Goal: Task Accomplishment & Management: Manage account settings

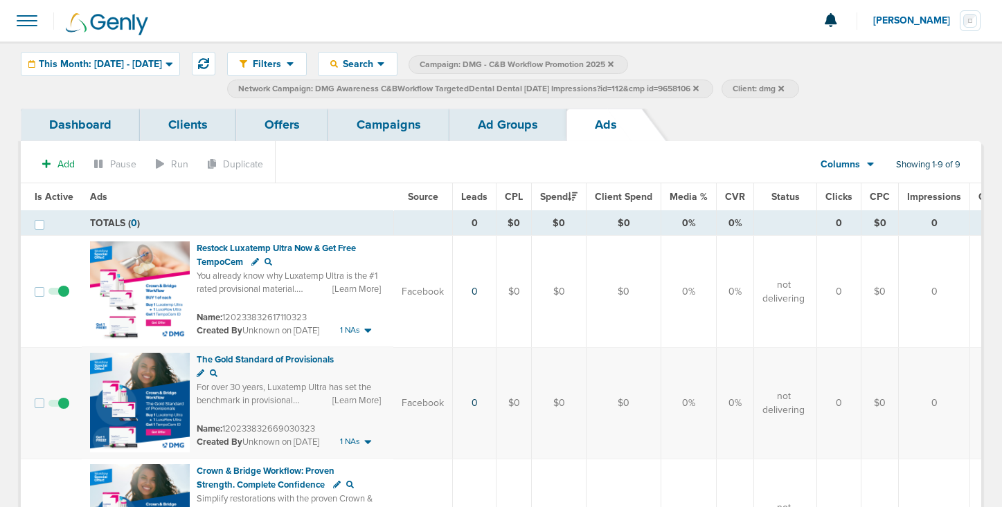
click at [391, 123] on link "Campaigns" at bounding box center [388, 125] width 121 height 33
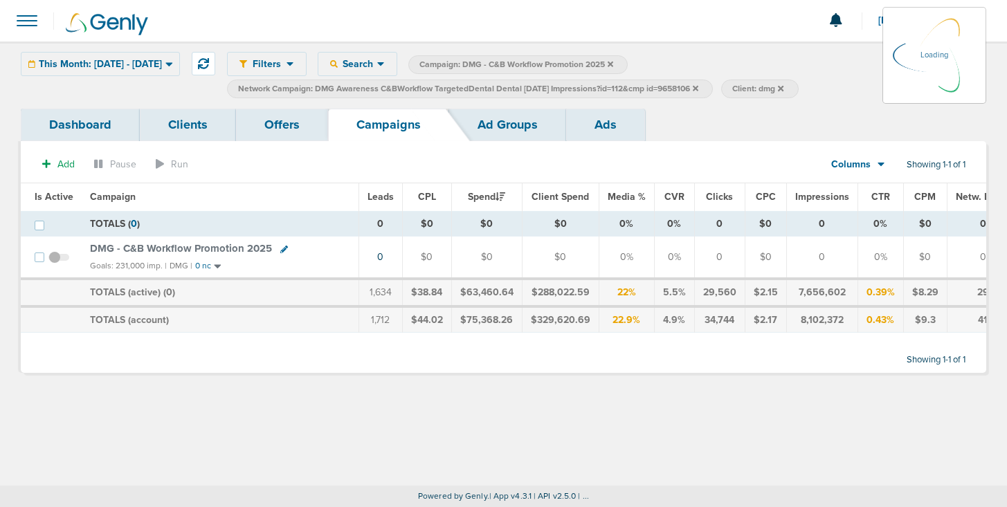
click at [699, 88] on icon at bounding box center [696, 88] width 6 height 6
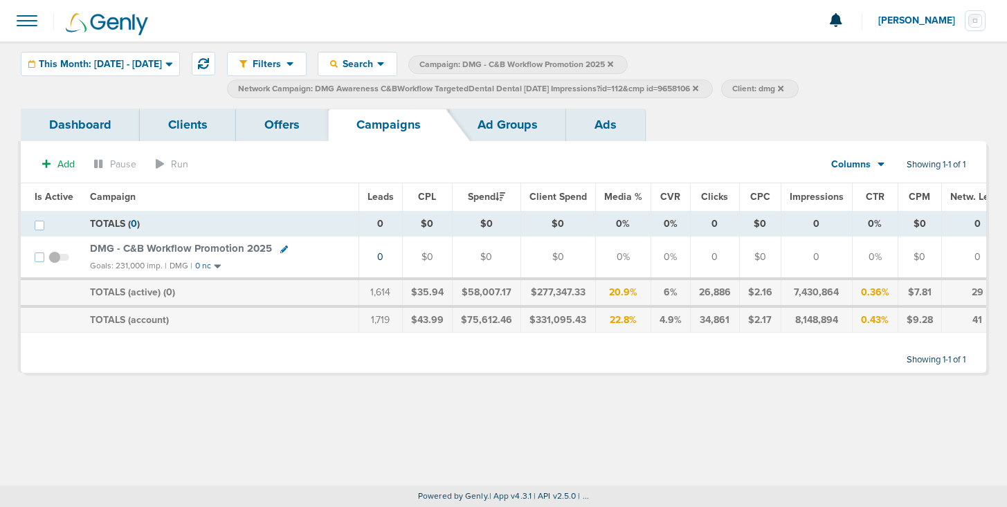
click at [699, 87] on icon at bounding box center [696, 88] width 6 height 6
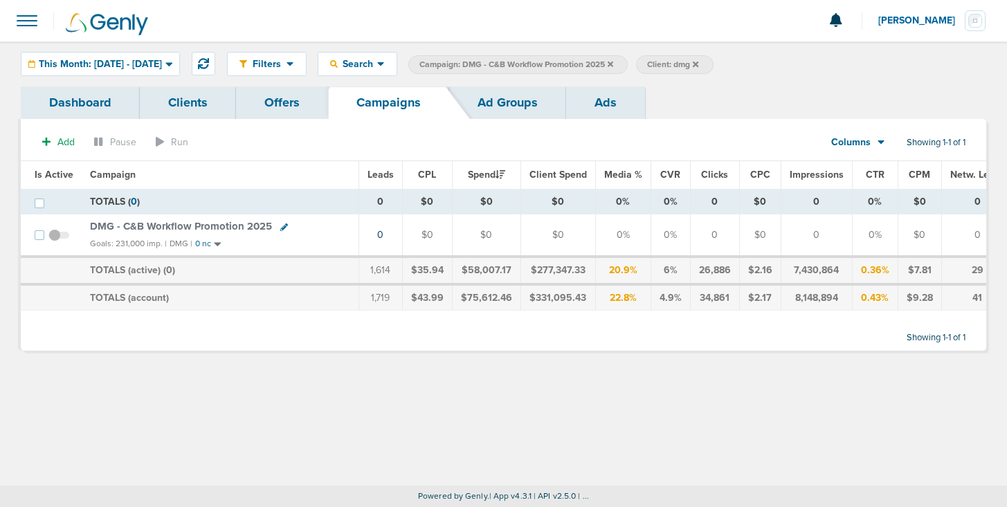
click at [699, 60] on icon at bounding box center [696, 64] width 6 height 8
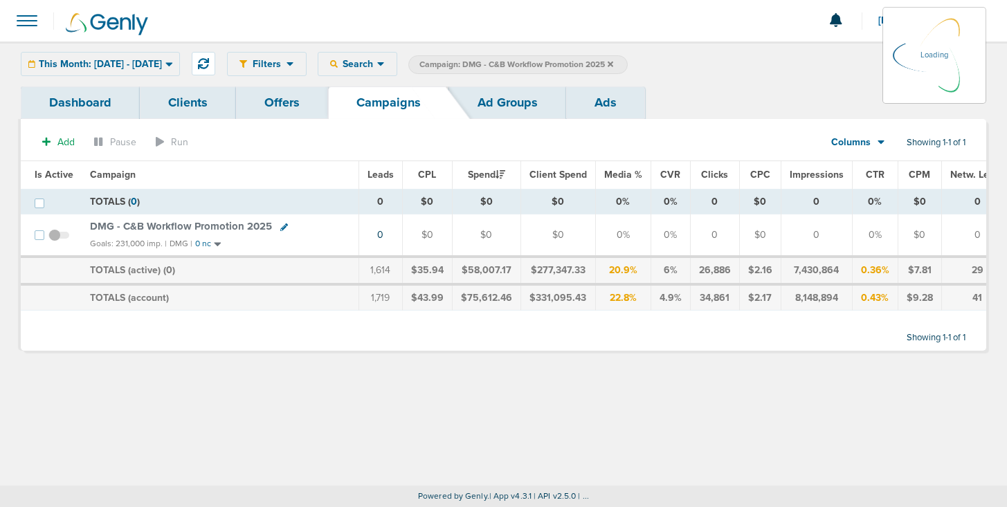
click at [613, 64] on icon at bounding box center [611, 64] width 6 height 6
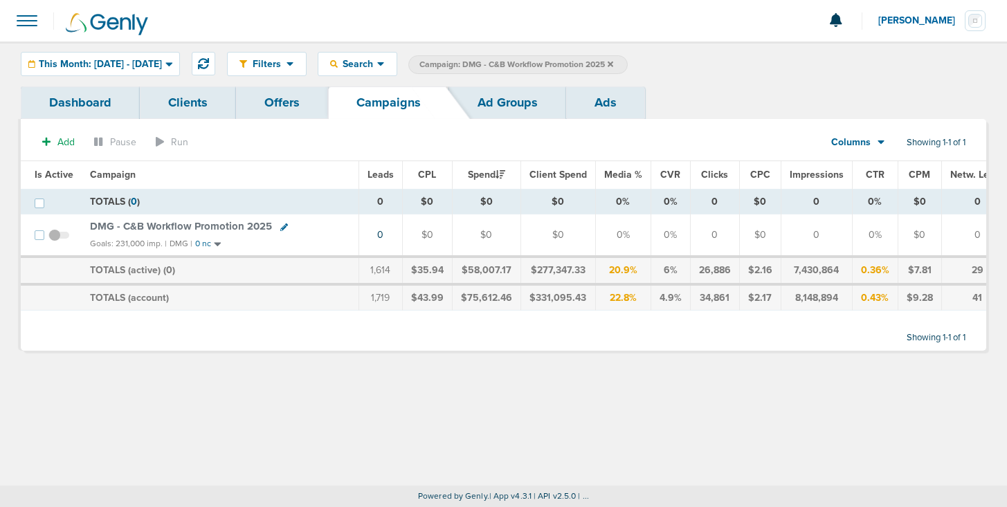
click at [613, 61] on icon at bounding box center [611, 64] width 6 height 8
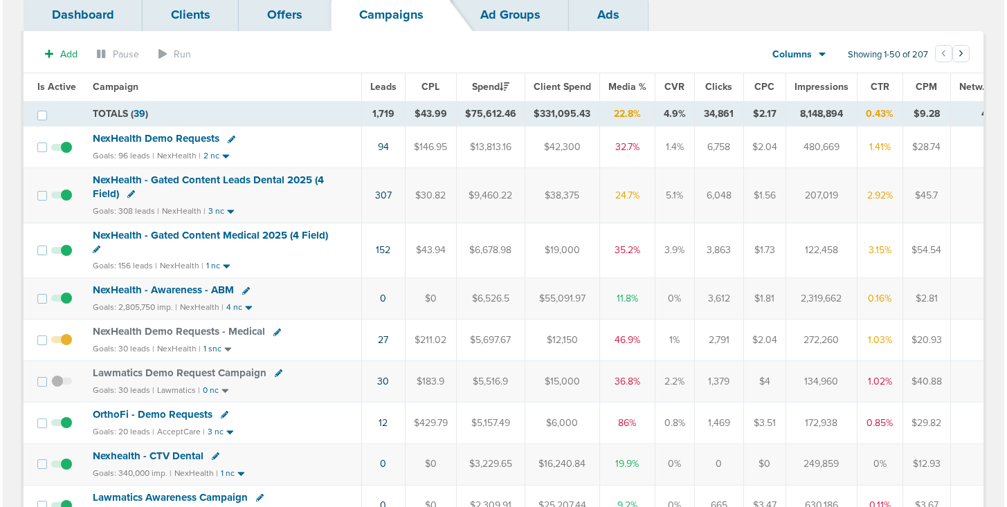
scroll to position [106, 0]
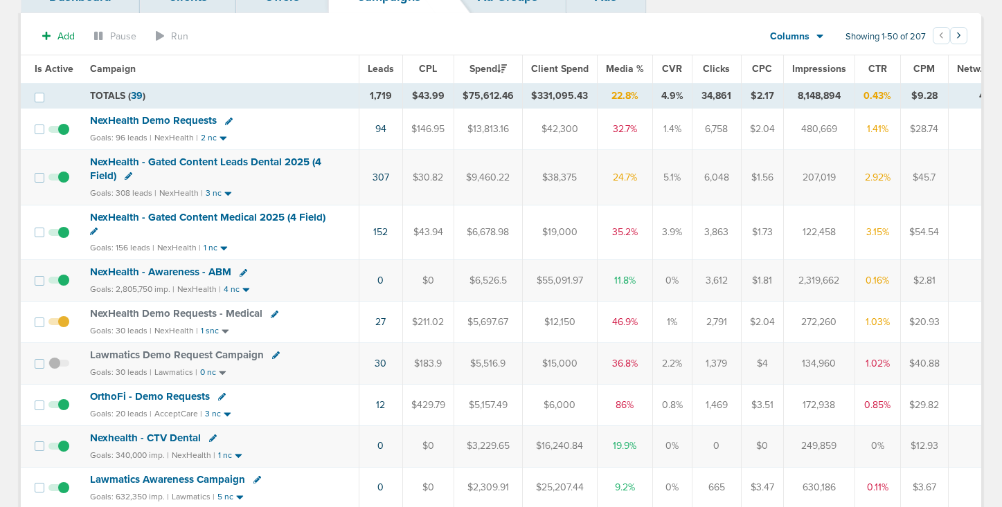
click at [127, 174] on icon at bounding box center [129, 176] width 8 height 8
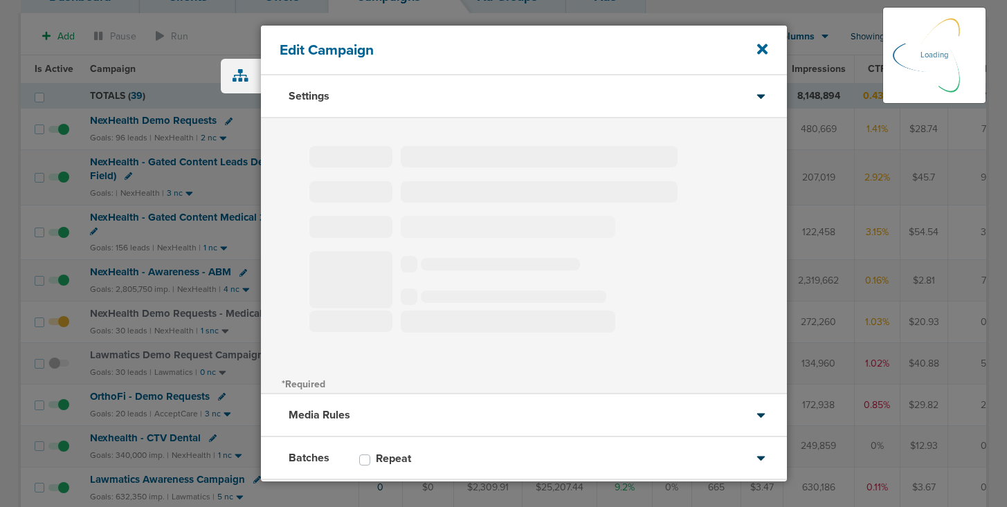
type input "NexHealth - Gated Content Leads Dental 2025 (4 Field)"
select select "Leads"
radio input "true"
select select "readWrite"
select select "1"
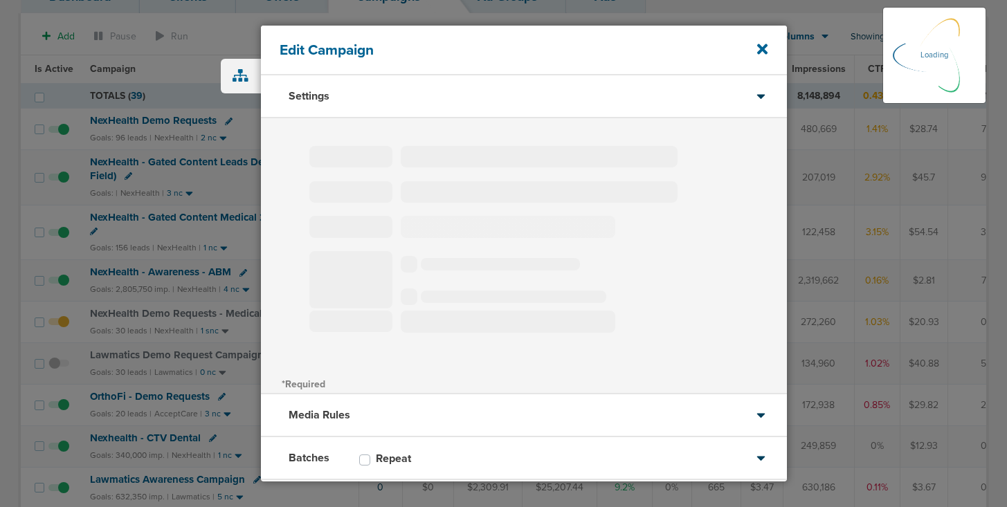
select select "1"
select select "2"
select select "3"
select select "4"
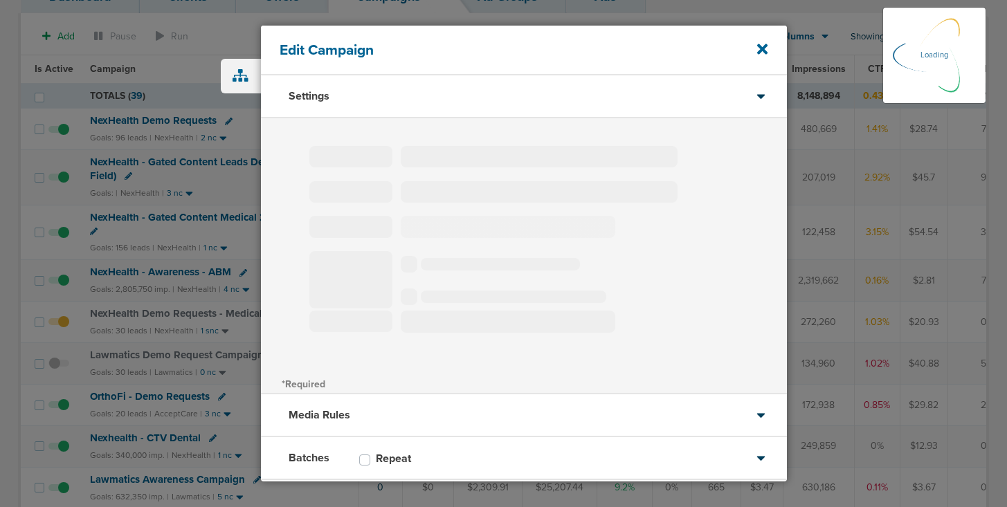
select select "6"
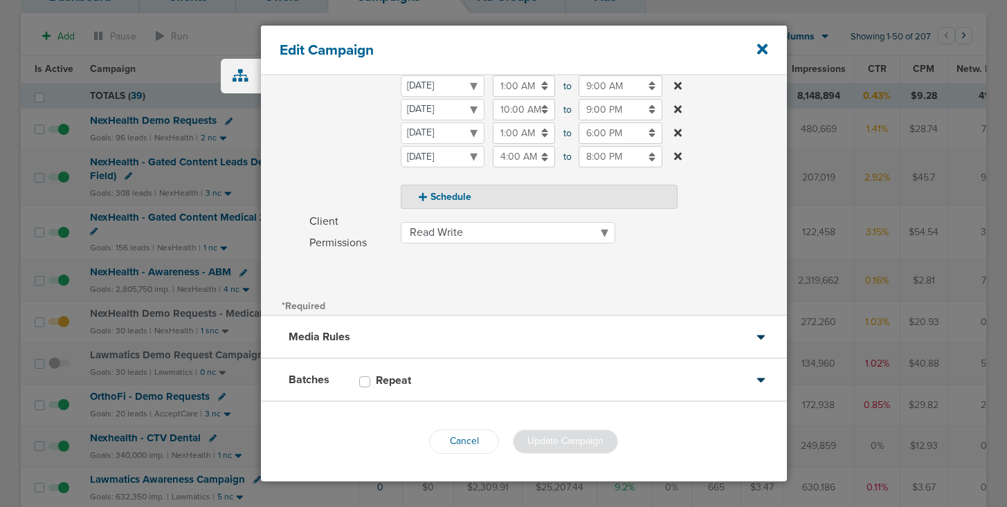
click at [424, 390] on div "Batches Repeat" at bounding box center [524, 380] width 526 height 43
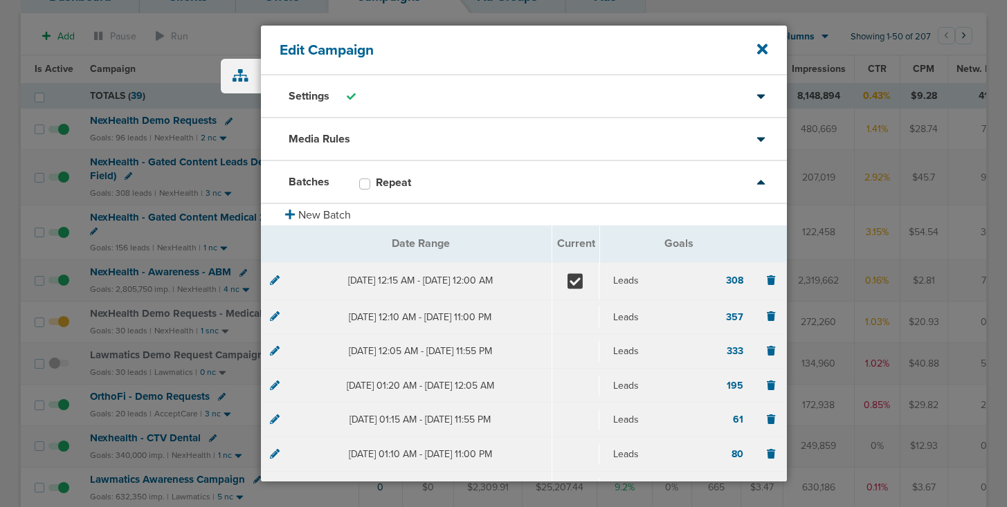
click at [376, 181] on label "Repeat" at bounding box center [400, 183] width 49 height 14
click at [363, 181] on input "Repeat" at bounding box center [364, 183] width 11 height 14
checkbox input "true"
click at [272, 281] on icon at bounding box center [275, 281] width 10 height 10
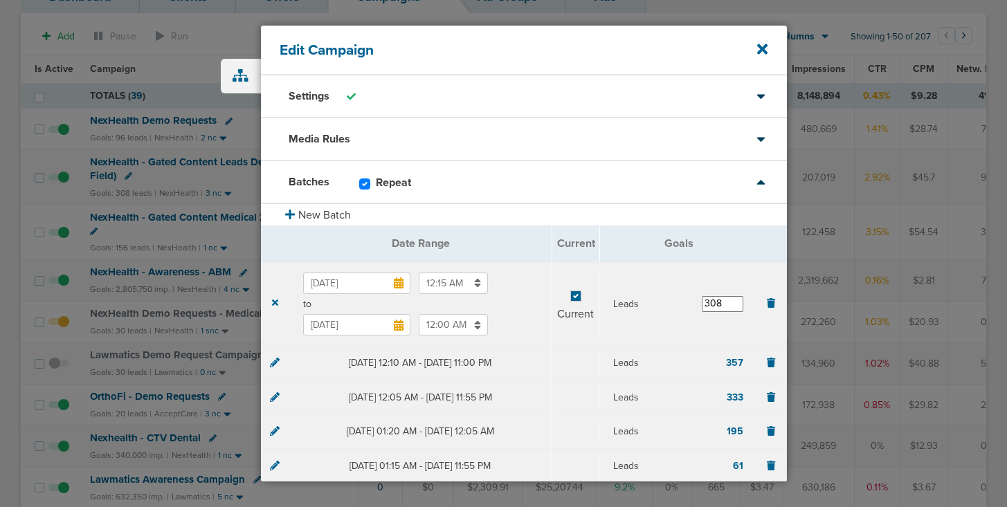
click at [374, 330] on input "[DATE]" at bounding box center [356, 324] width 107 height 21
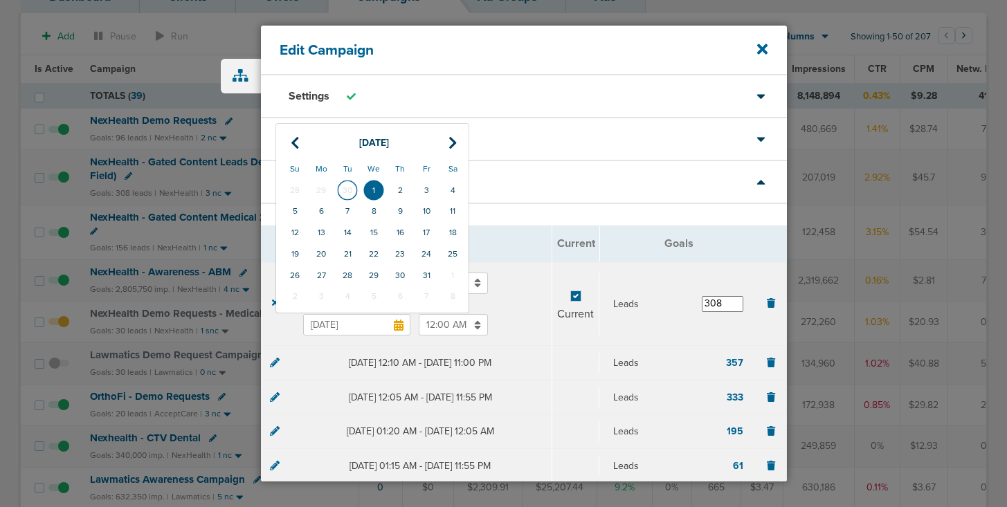
click at [349, 188] on td "30" at bounding box center [347, 190] width 26 height 21
type input "[DATE]"
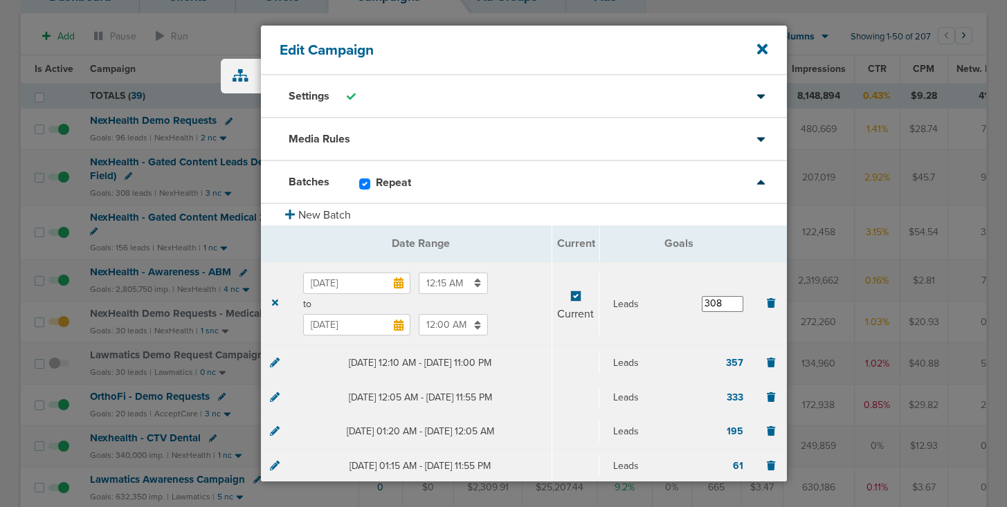
click at [440, 325] on input "12:00 AM" at bounding box center [453, 324] width 69 height 21
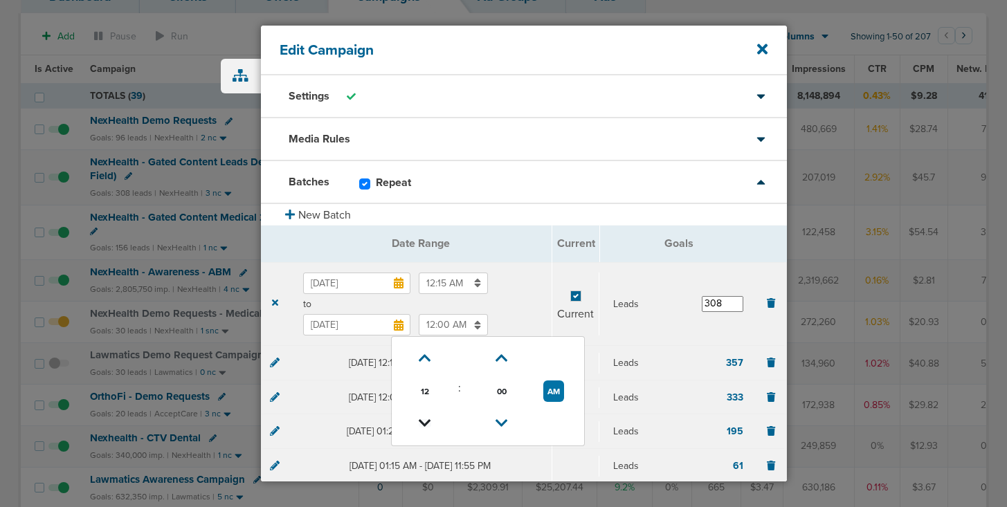
click at [428, 420] on icon at bounding box center [425, 424] width 12 height 8
type input "11:00 PM"
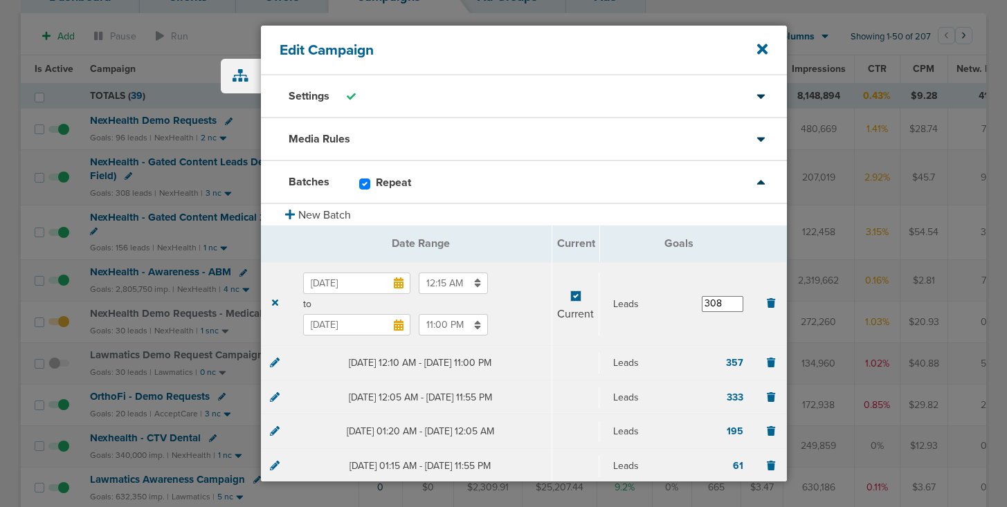
click at [510, 305] on span "to" at bounding box center [420, 305] width 235 height 14
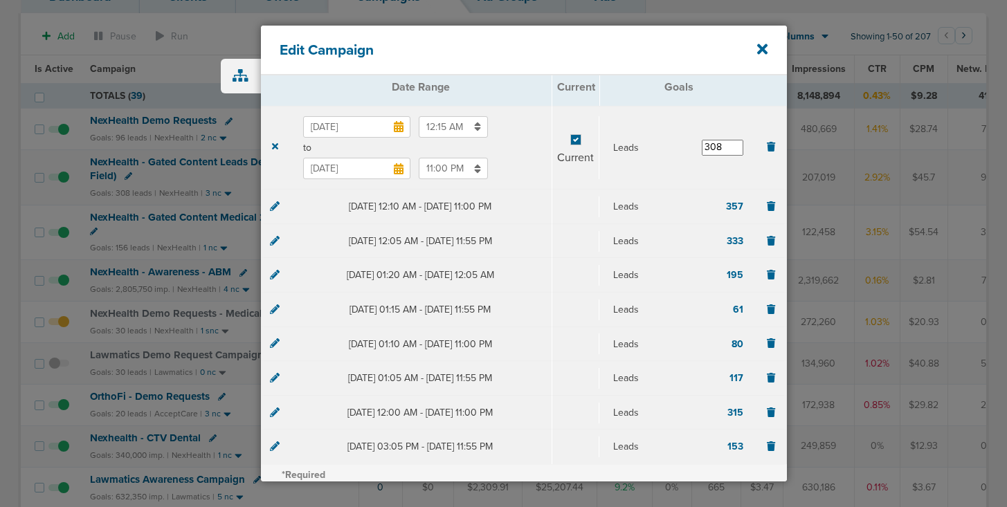
scroll to position [240, 0]
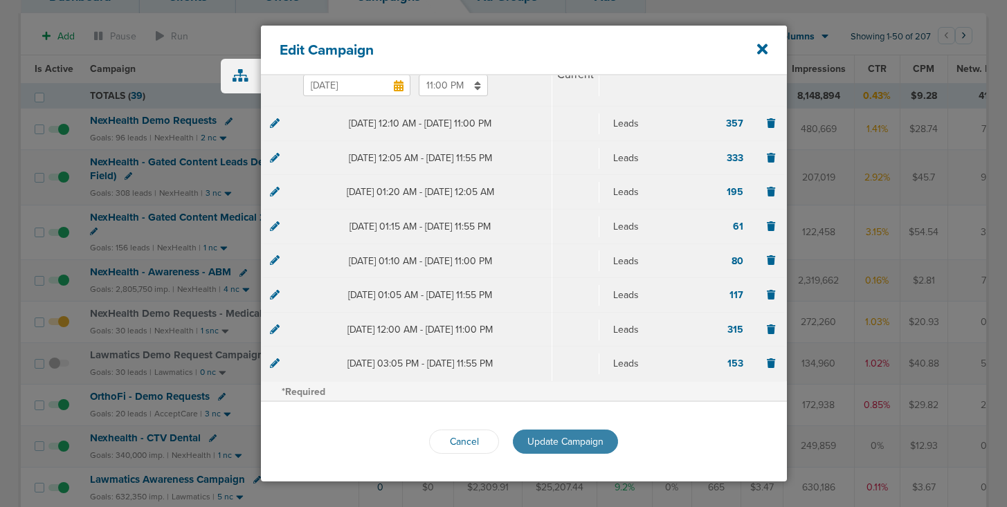
click at [533, 436] on span "Update Campaign" at bounding box center [566, 442] width 76 height 12
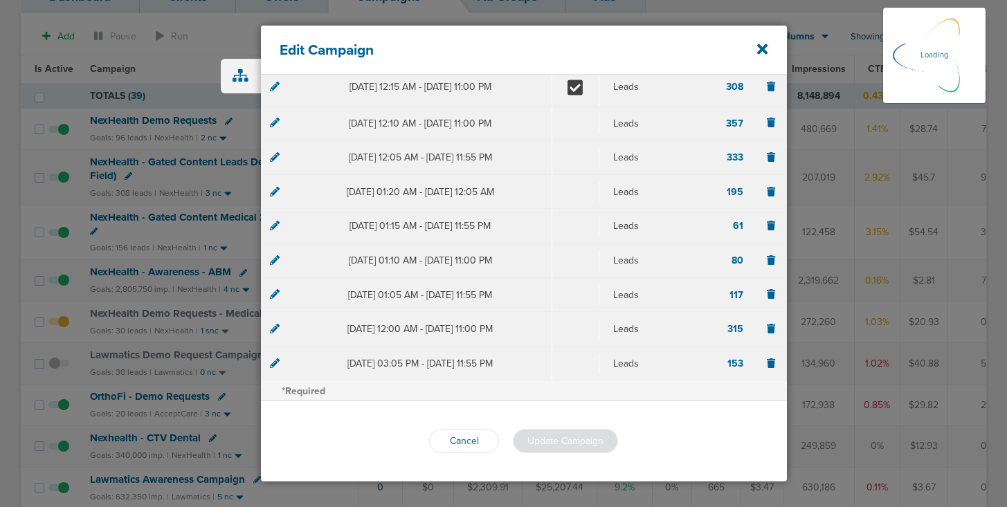
scroll to position [194, 0]
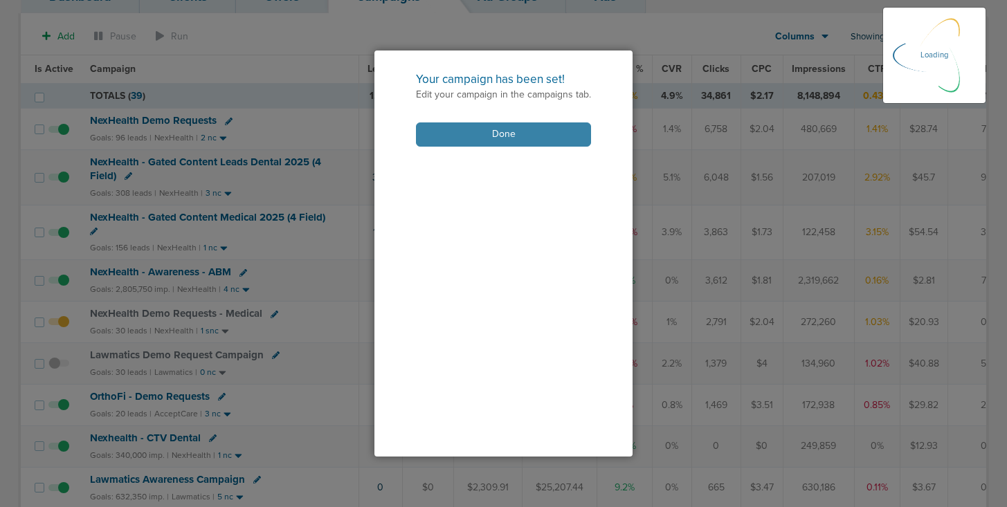
click at [491, 129] on button "Done" at bounding box center [503, 135] width 175 height 24
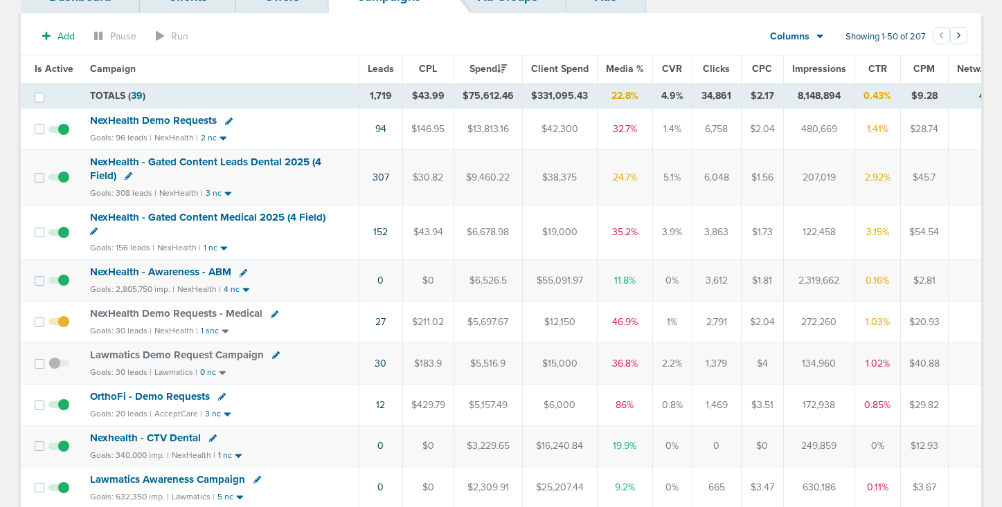
click at [93, 231] on icon at bounding box center [94, 232] width 8 height 8
select select
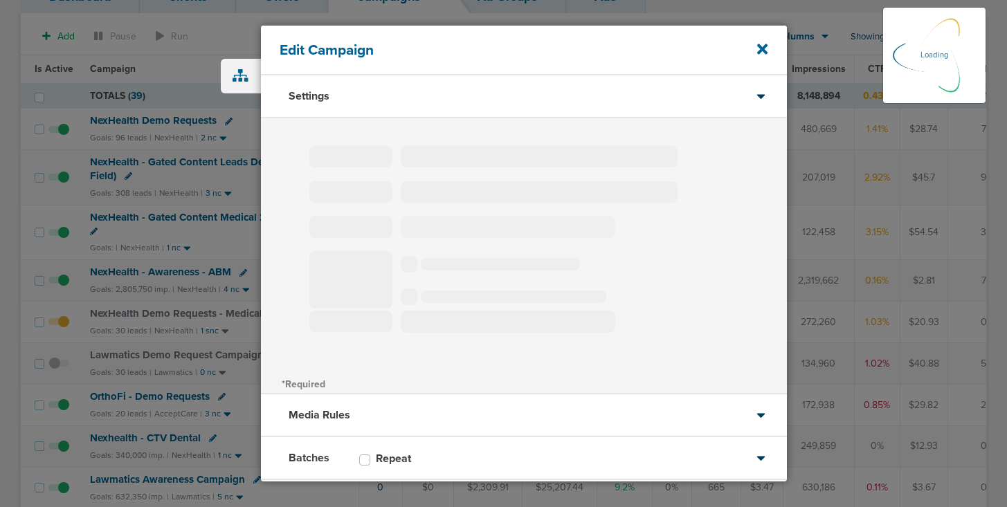
type input "NexHealth - Gated Content Medical 2025 (4 Field)"
select select "Leads"
radio input "true"
select select "readWrite"
select select "1"
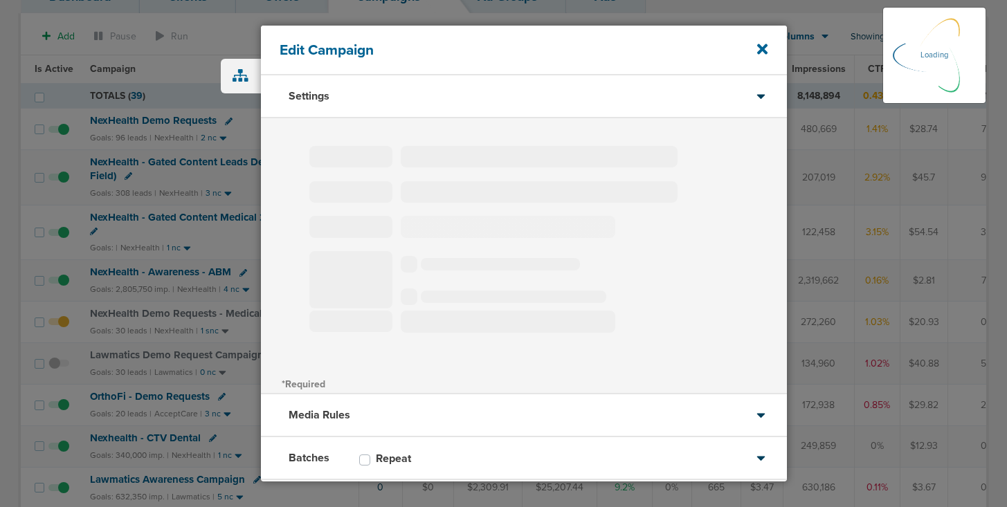
select select "2"
select select "3"
select select "4"
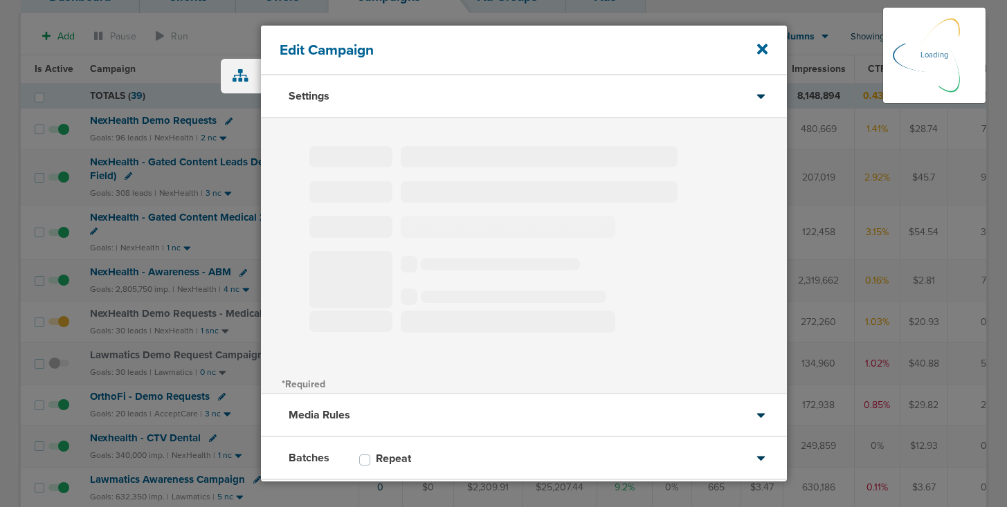
select select "6"
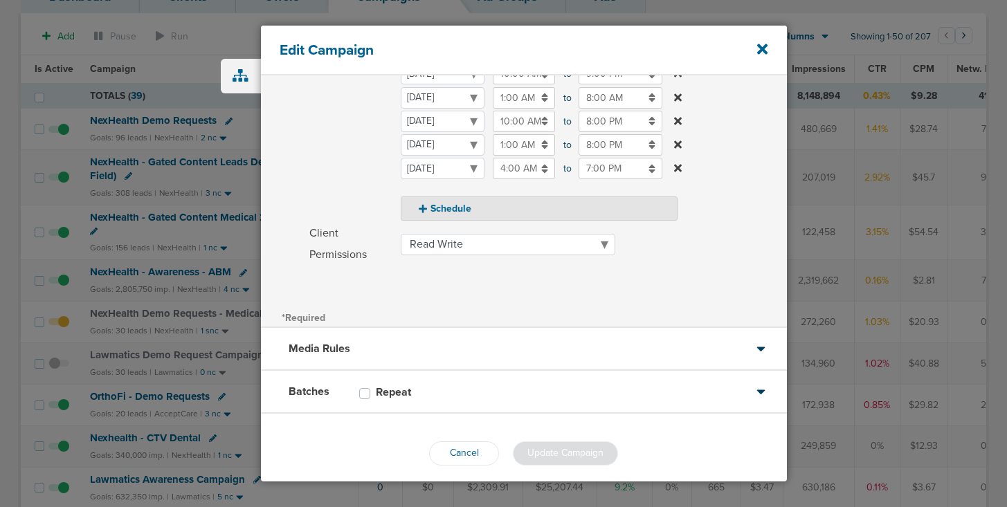
scroll to position [355, 0]
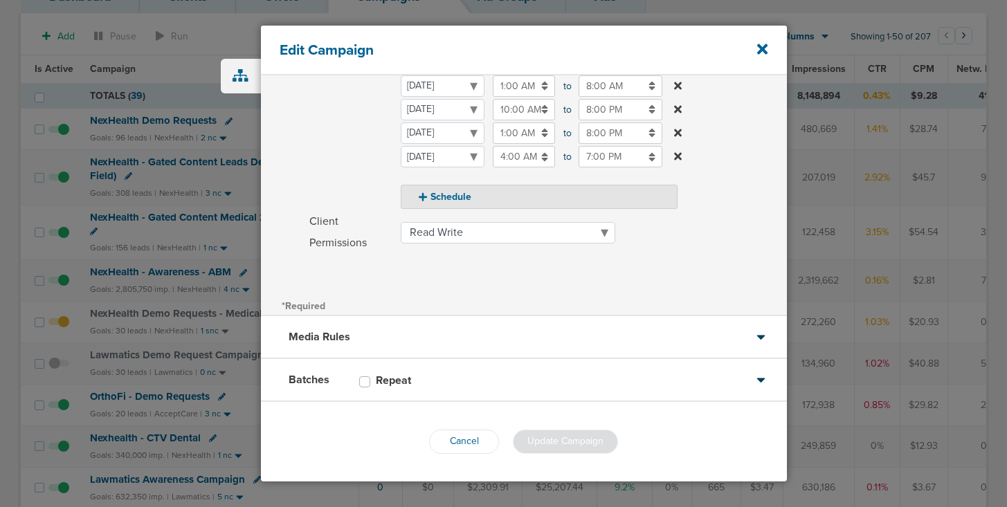
click at [463, 385] on div "Batches Repeat" at bounding box center [524, 380] width 526 height 43
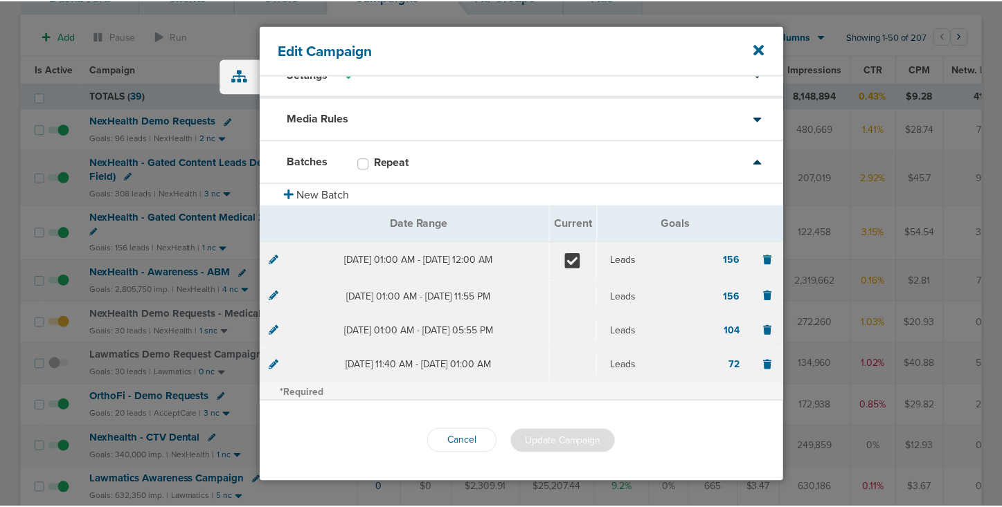
scroll to position [22, 0]
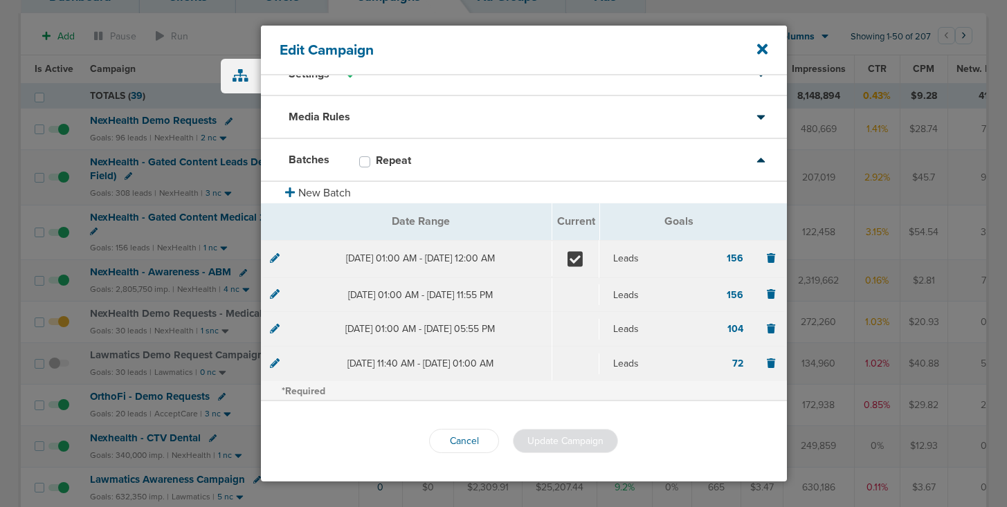
click at [376, 161] on label "Repeat" at bounding box center [400, 161] width 49 height 14
click at [363, 161] on input "Repeat" at bounding box center [364, 161] width 11 height 14
checkbox input "true"
click at [566, 430] on button "Update Campaign" at bounding box center [565, 441] width 105 height 24
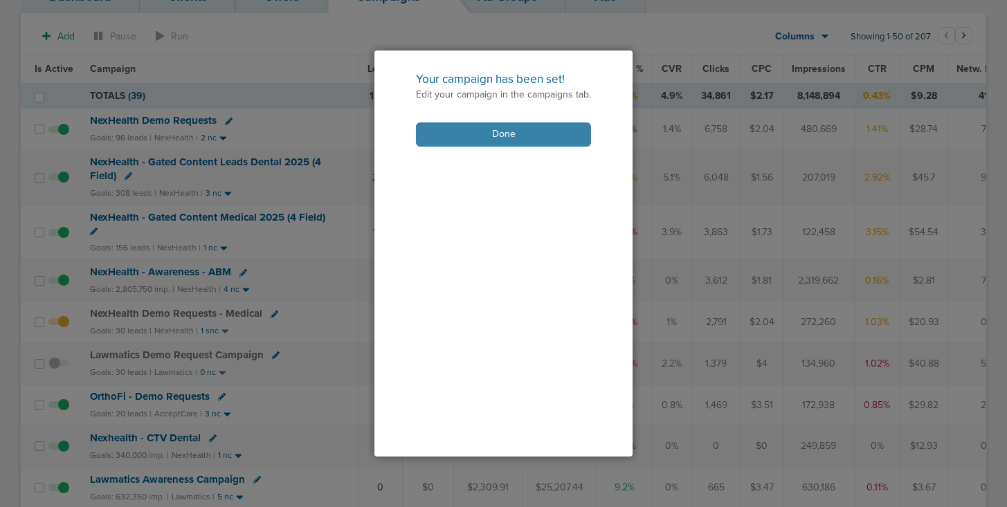
click at [519, 132] on button "Done" at bounding box center [503, 135] width 175 height 24
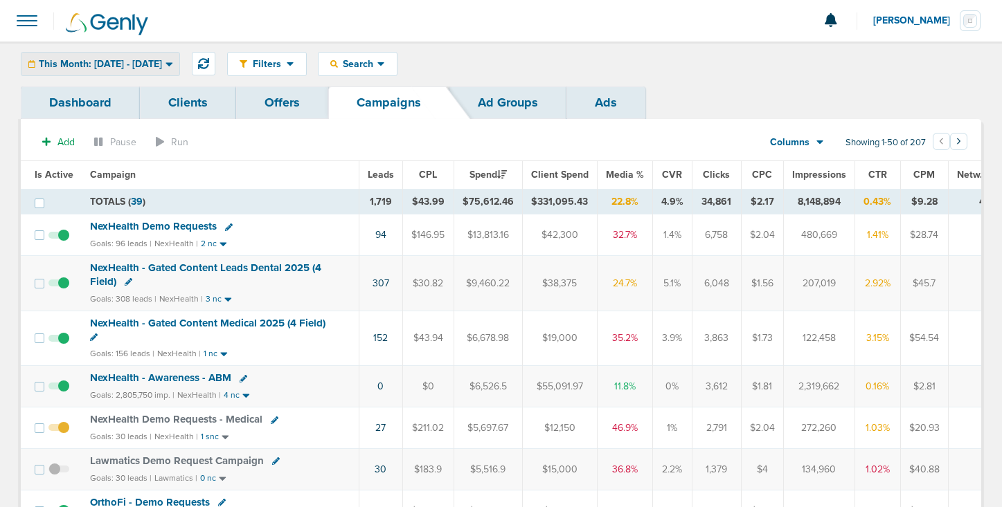
click at [155, 60] on span "This Month: [DATE] - [DATE]" at bounding box center [100, 65] width 123 height 10
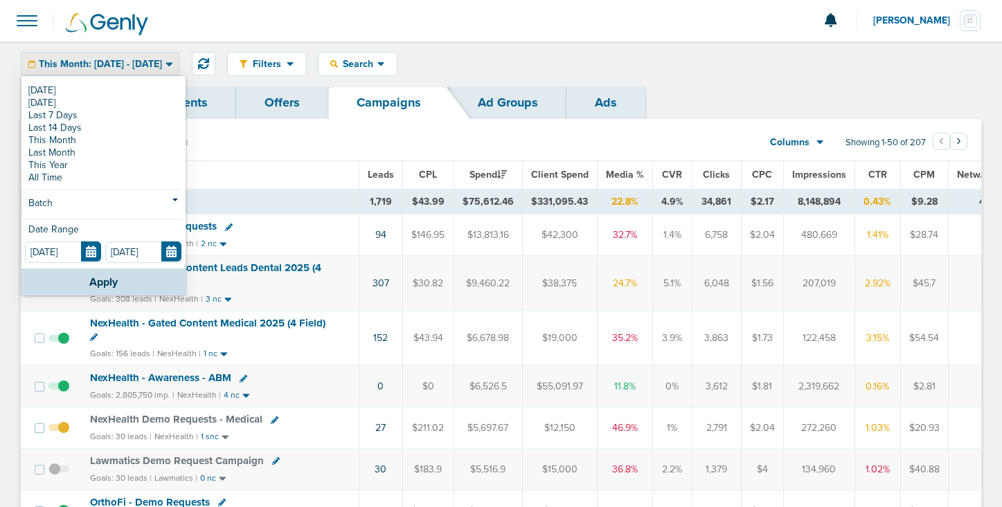
click at [155, 60] on span "This Month: [DATE] - [DATE]" at bounding box center [100, 65] width 123 height 10
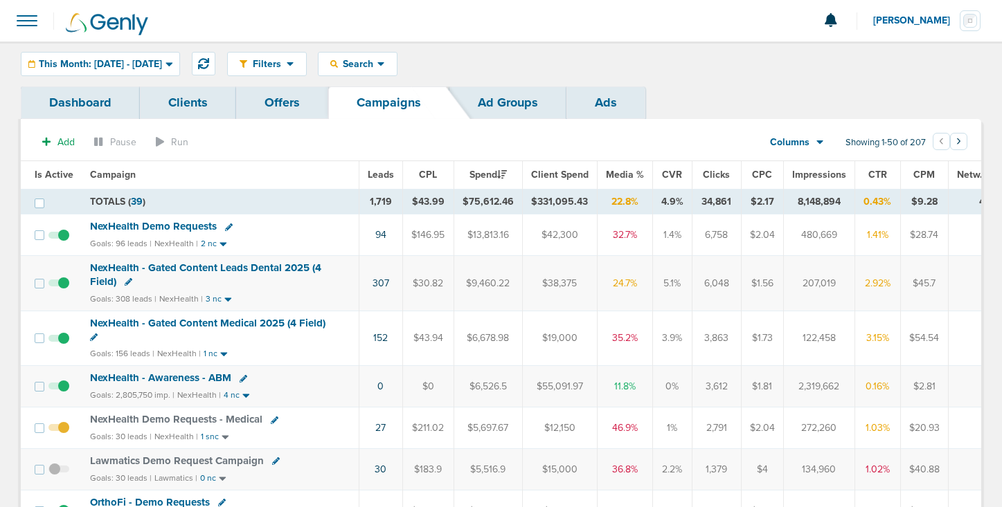
click at [122, 50] on div "Filters Active Only Settings Status Active Inactive Objectives MQL SQL Traffic …" at bounding box center [501, 64] width 1002 height 45
click at [122, 64] on span "This Month: [DATE] - [DATE]" at bounding box center [100, 65] width 123 height 10
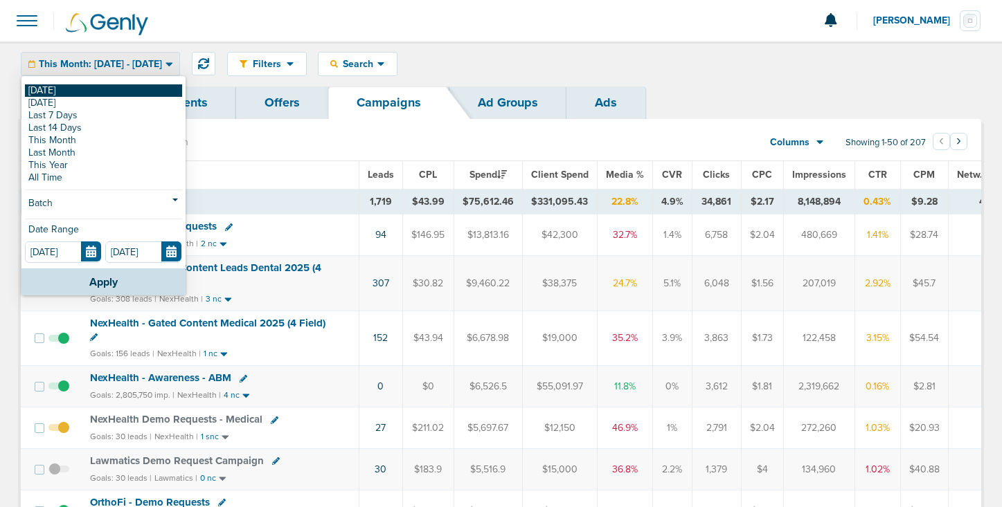
click at [115, 89] on link "[DATE]" at bounding box center [103, 90] width 157 height 12
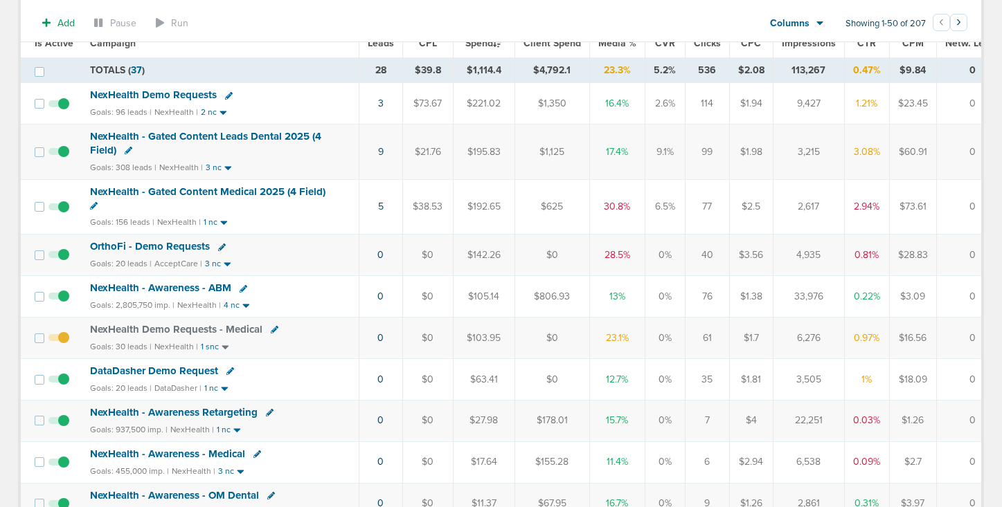
scroll to position [138, 0]
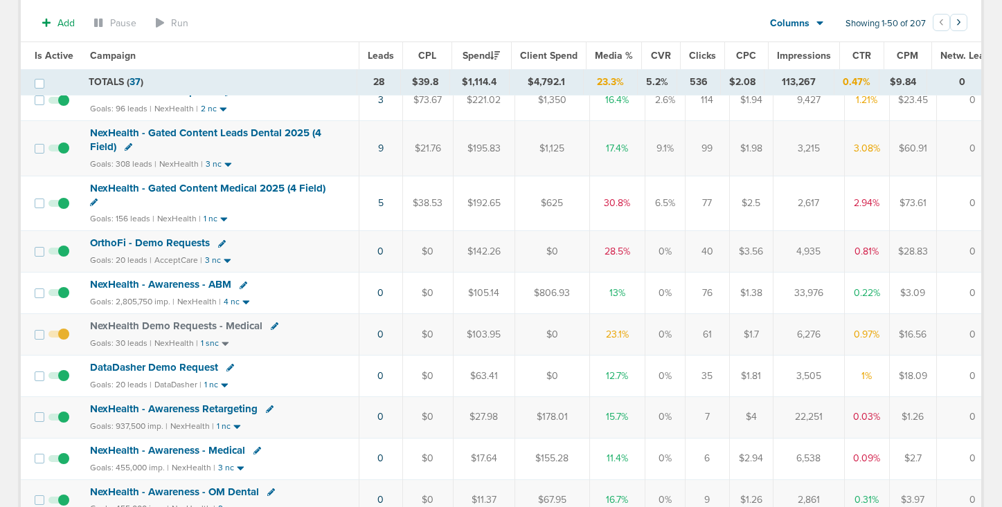
click at [169, 366] on span "DataDasher Demo Request" at bounding box center [154, 367] width 128 height 12
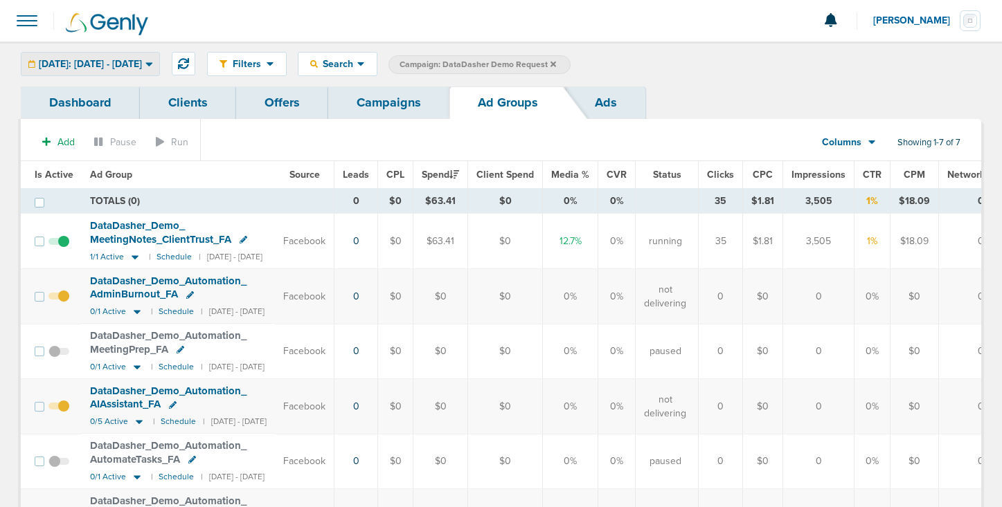
click at [142, 64] on span "[DATE]: [DATE] - [DATE]" at bounding box center [90, 65] width 103 height 10
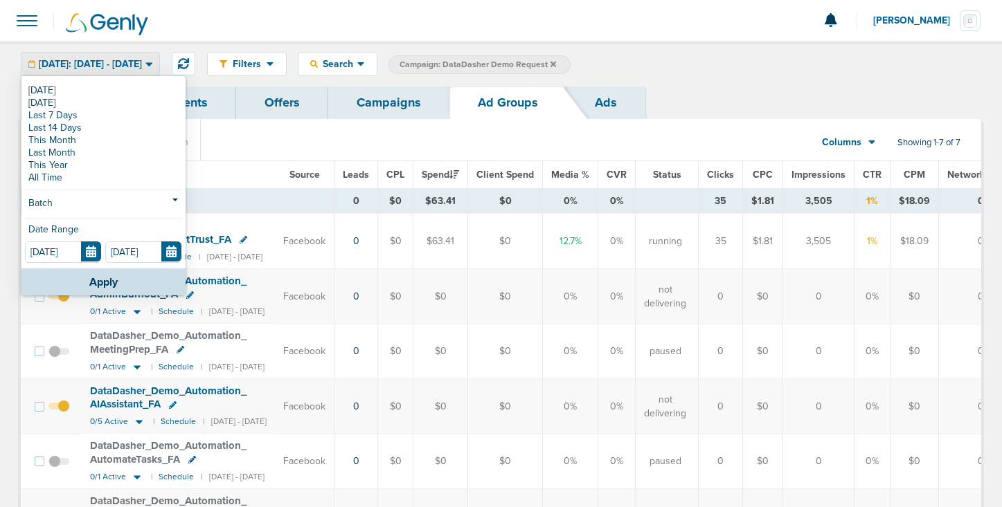
click at [142, 64] on span "[DATE]: [DATE] - [DATE]" at bounding box center [90, 65] width 103 height 10
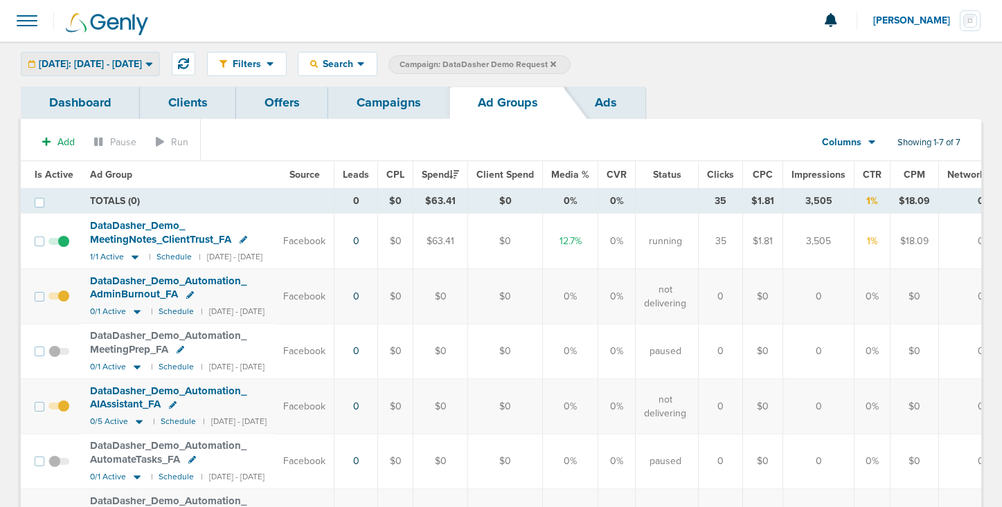
click at [142, 64] on span "[DATE]: [DATE] - [DATE]" at bounding box center [90, 65] width 103 height 10
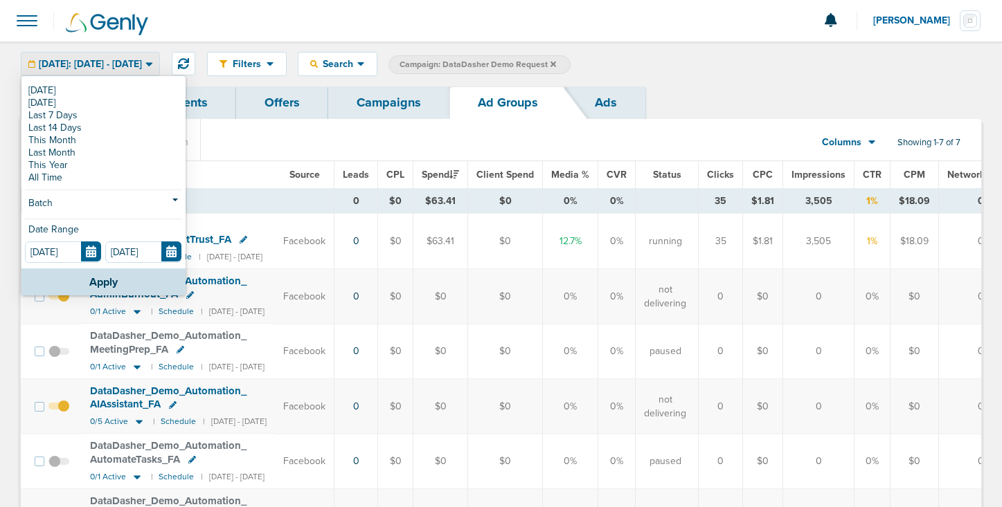
click at [142, 64] on span "[DATE]: [DATE] - [DATE]" at bounding box center [90, 65] width 103 height 10
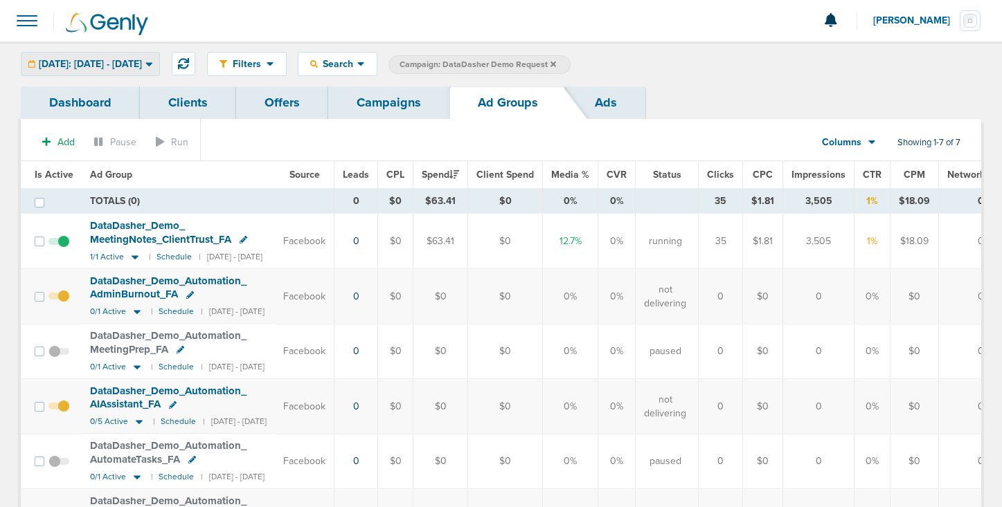
click at [142, 64] on span "[DATE]: [DATE] - [DATE]" at bounding box center [90, 65] width 103 height 10
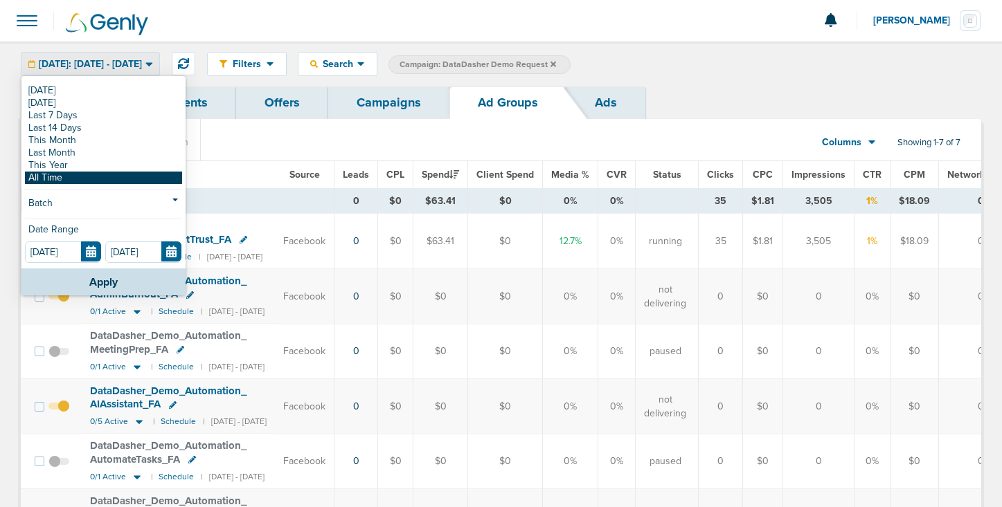
click at [89, 179] on link "All Time" at bounding box center [103, 178] width 157 height 12
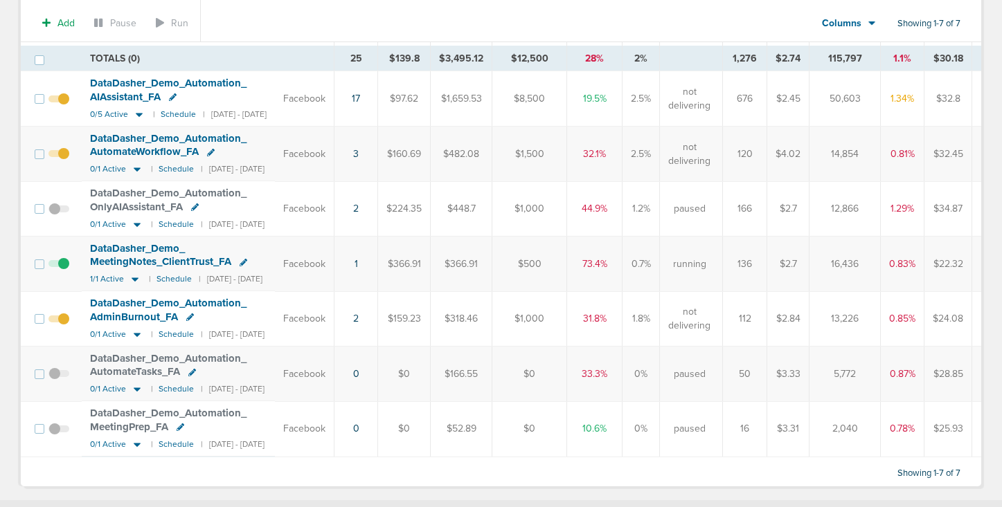
scroll to position [144, 0]
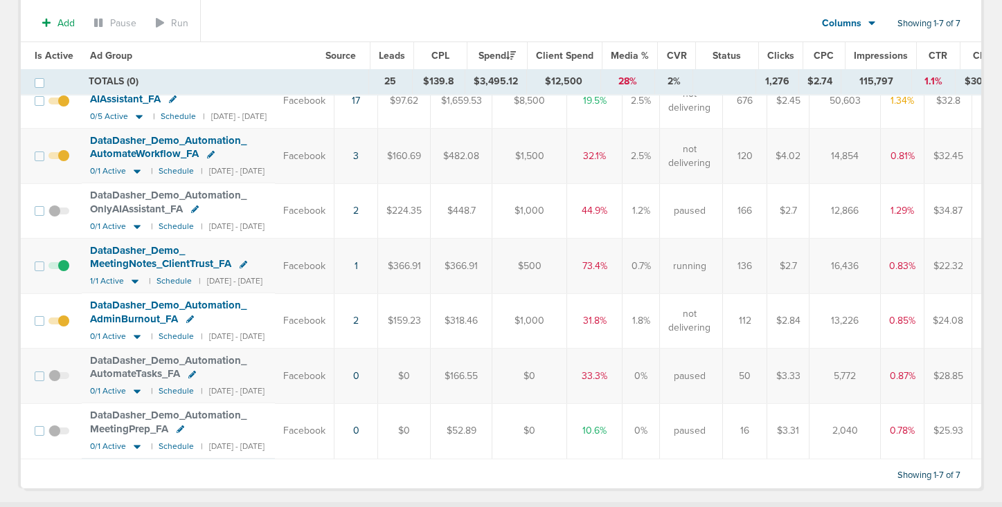
click at [63, 273] on span at bounding box center [58, 273] width 21 height 0
click at [59, 269] on input "checkbox" at bounding box center [59, 269] width 0 height 0
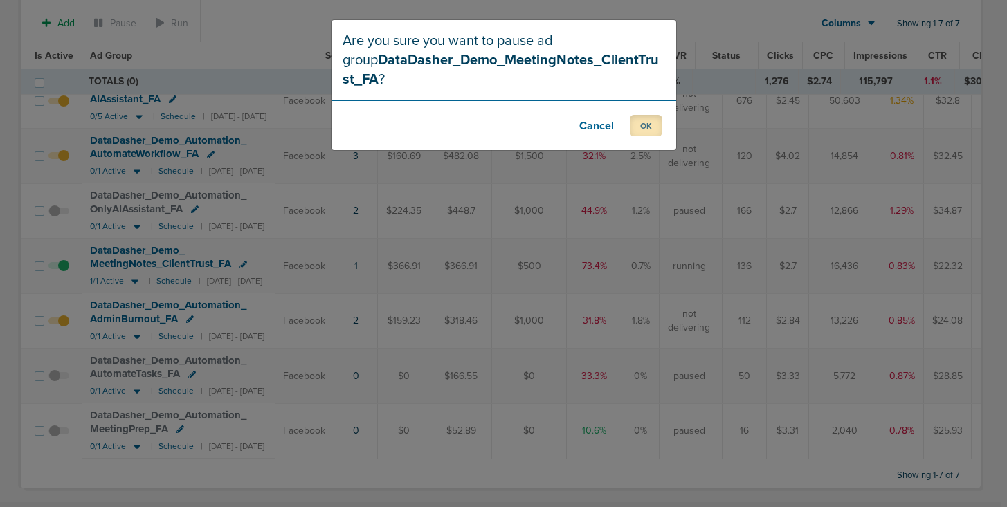
click at [643, 115] on button "OK" at bounding box center [646, 125] width 33 height 21
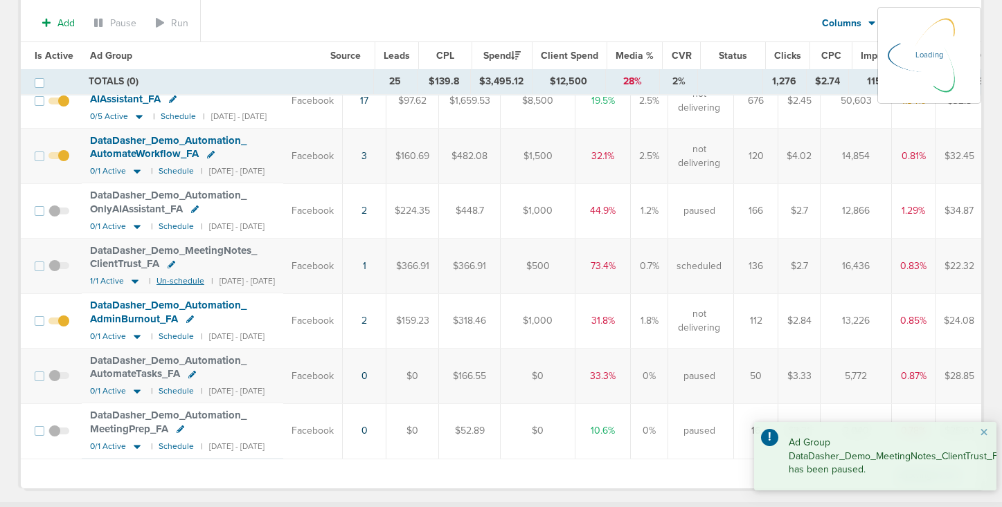
scroll to position [0, 0]
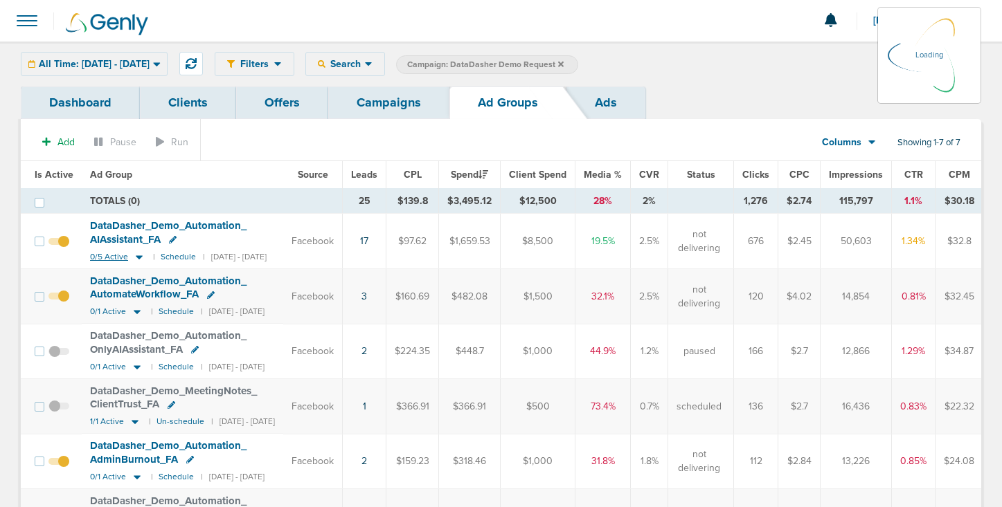
click at [138, 256] on icon at bounding box center [139, 257] width 7 height 4
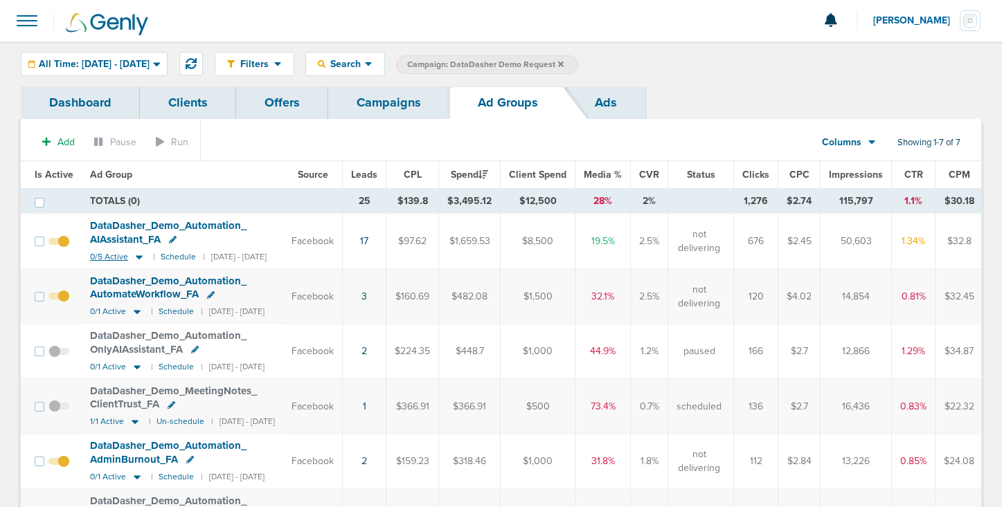
click at [138, 256] on icon at bounding box center [139, 257] width 7 height 4
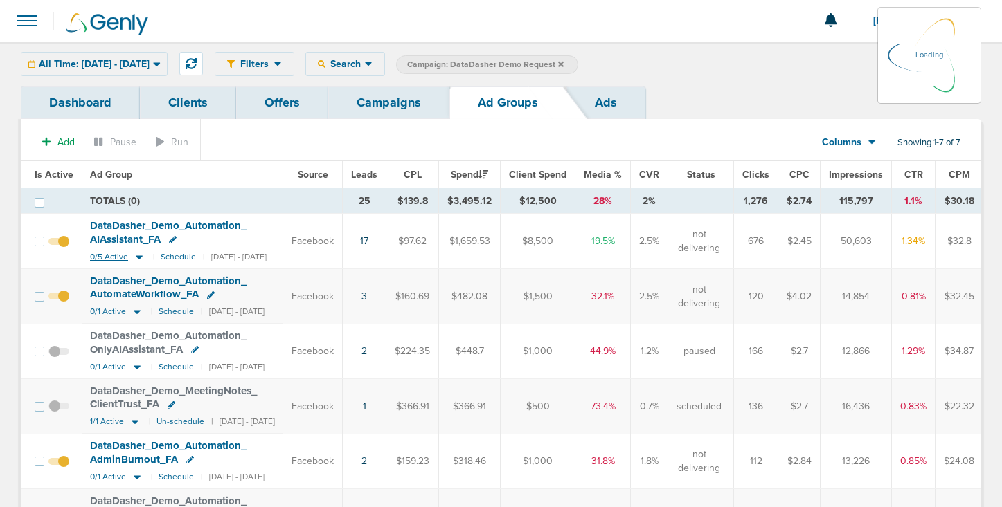
click at [136, 256] on icon at bounding box center [139, 257] width 7 height 4
click at [145, 63] on div "All Time: [DATE] - [DATE] [DATE] [DATE] Last 7 Days Last 14 Days This Month Las…" at bounding box center [94, 64] width 147 height 24
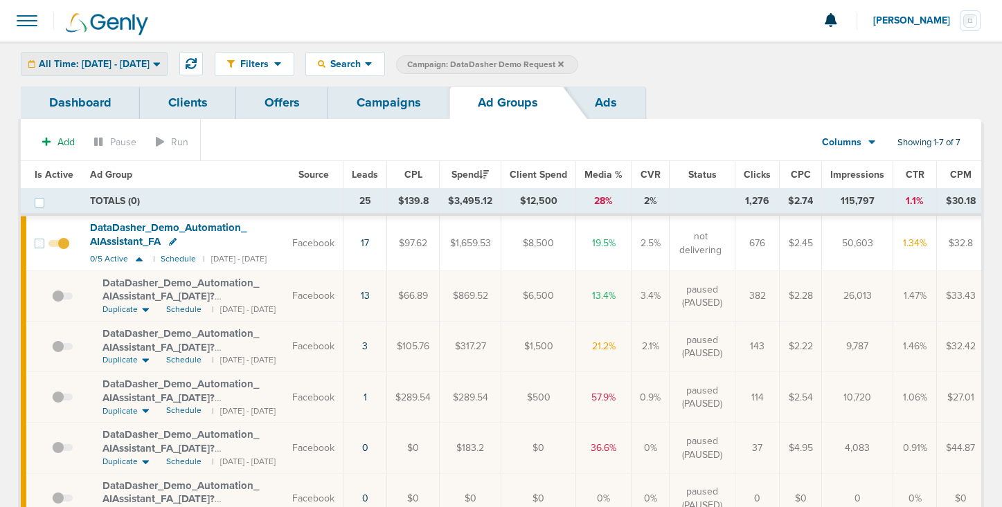
click at [150, 60] on span "All Time: [DATE] - [DATE]" at bounding box center [94, 65] width 111 height 10
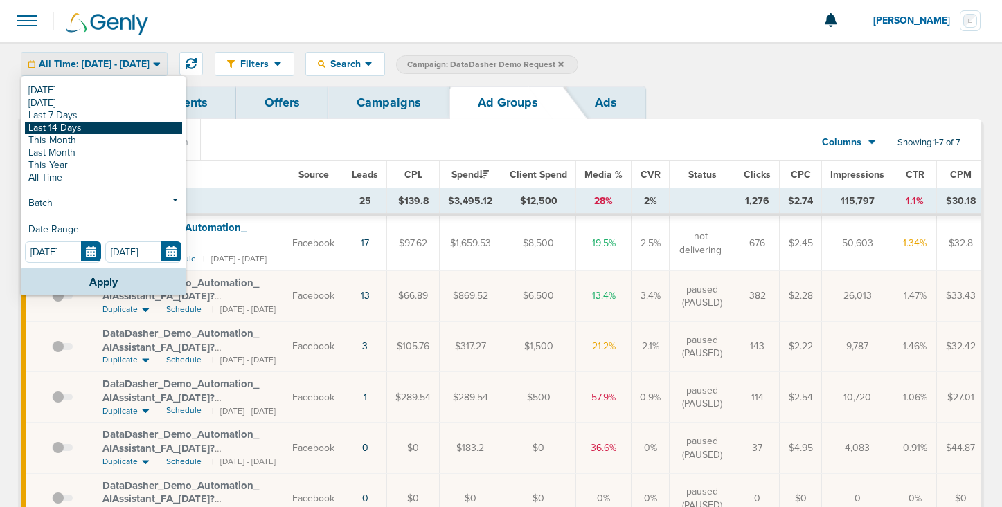
click at [132, 128] on link "Last 14 Days" at bounding box center [103, 128] width 157 height 12
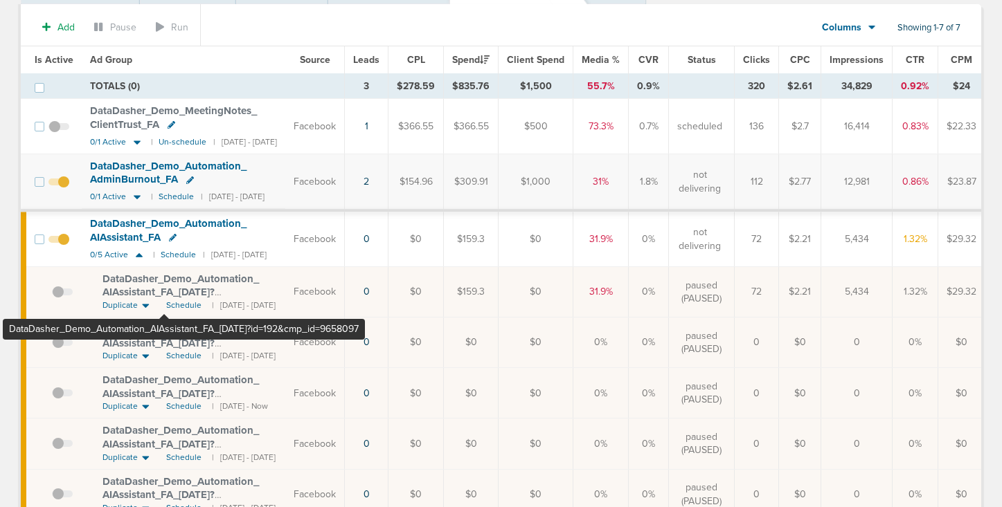
scroll to position [119, 0]
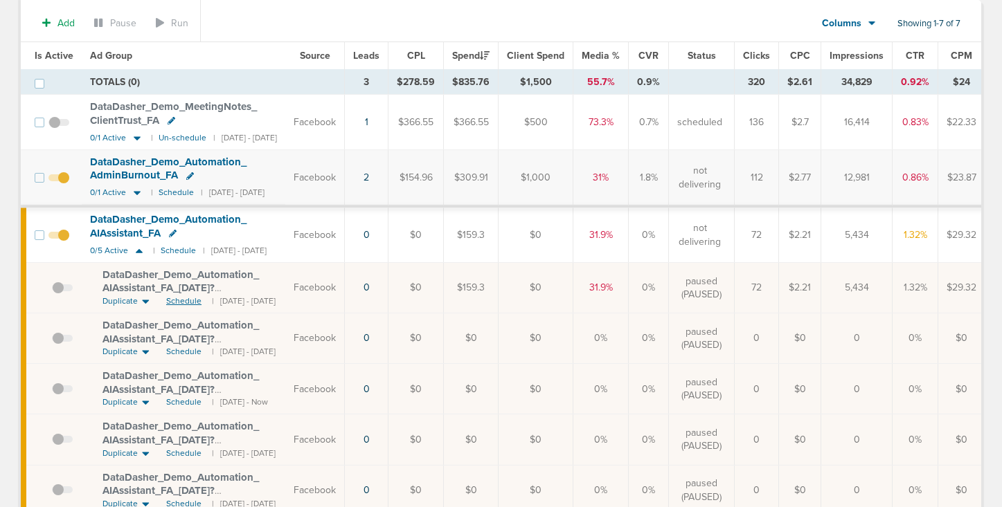
click at [182, 299] on span "Schedule" at bounding box center [183, 302] width 35 height 12
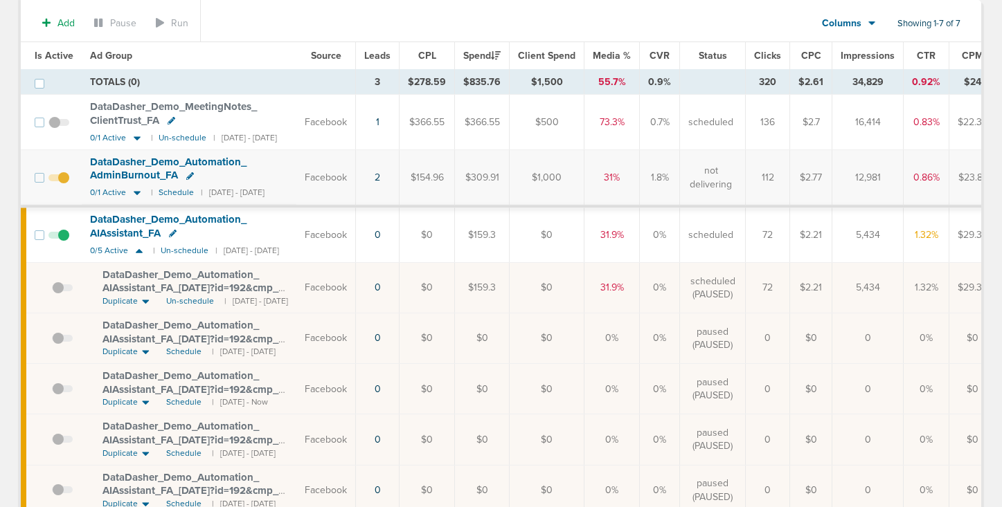
click at [60, 295] on span at bounding box center [62, 295] width 21 height 0
click at [52, 291] on input "checkbox" at bounding box center [52, 291] width 0 height 0
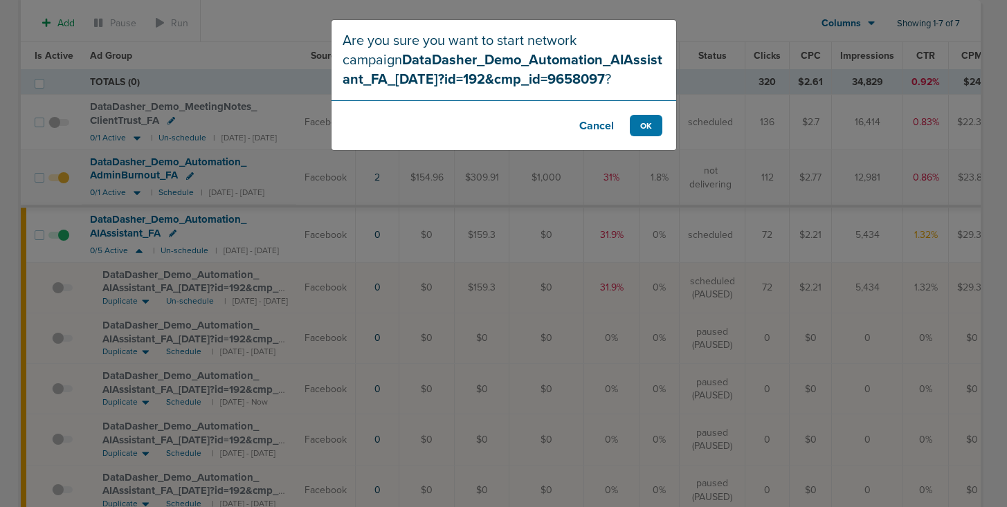
click at [599, 124] on button "Cancel" at bounding box center [596, 125] width 55 height 21
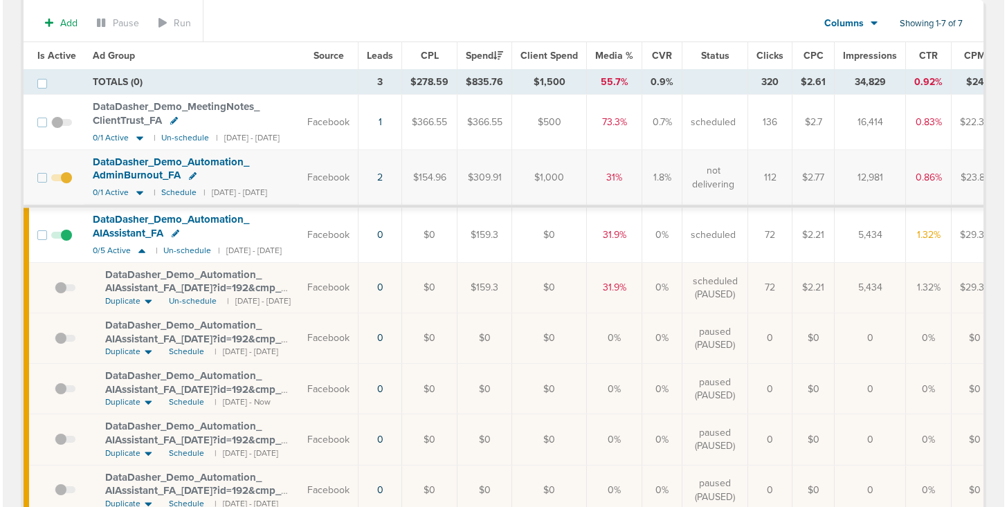
scroll to position [0, 0]
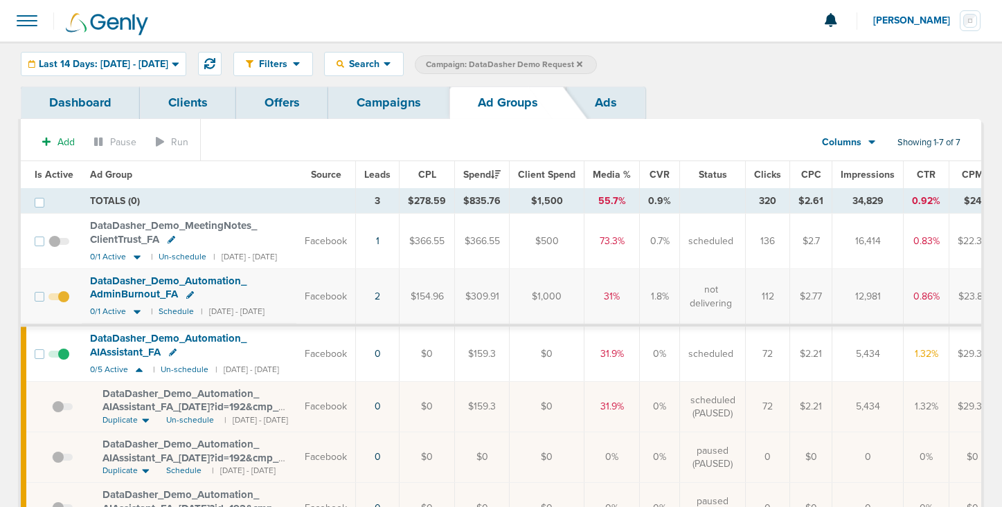
click at [403, 99] on link "Campaigns" at bounding box center [388, 103] width 121 height 33
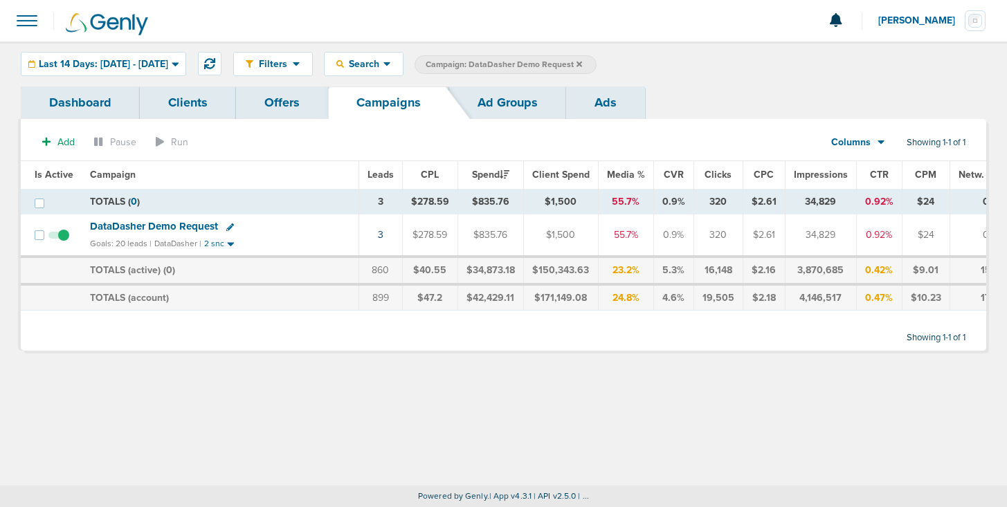
click at [229, 225] on icon at bounding box center [230, 228] width 8 height 8
select select
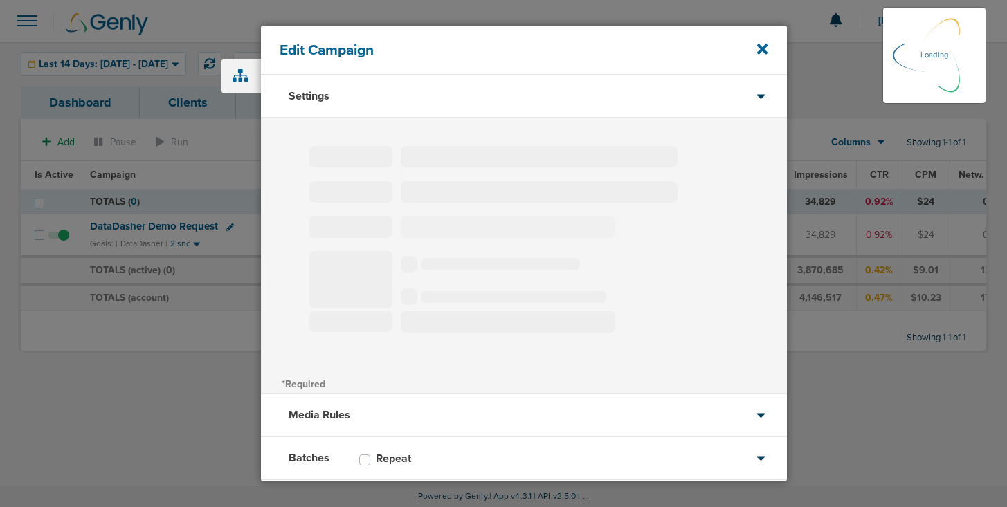
type input "DataDasher Demo Request"
select select "Leads"
radio input "true"
select select "readOnly"
select select "1"
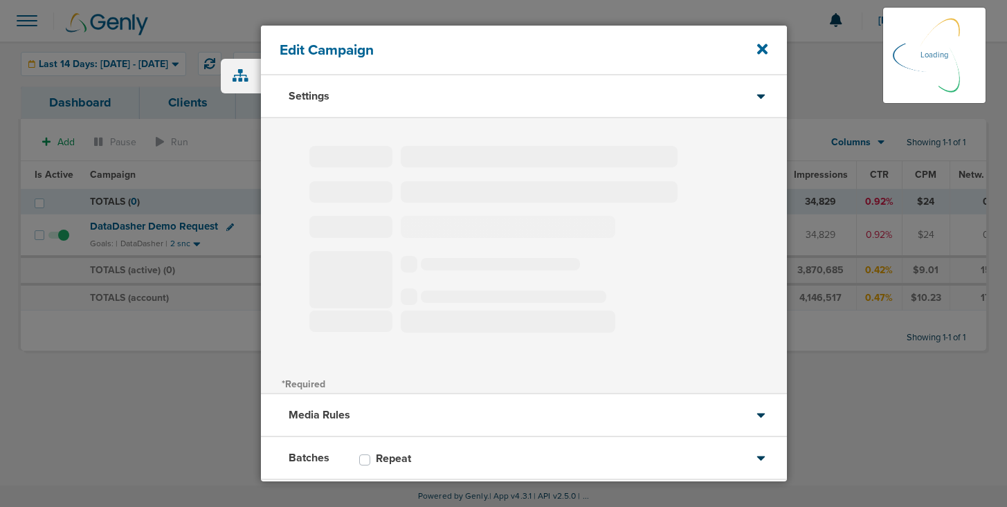
select select "2"
select select "3"
select select "6"
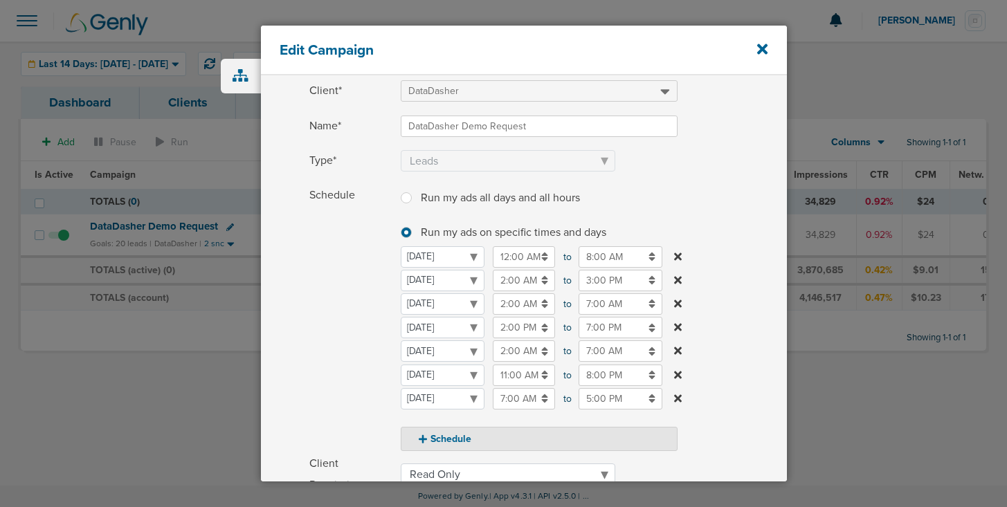
scroll to position [82, 0]
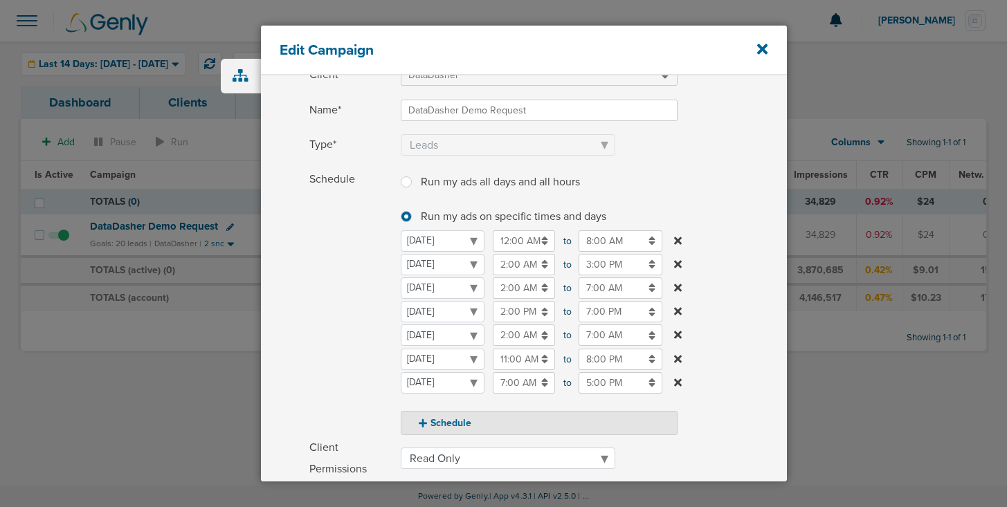
click at [590, 262] on input "3:00 PM" at bounding box center [621, 264] width 84 height 21
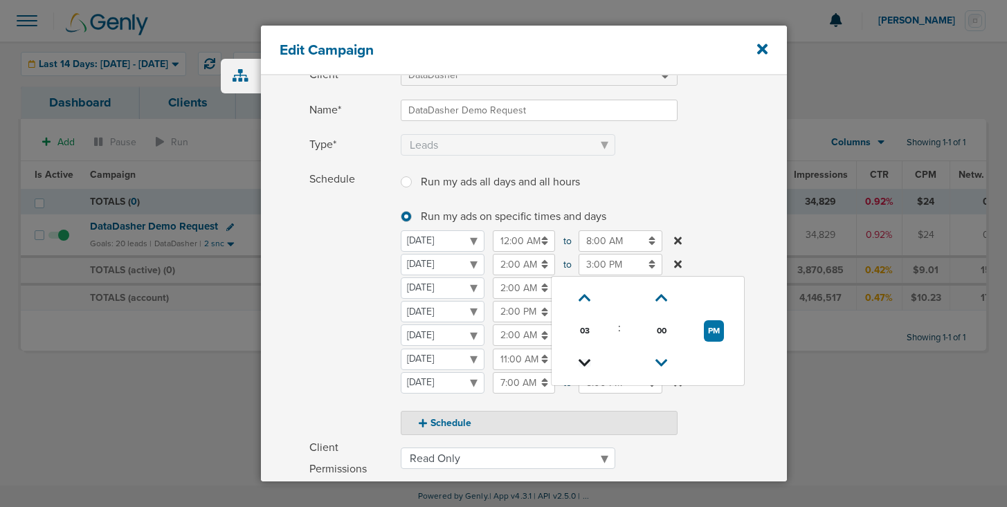
click at [583, 365] on icon at bounding box center [585, 363] width 12 height 8
click at [586, 296] on icon at bounding box center [585, 298] width 12 height 8
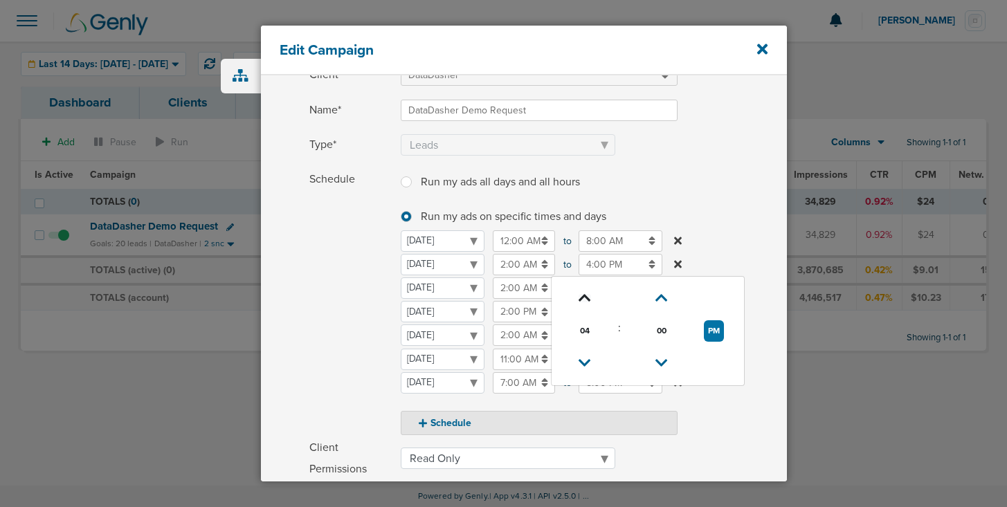
click at [586, 296] on icon at bounding box center [585, 298] width 12 height 8
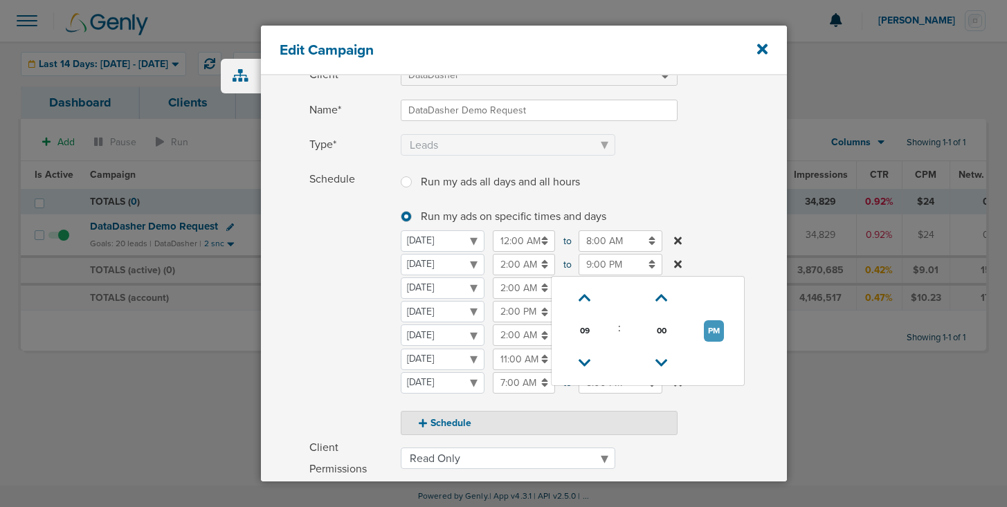
click at [715, 327] on button "PM" at bounding box center [714, 331] width 20 height 21
type input "9:00 AM"
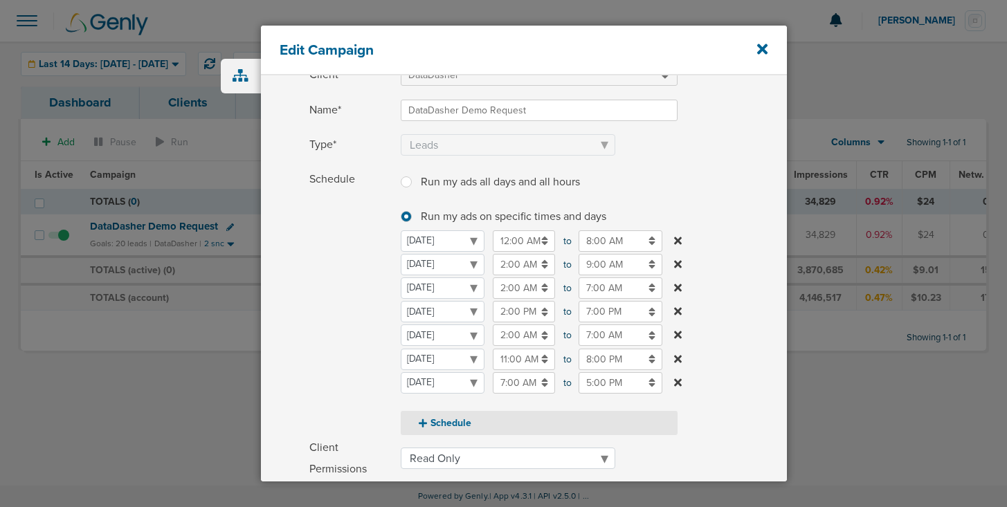
click at [439, 421] on button "Schedule" at bounding box center [539, 423] width 277 height 24
select select "4"
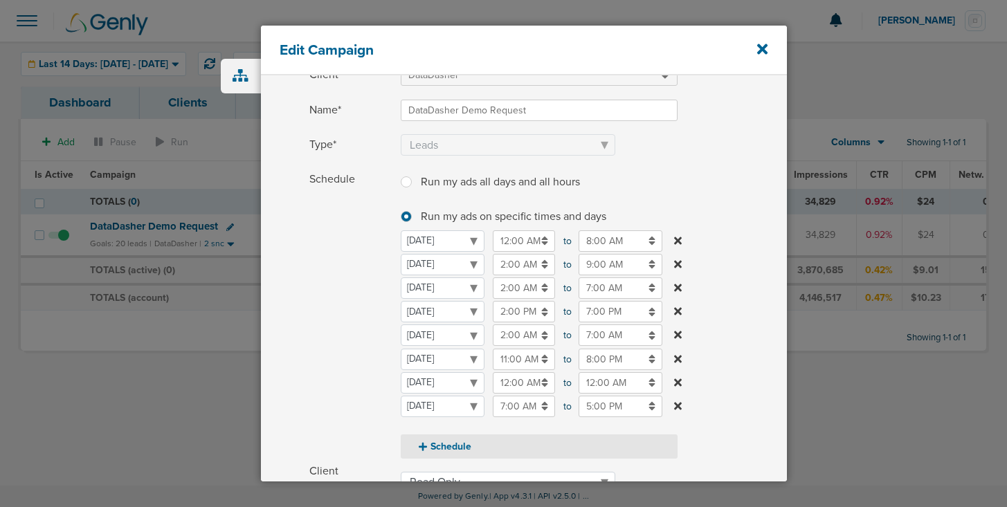
click at [426, 444] on icon at bounding box center [423, 447] width 8 height 10
select select "5"
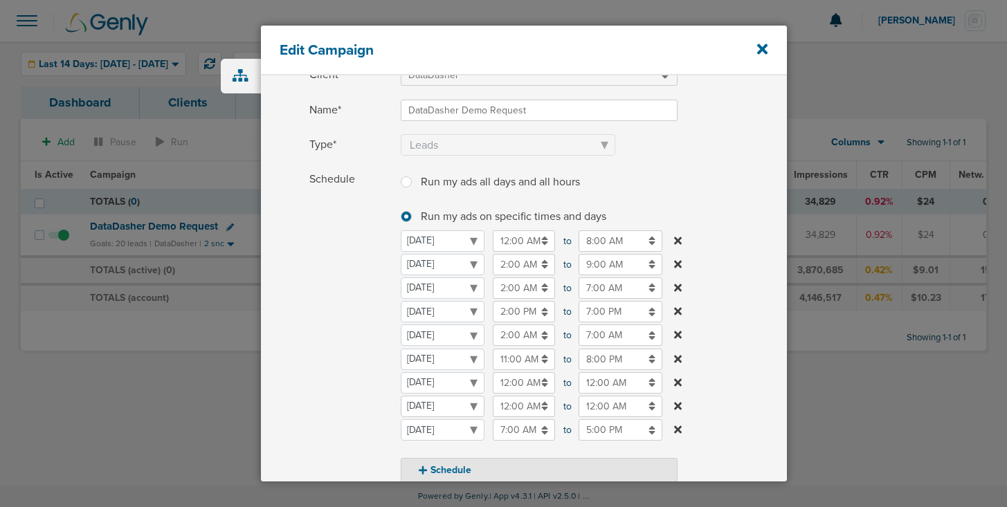
click at [433, 405] on select "[DATE] [DATE] [DATE] [DATE] [DATE] [DATE] [DATE]" at bounding box center [443, 406] width 84 height 21
select select "1"
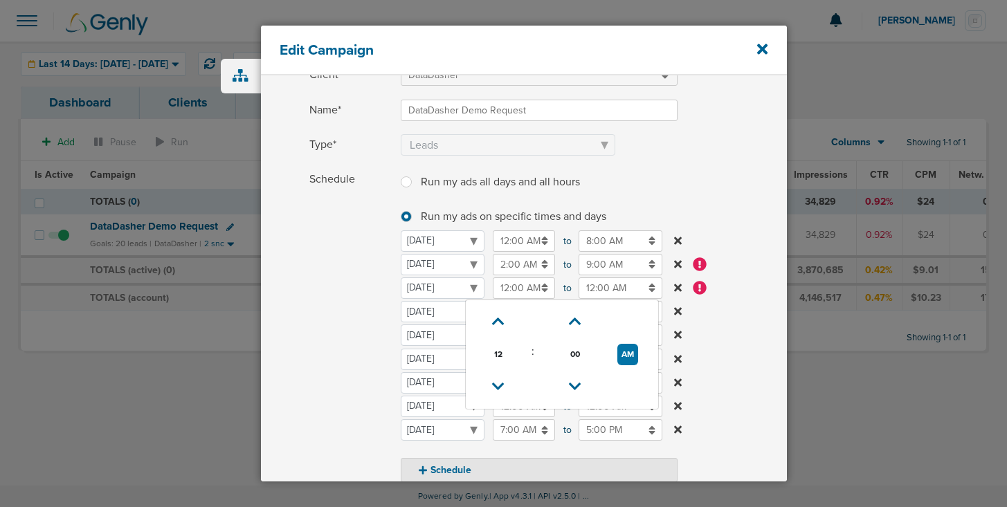
click at [512, 291] on input "12:00 AM" at bounding box center [524, 288] width 62 height 21
click at [498, 390] on icon at bounding box center [498, 387] width 12 height 8
click at [498, 390] on icon at bounding box center [499, 387] width 12 height 8
click at [496, 324] on icon at bounding box center [499, 322] width 12 height 8
click at [626, 348] on button "PM" at bounding box center [628, 354] width 20 height 21
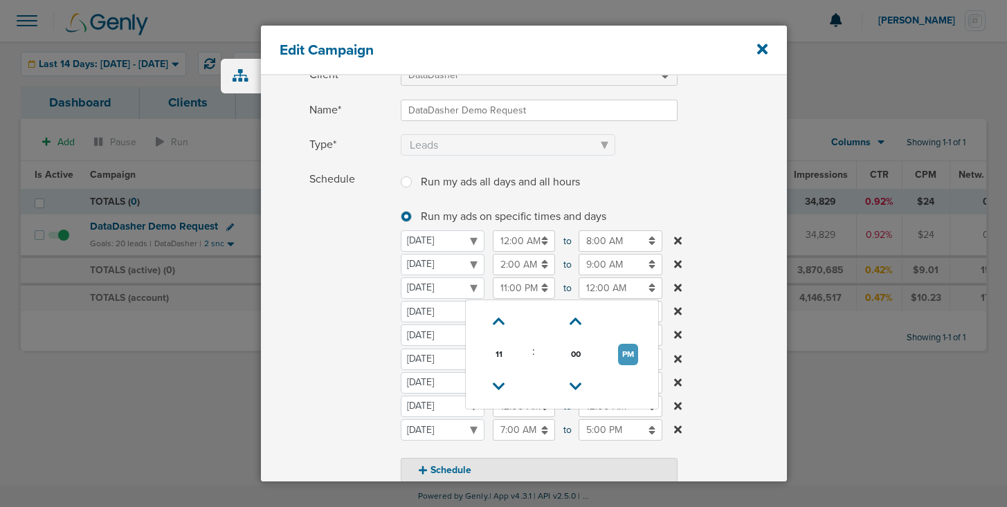
type input "11:00 AM"
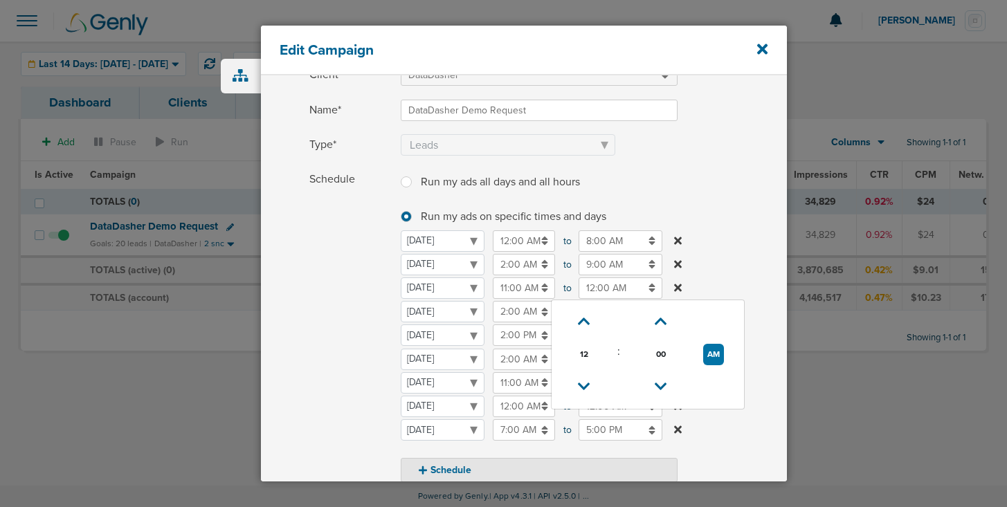
click at [609, 293] on input "12:00 AM" at bounding box center [621, 288] width 84 height 21
click at [589, 383] on icon at bounding box center [584, 387] width 12 height 8
click at [589, 383] on icon at bounding box center [585, 387] width 12 height 8
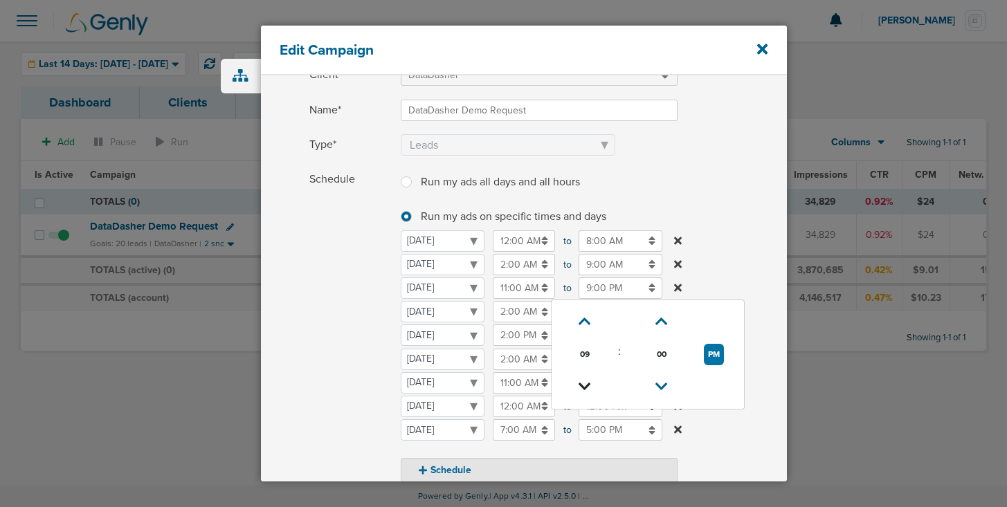
type input "8:00 PM"
click at [339, 348] on span "Schedule" at bounding box center [350, 326] width 83 height 314
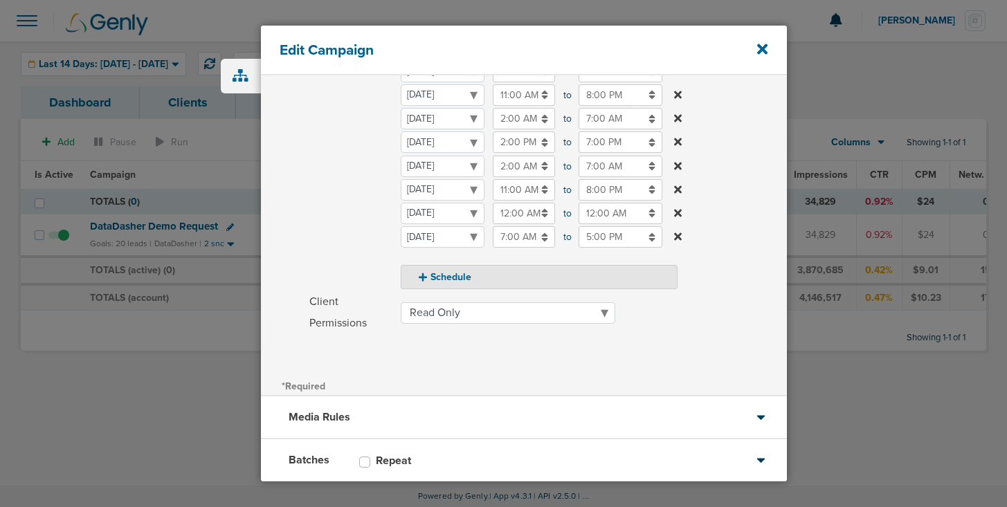
scroll to position [355, 0]
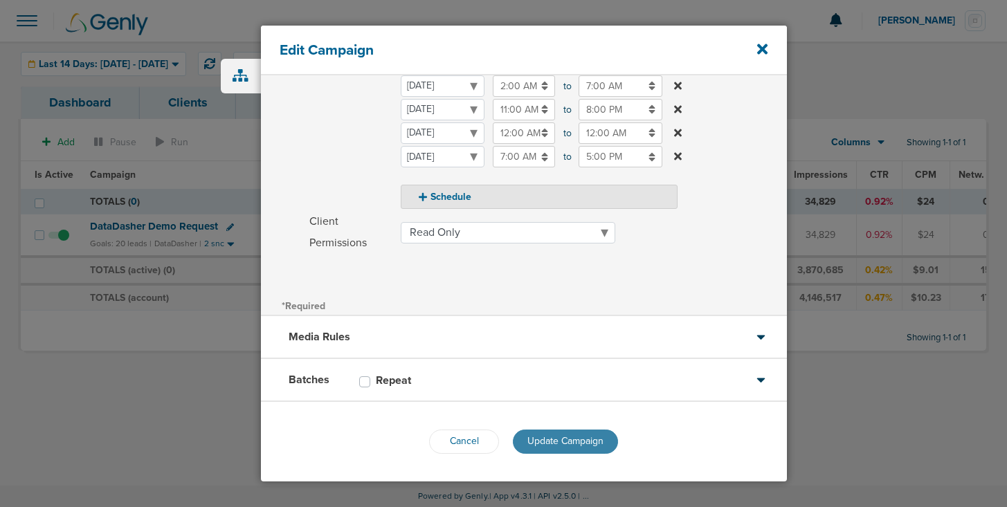
click at [551, 436] on span "Update Campaign" at bounding box center [566, 441] width 76 height 12
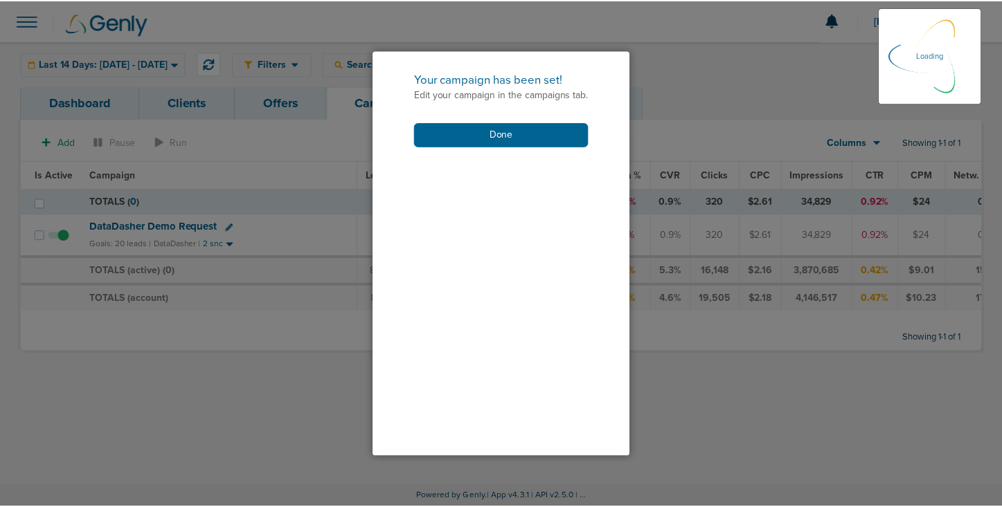
scroll to position [311, 0]
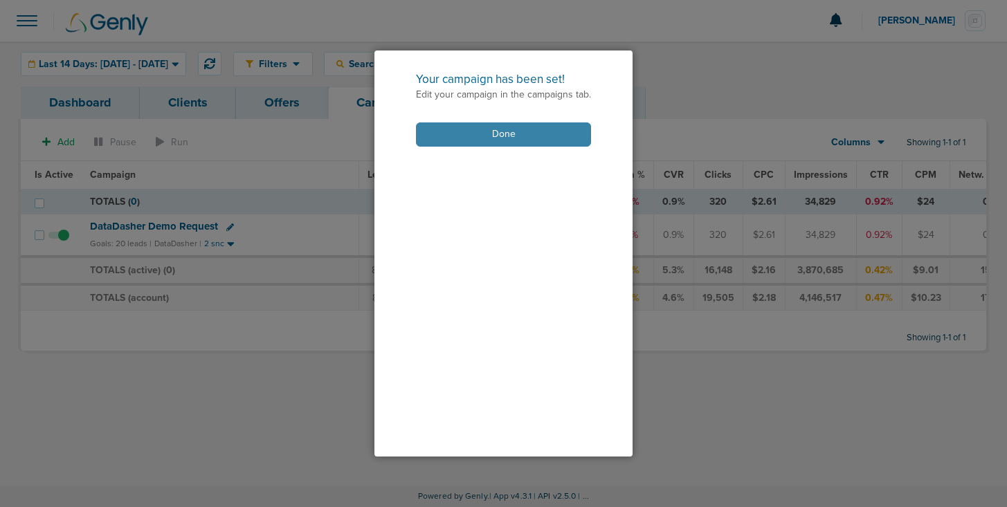
click at [486, 133] on button "Done" at bounding box center [503, 135] width 175 height 24
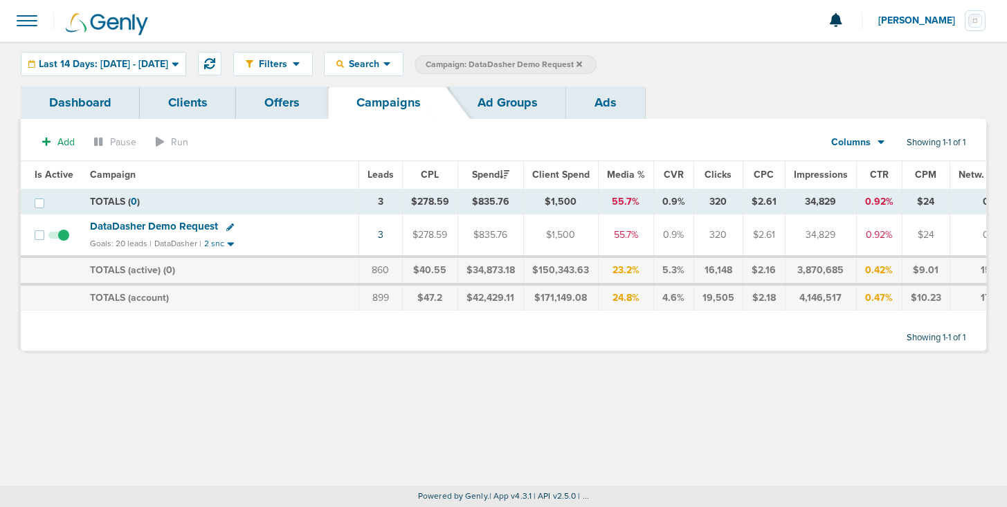
click at [174, 226] on span "DataDasher Demo Request" at bounding box center [154, 226] width 128 height 12
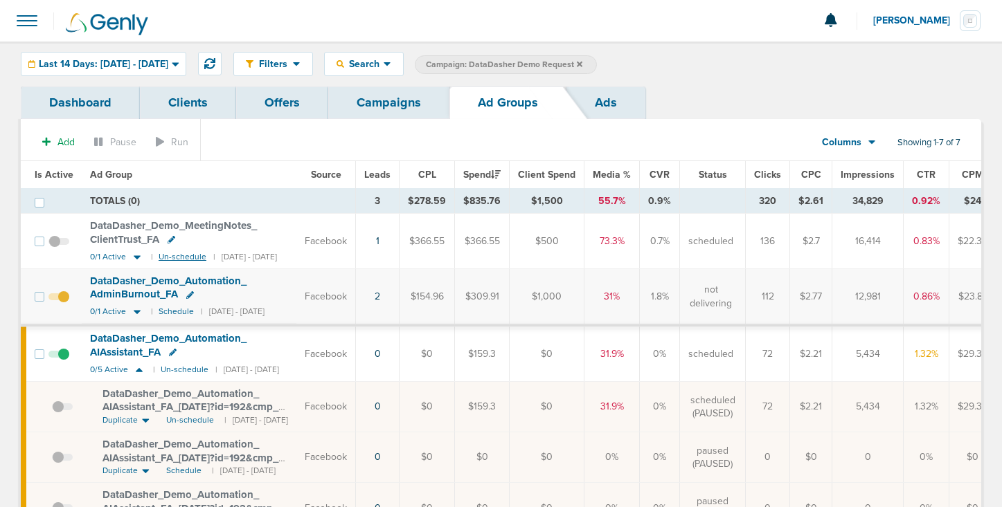
click at [177, 256] on small "Un-schedule" at bounding box center [183, 257] width 48 height 10
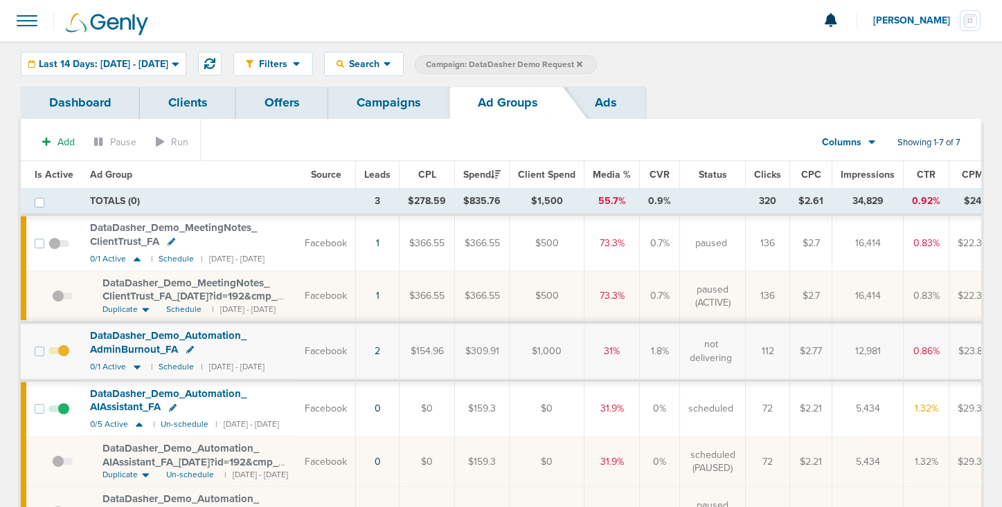
click at [372, 111] on link "Campaigns" at bounding box center [388, 103] width 121 height 33
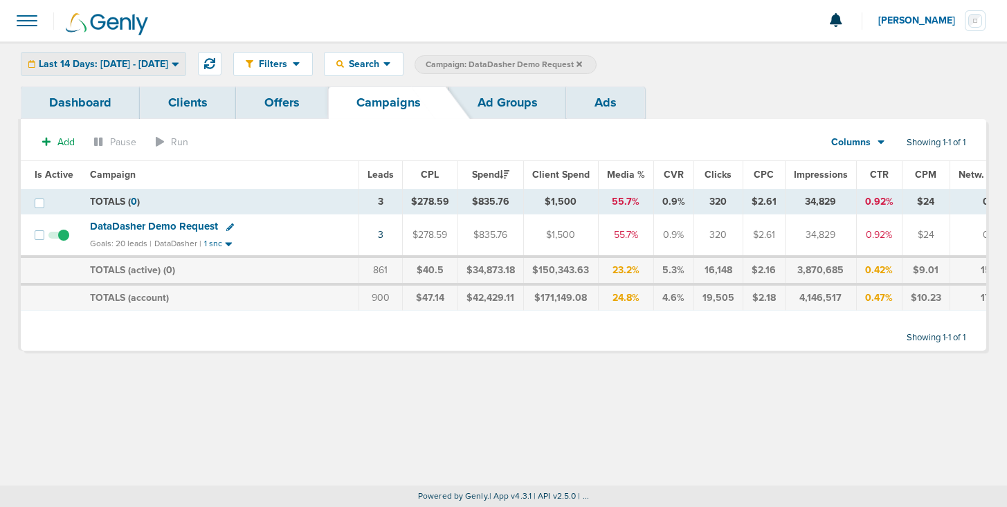
click at [77, 73] on div "Last 14 Days: [DATE] - [DATE]" at bounding box center [103, 64] width 164 height 23
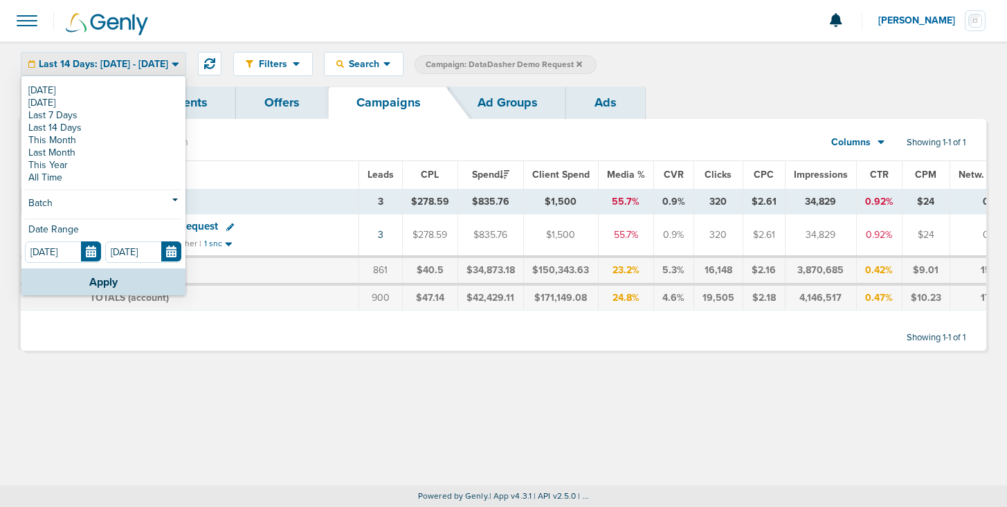
click at [75, 89] on link "[DATE]" at bounding box center [103, 90] width 157 height 12
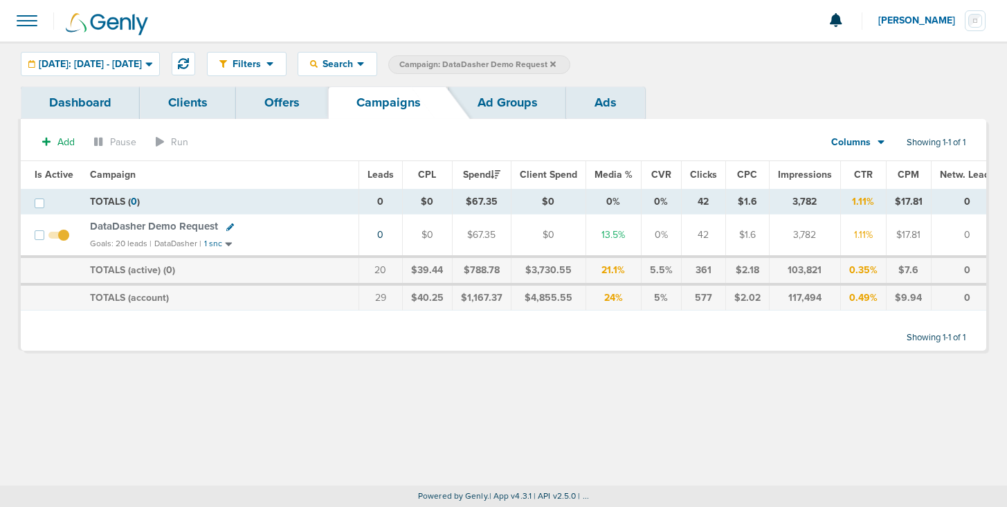
click at [556, 64] on icon at bounding box center [553, 64] width 6 height 8
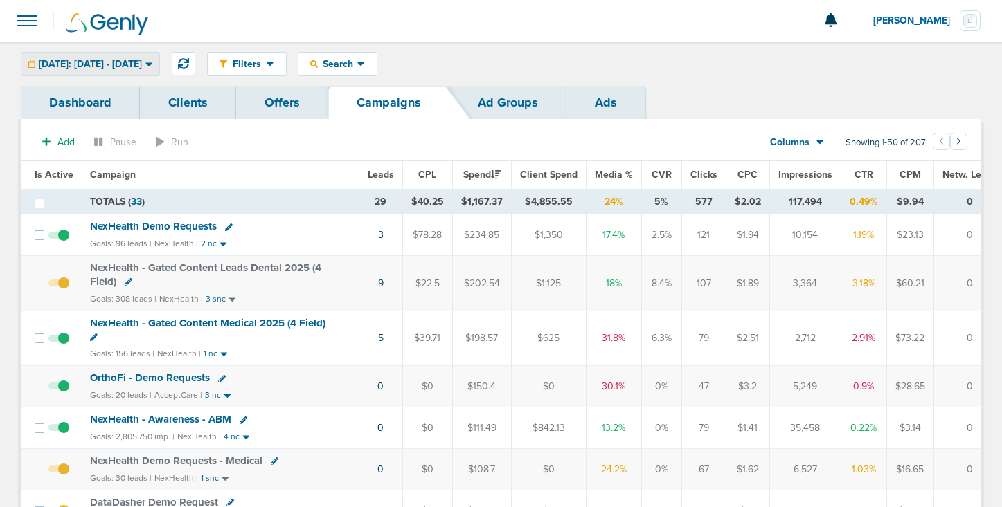
click at [79, 66] on span "[DATE]: [DATE] - [DATE]" at bounding box center [90, 65] width 103 height 10
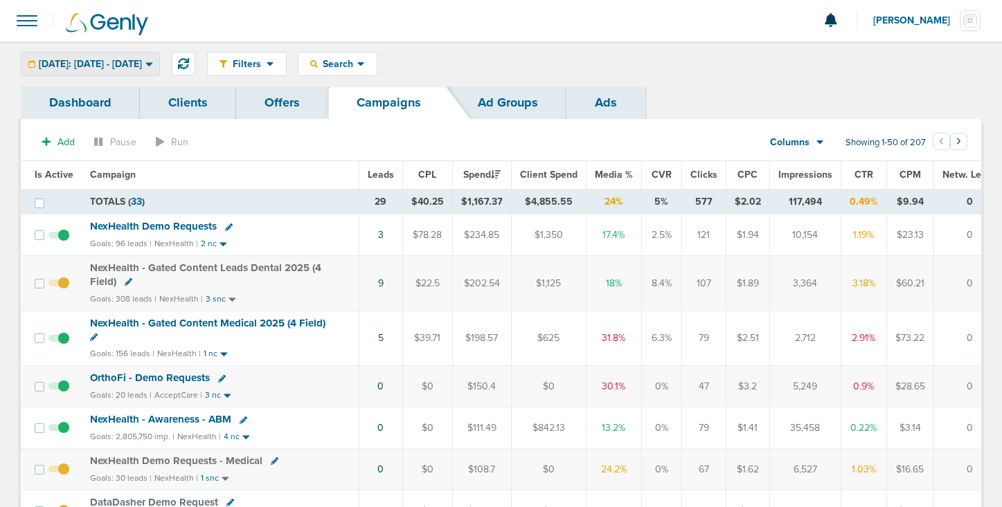
click at [107, 65] on span "[DATE]: [DATE] - [DATE]" at bounding box center [90, 65] width 103 height 10
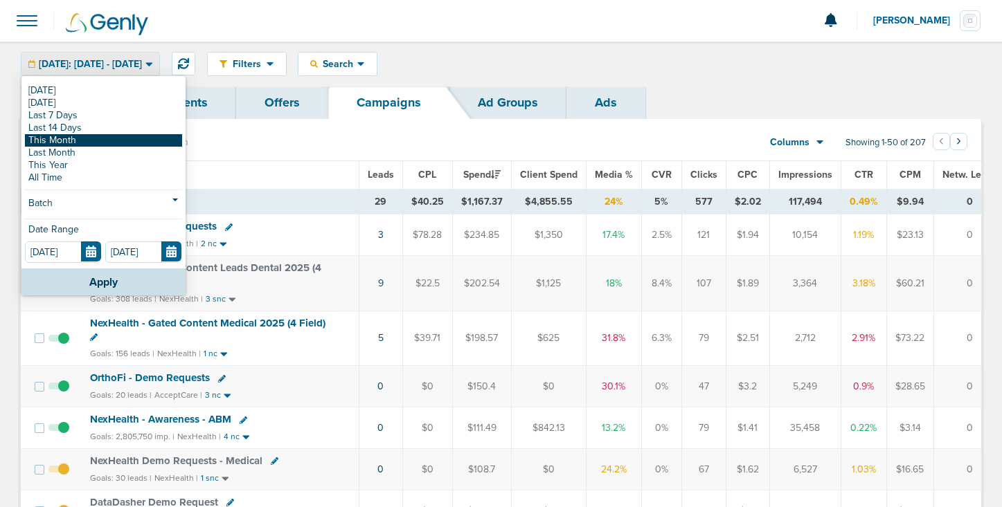
click at [83, 139] on link "This Month" at bounding box center [103, 140] width 157 height 12
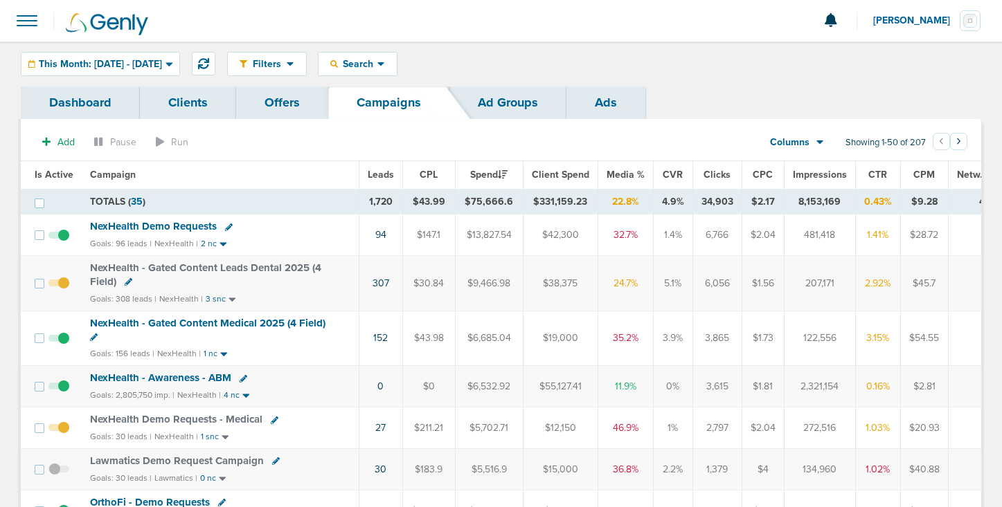
click at [126, 281] on icon at bounding box center [129, 282] width 8 height 8
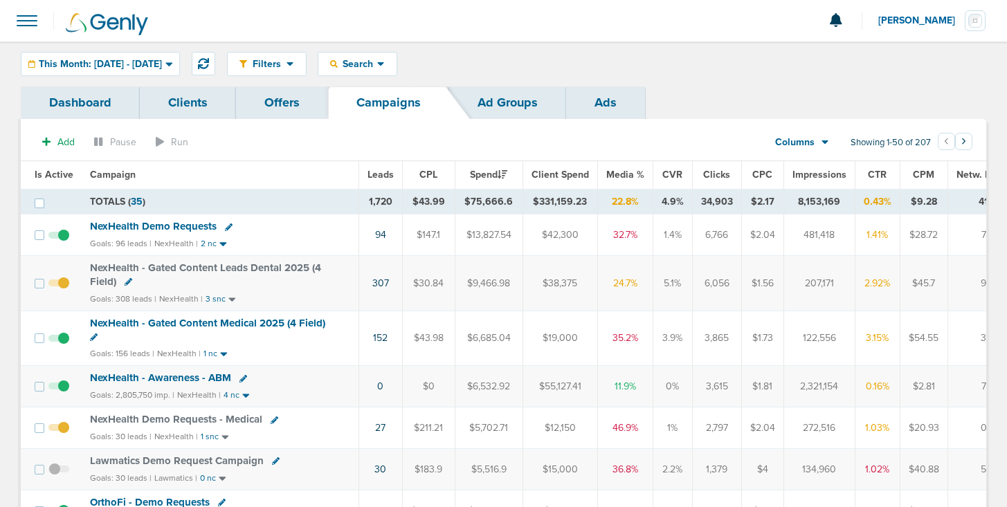
select select
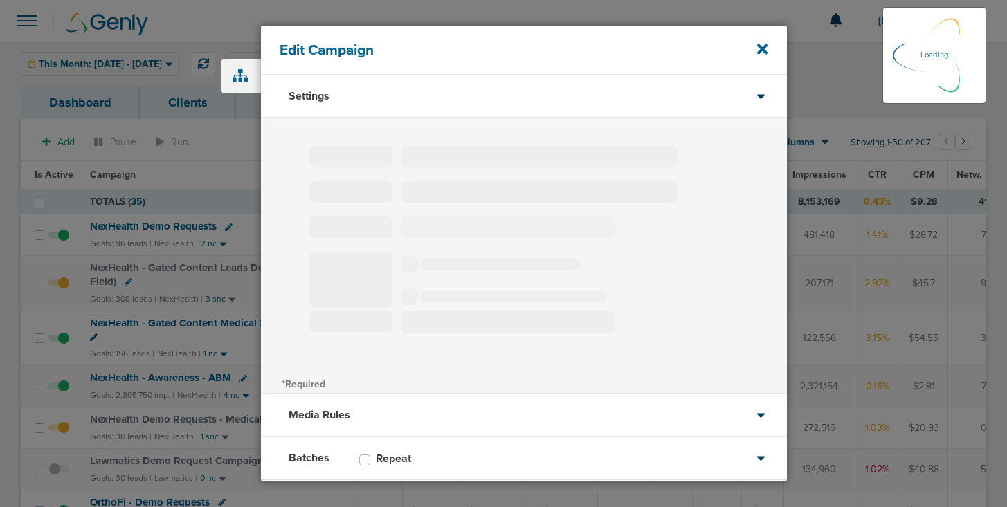
type input "NexHealth - Gated Content Leads Dental 2025 (4 Field)"
select select "Leads"
radio input "true"
select select "readWrite"
checkbox input "true"
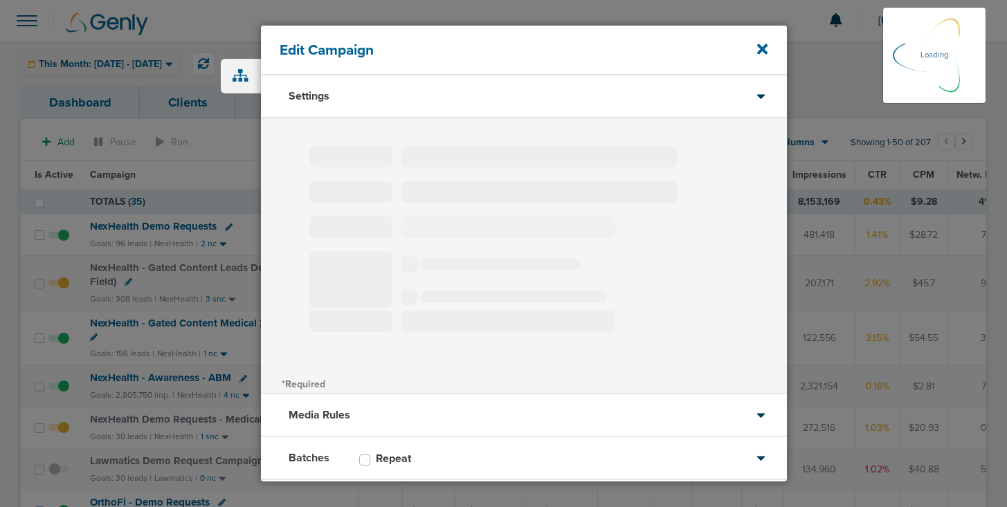
select select "1"
select select "2"
select select "3"
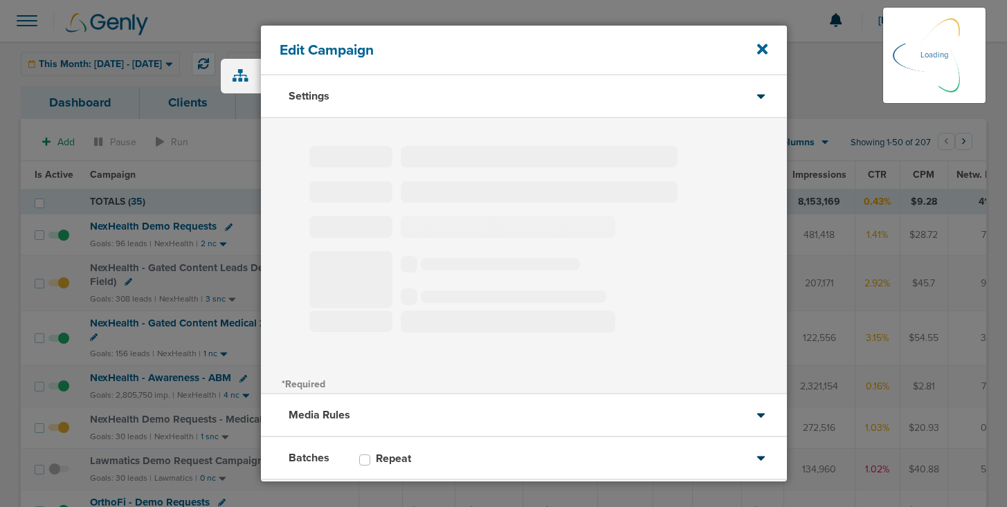
select select "4"
select select "6"
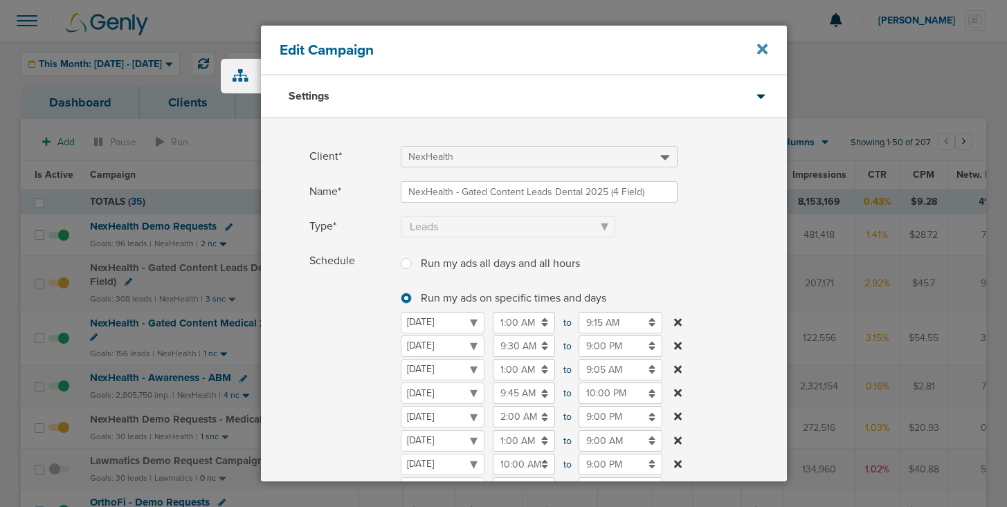
click at [759, 50] on icon at bounding box center [762, 49] width 10 height 15
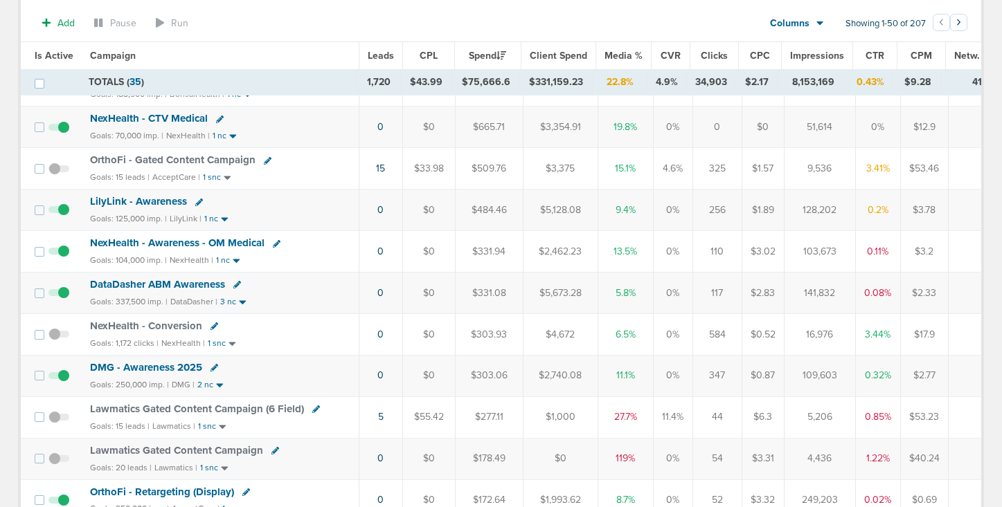
scroll to position [922, 0]
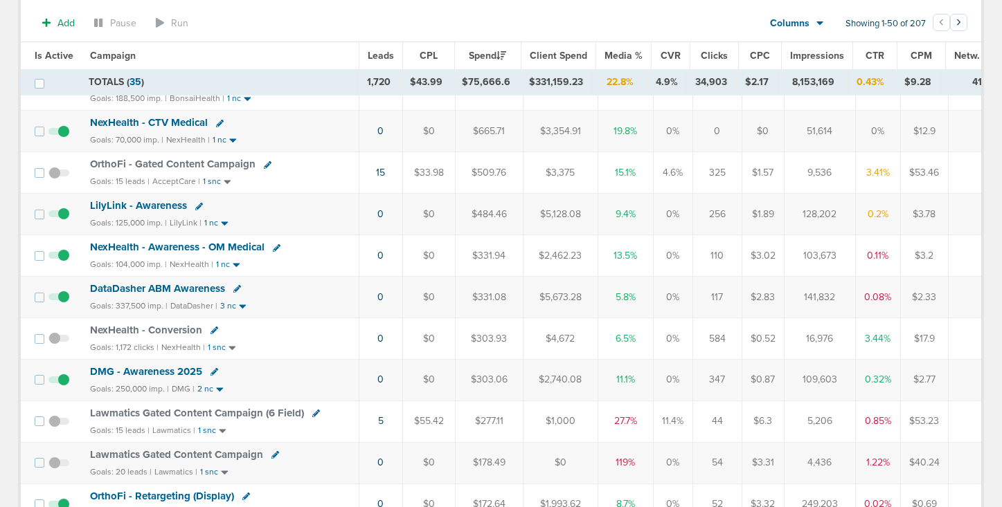
click at [149, 370] on span "DMG - Awareness 2025" at bounding box center [146, 372] width 112 height 12
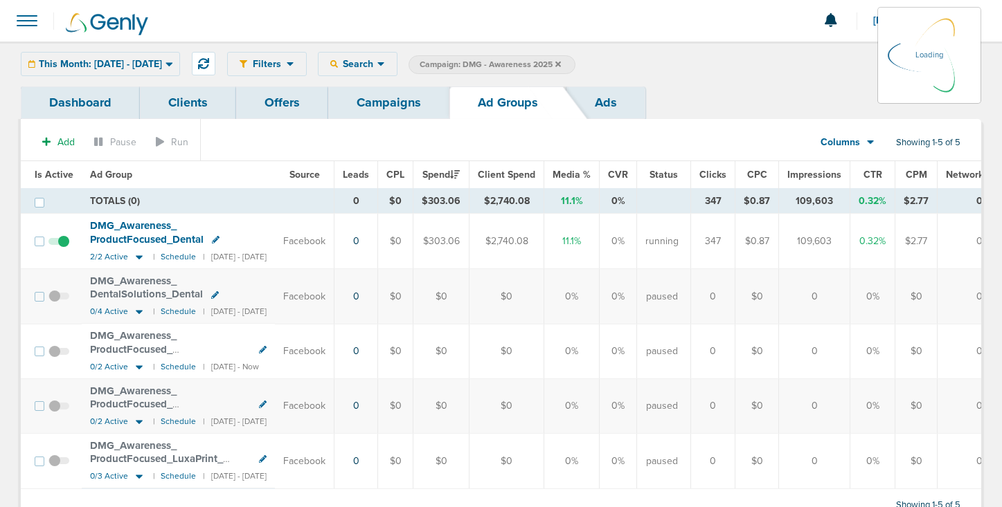
click at [115, 65] on div "This Month: [DATE] - [DATE] [DATE] [DATE] Last 7 Days Last 14 Days This Month L…" at bounding box center [100, 64] width 159 height 24
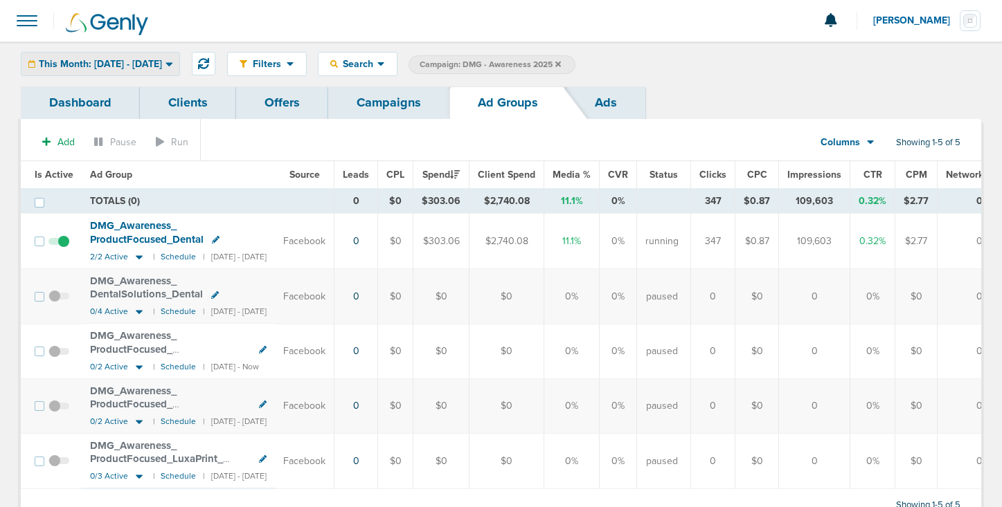
click at [160, 62] on span "This Month: [DATE] - [DATE]" at bounding box center [100, 65] width 123 height 10
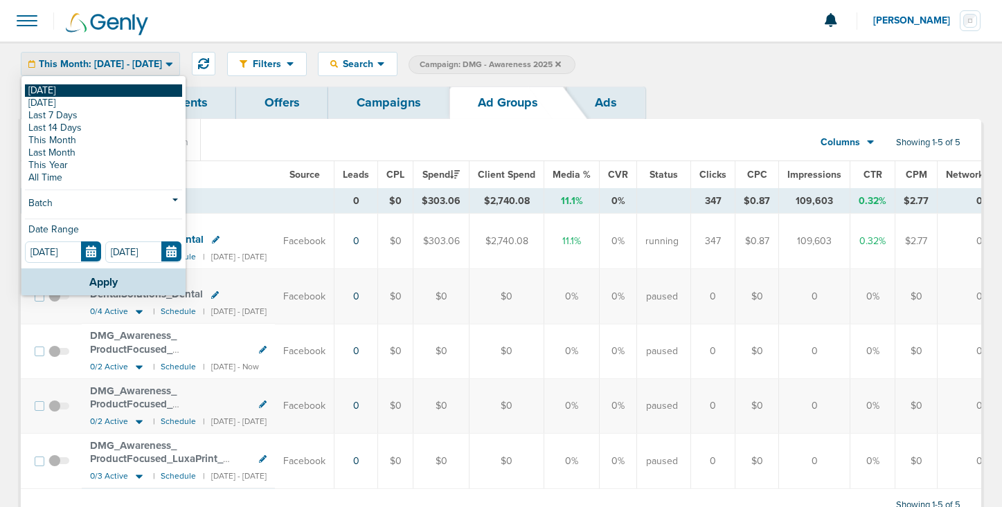
click at [114, 89] on link "[DATE]" at bounding box center [103, 90] width 157 height 12
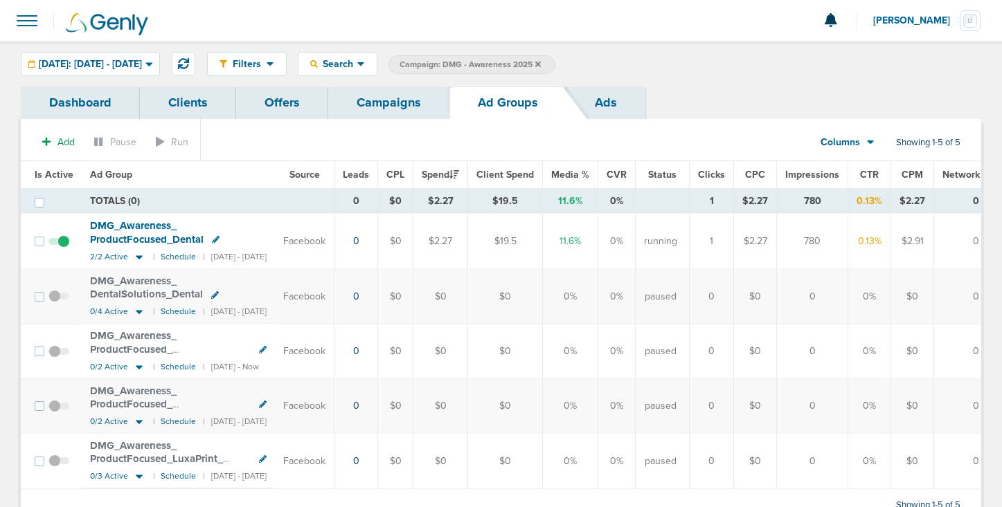
click at [212, 242] on icon at bounding box center [216, 240] width 8 height 8
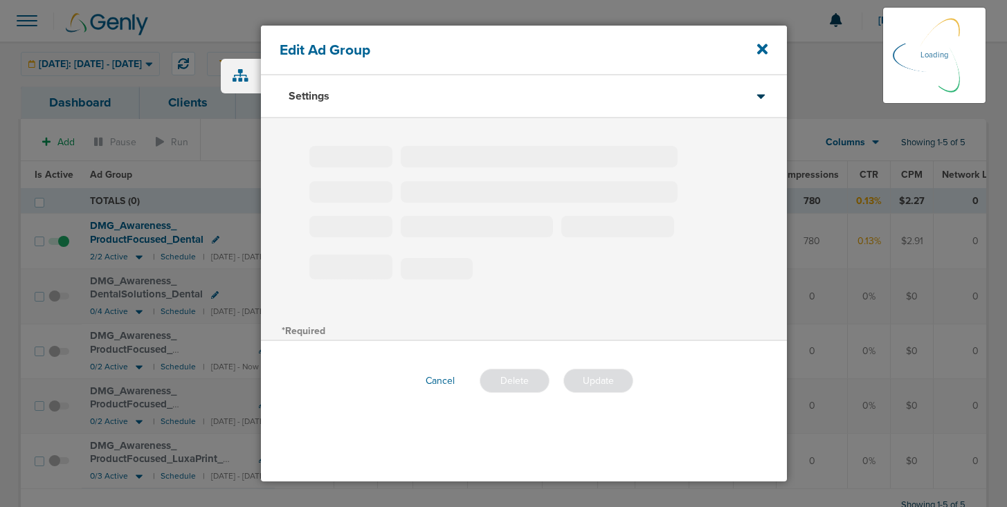
type input "DMG_Awareness_ProductFocused_Dental"
type input "10"
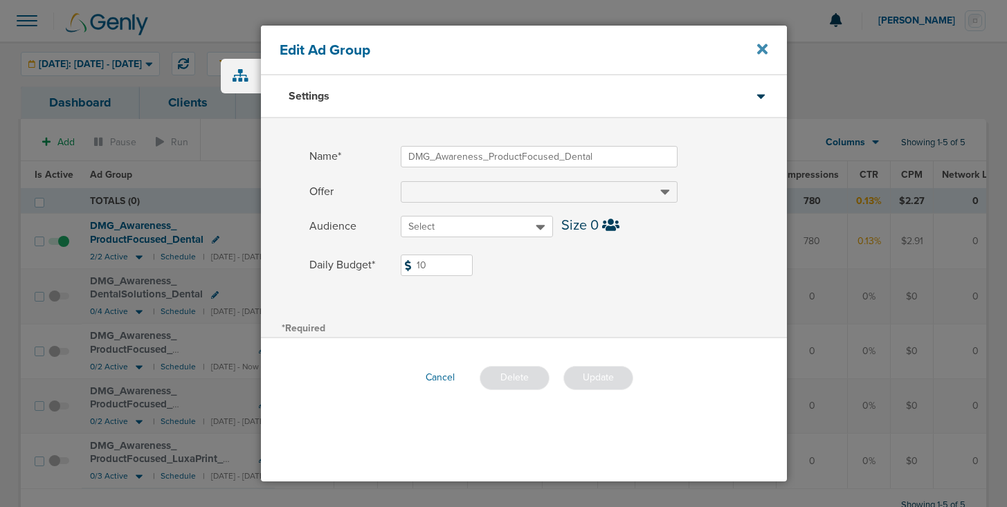
click at [759, 51] on icon at bounding box center [762, 49] width 10 height 15
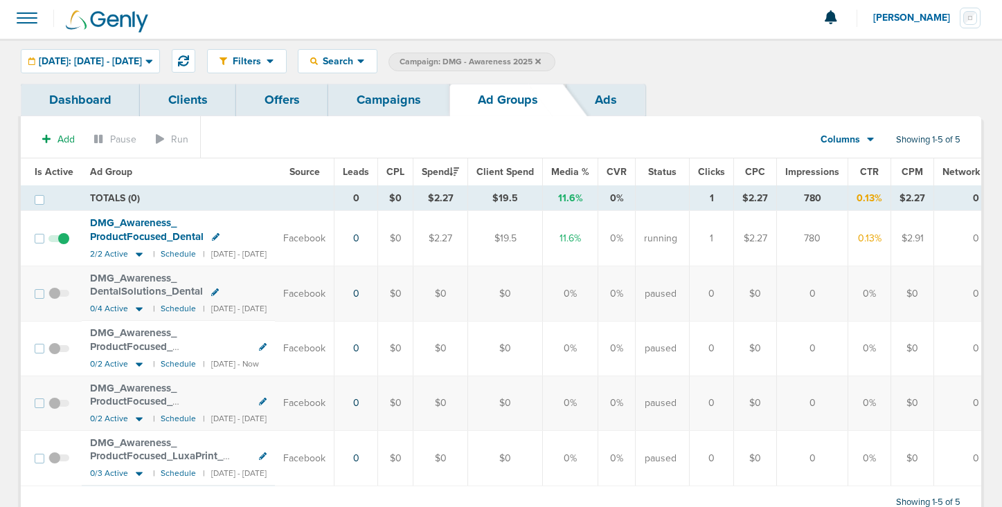
scroll to position [1, 0]
click at [71, 58] on span "[DATE]: [DATE] - [DATE]" at bounding box center [90, 63] width 103 height 10
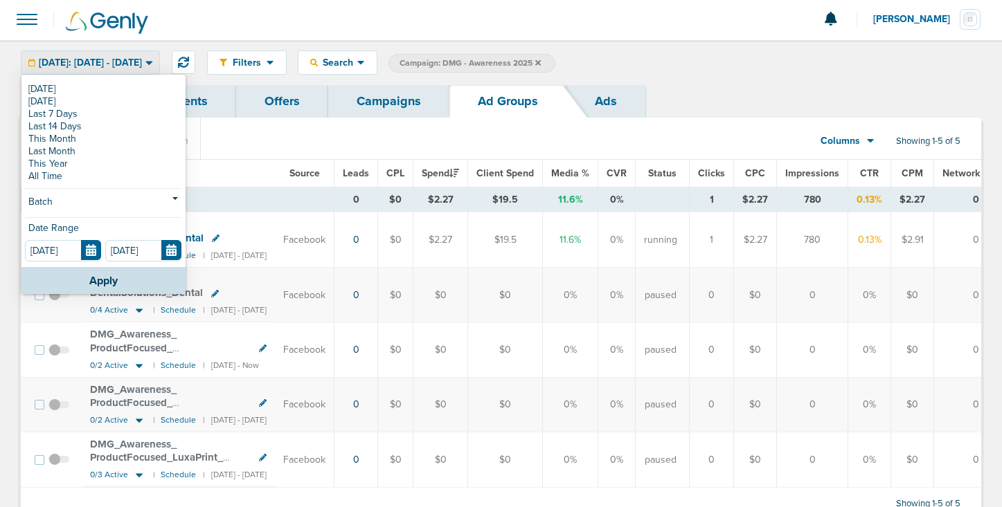
click at [80, 65] on span "[DATE]: [DATE] - [DATE]" at bounding box center [90, 63] width 103 height 10
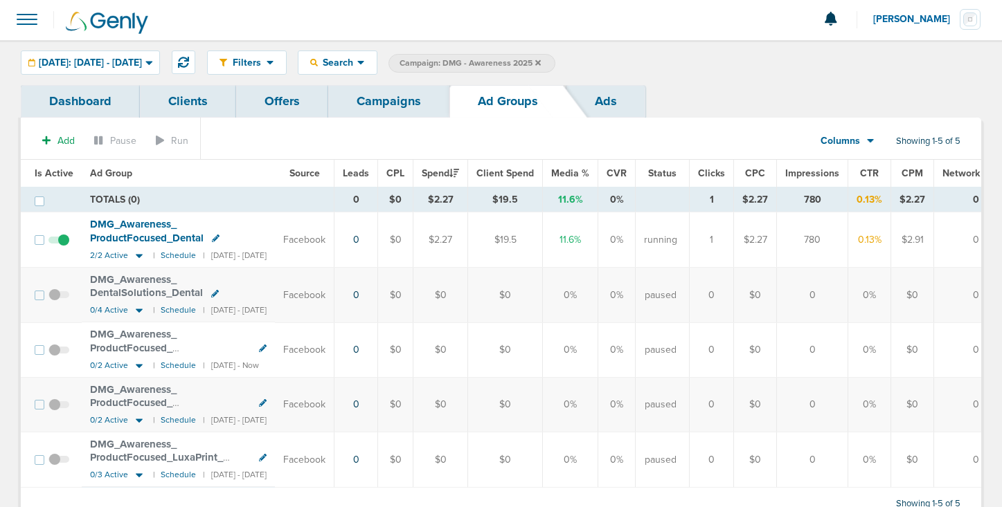
click at [394, 105] on link "Campaigns" at bounding box center [388, 101] width 121 height 33
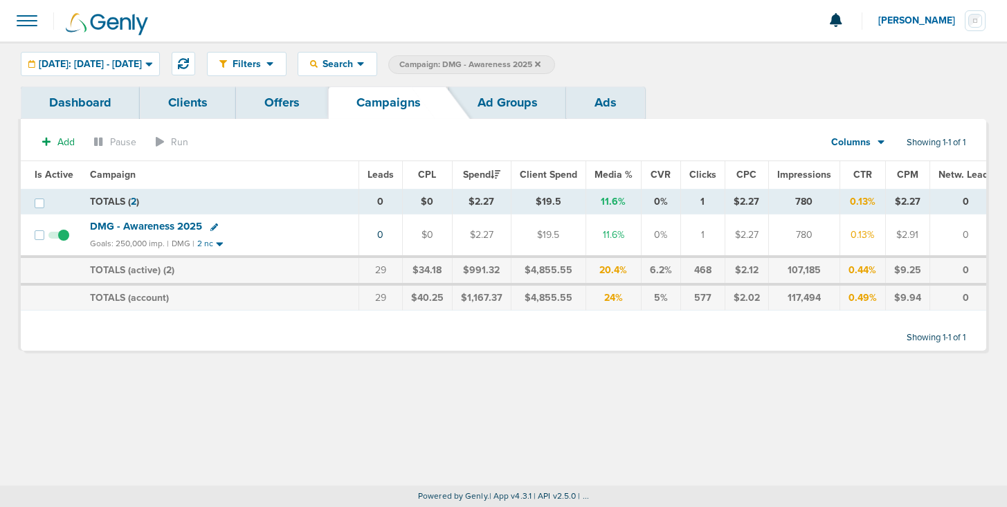
click at [541, 64] on icon at bounding box center [538, 64] width 6 height 6
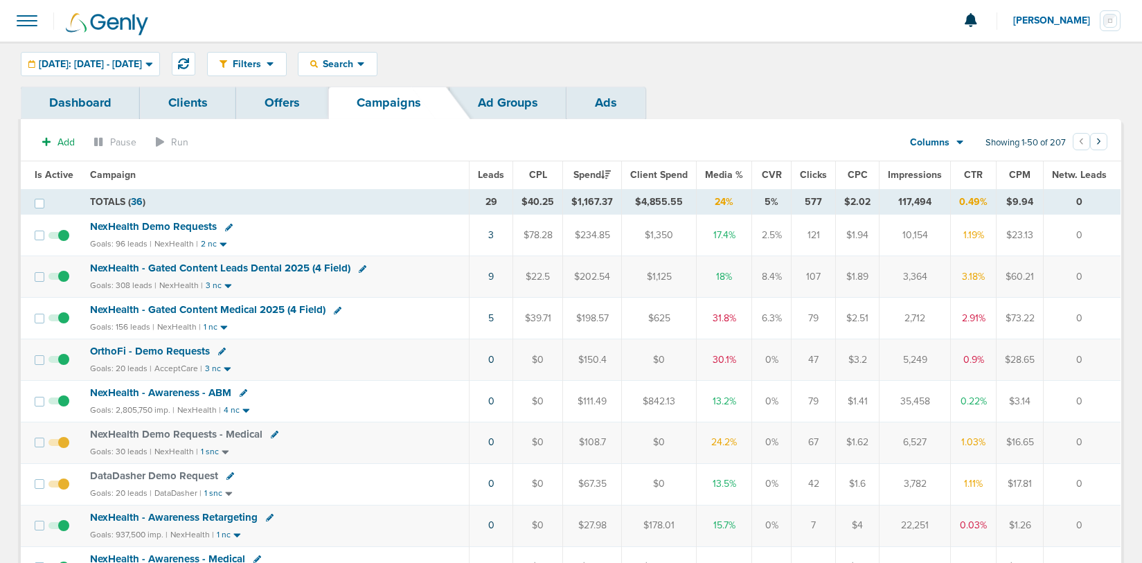
click at [228, 226] on icon at bounding box center [229, 228] width 8 height 8
select select
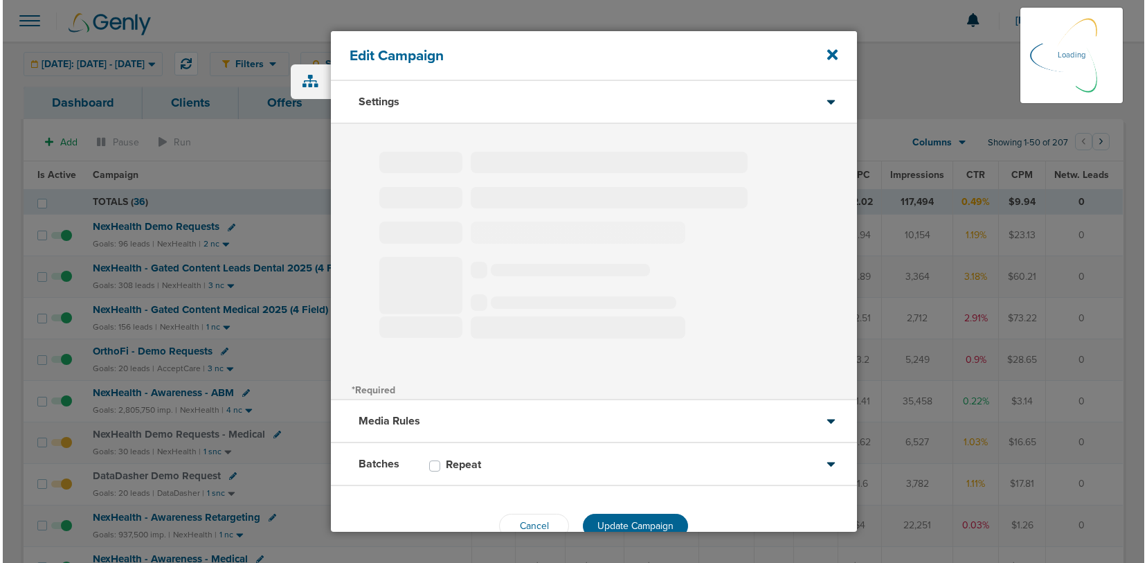
scroll to position [3, 0]
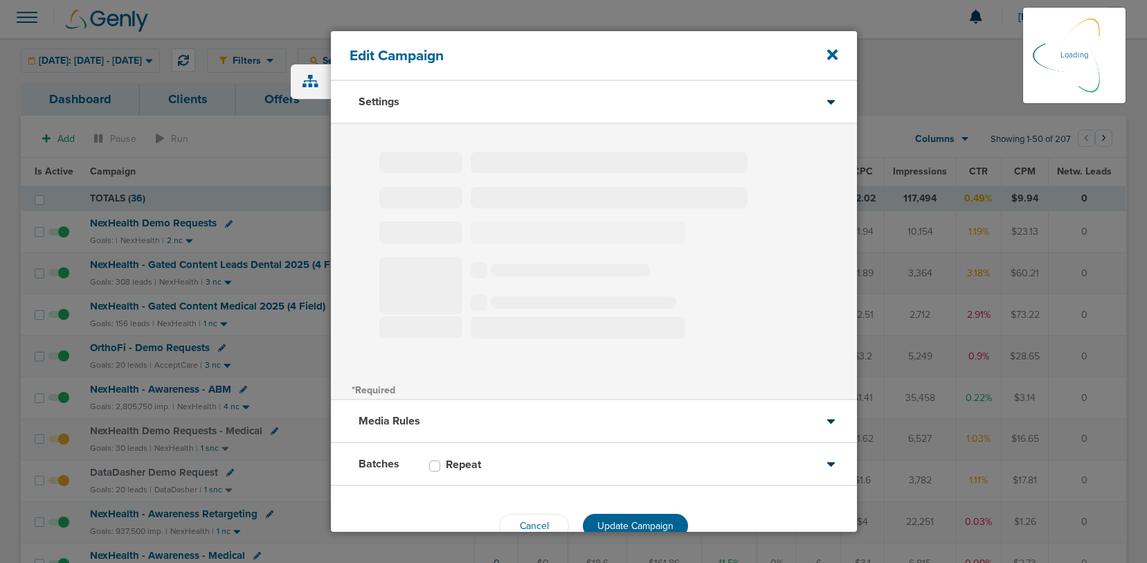
type input "NexHealth Demo Requests"
select select "Leads"
radio input "true"
select select "readWrite"
select select "1"
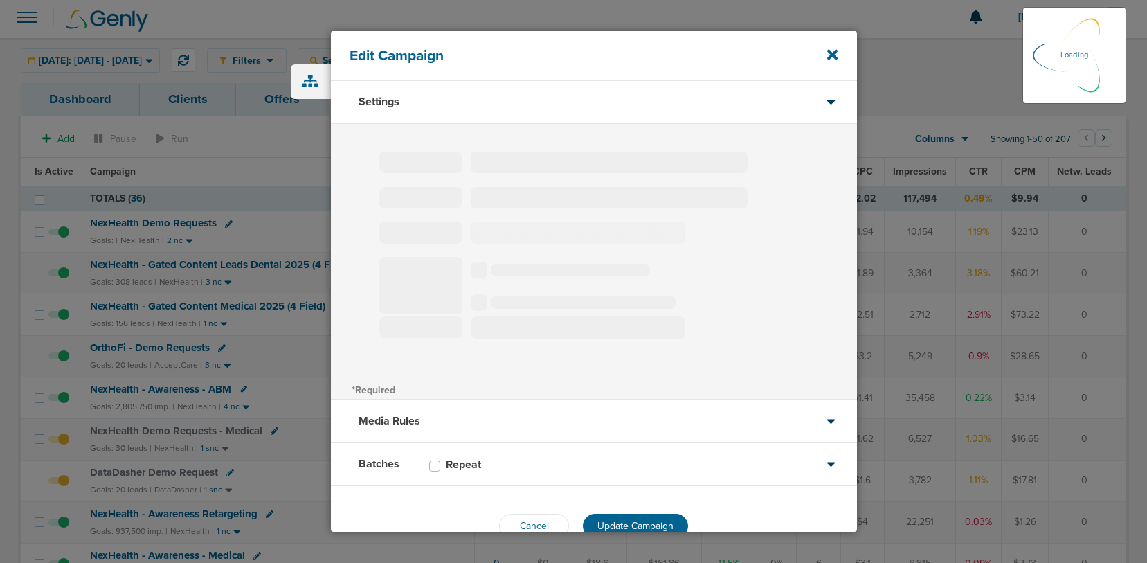
select select "2"
select select "3"
select select "4"
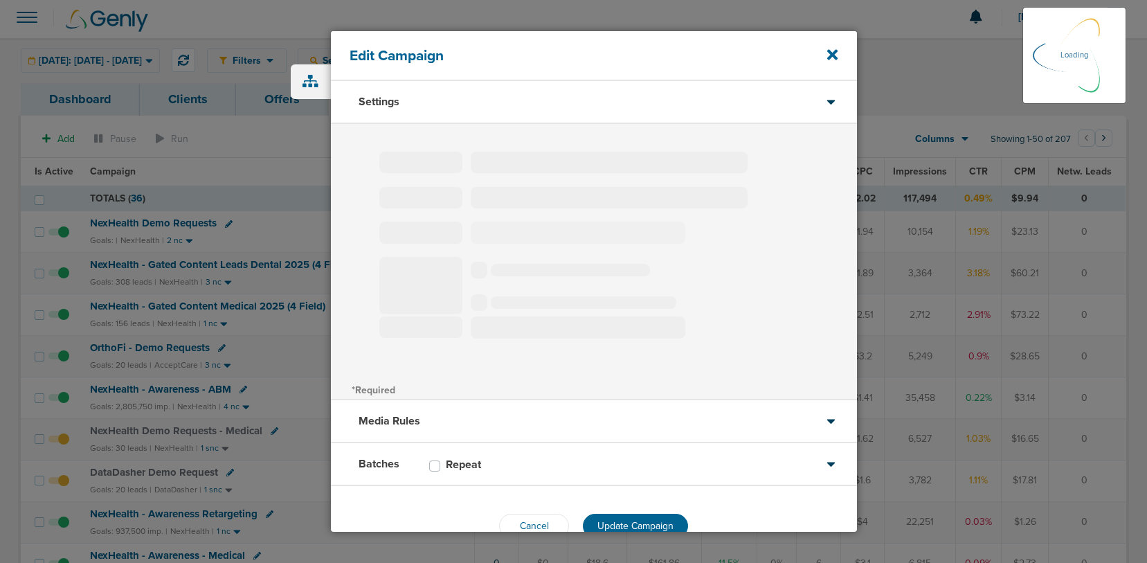
select select "6"
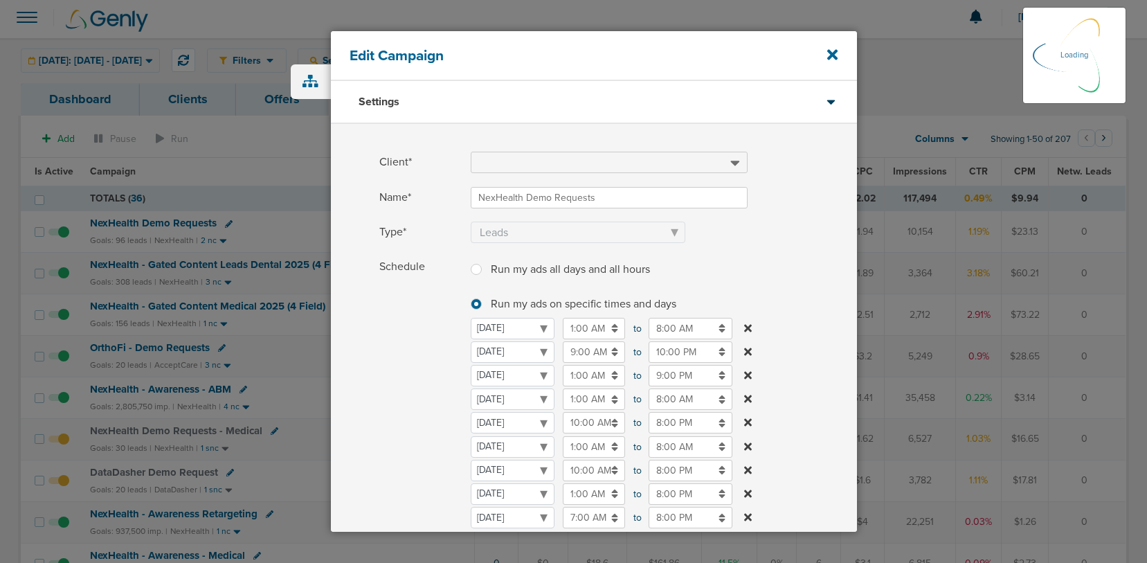
scroll to position [311, 0]
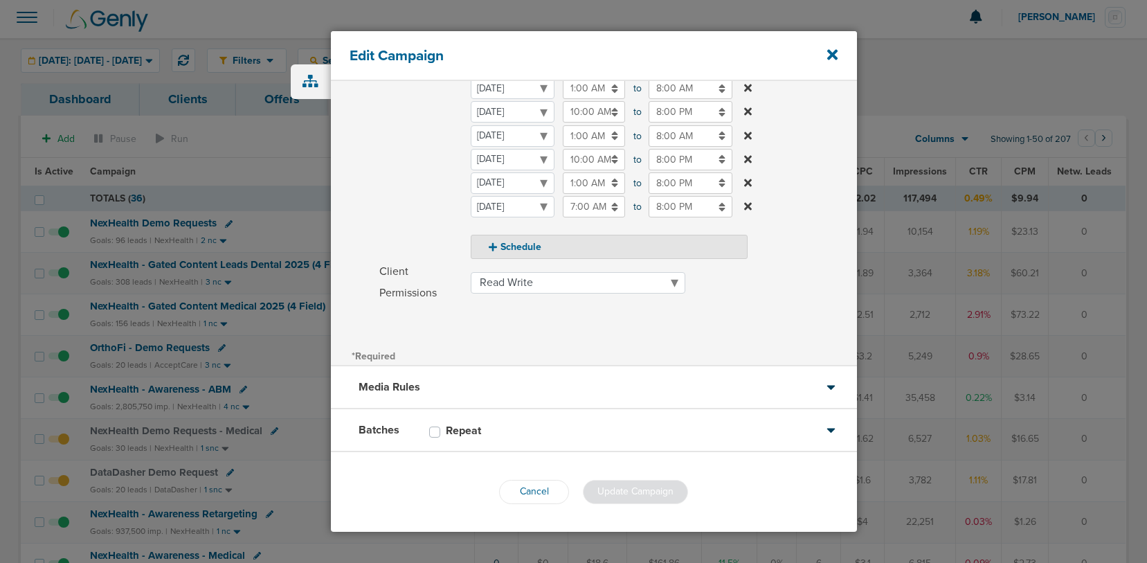
click at [521, 420] on div "Batches Repeat" at bounding box center [594, 430] width 526 height 43
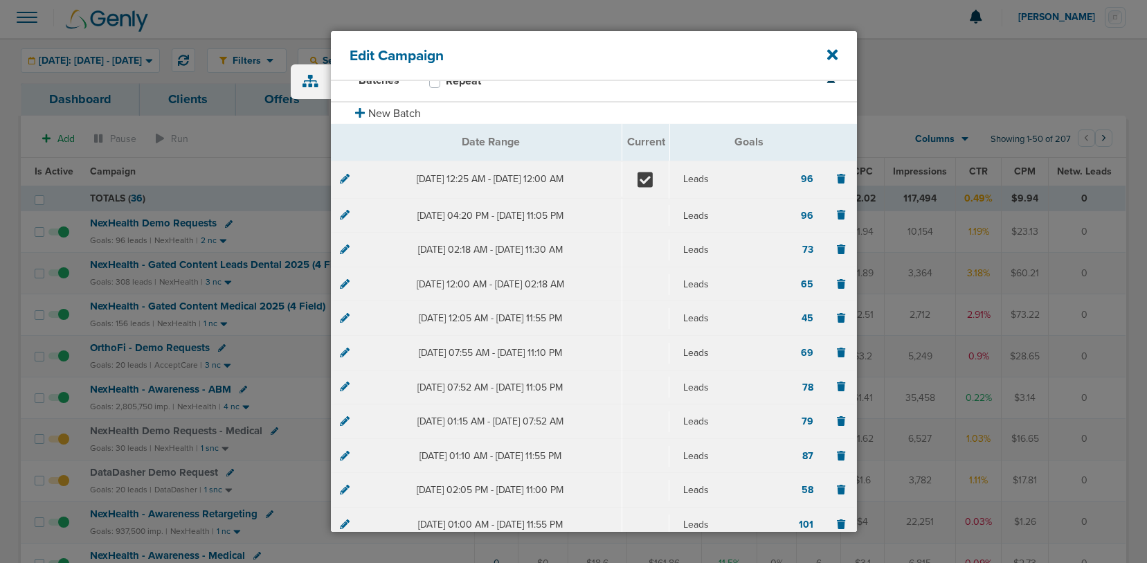
scroll to position [0, 0]
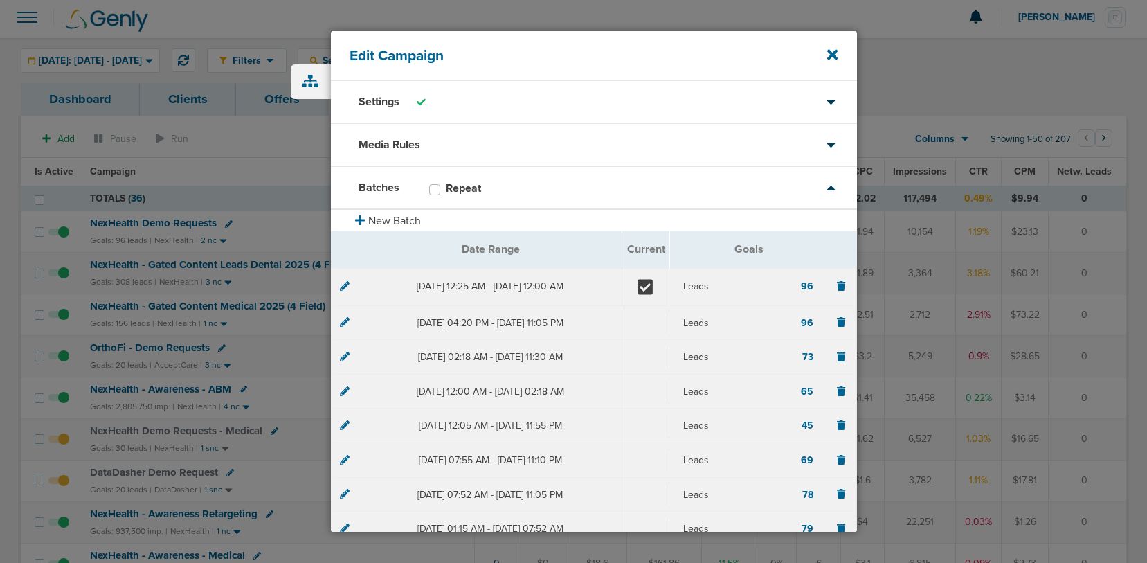
click at [446, 186] on label "Repeat" at bounding box center [470, 188] width 49 height 14
click at [435, 186] on input "Repeat" at bounding box center [434, 188] width 11 height 14
checkbox input "true"
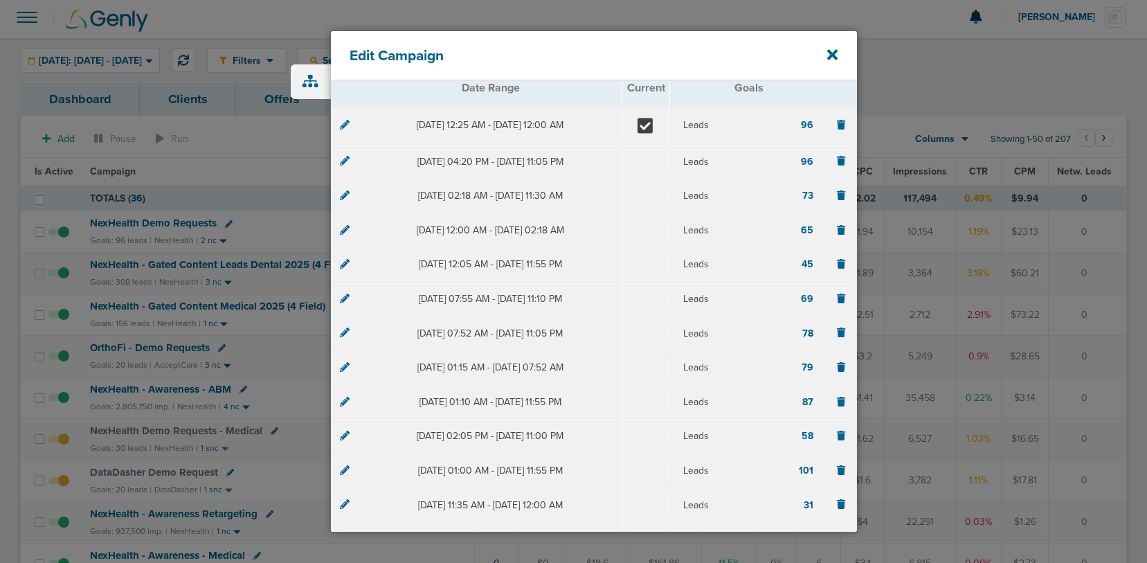
scroll to position [321, 0]
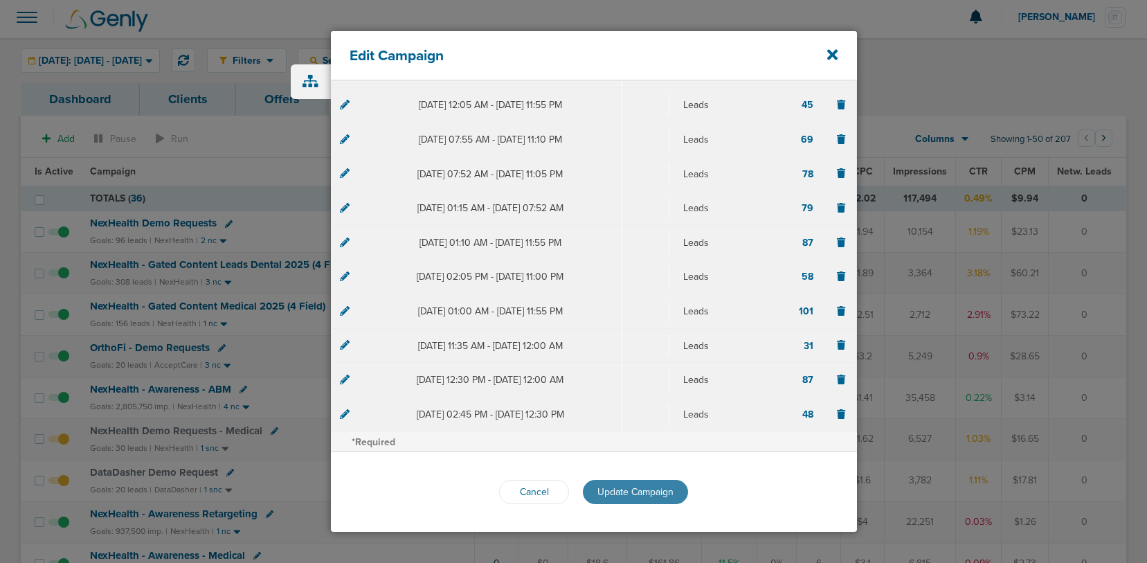
click at [615, 491] on span "Update Campaign" at bounding box center [635, 492] width 76 height 12
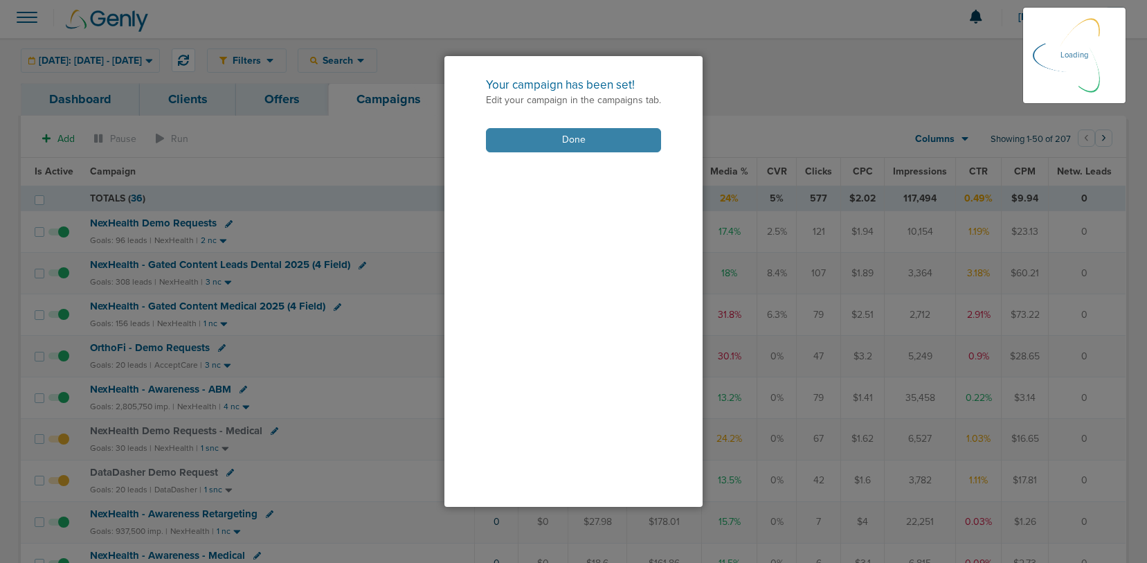
click at [546, 140] on button "Done" at bounding box center [573, 140] width 175 height 24
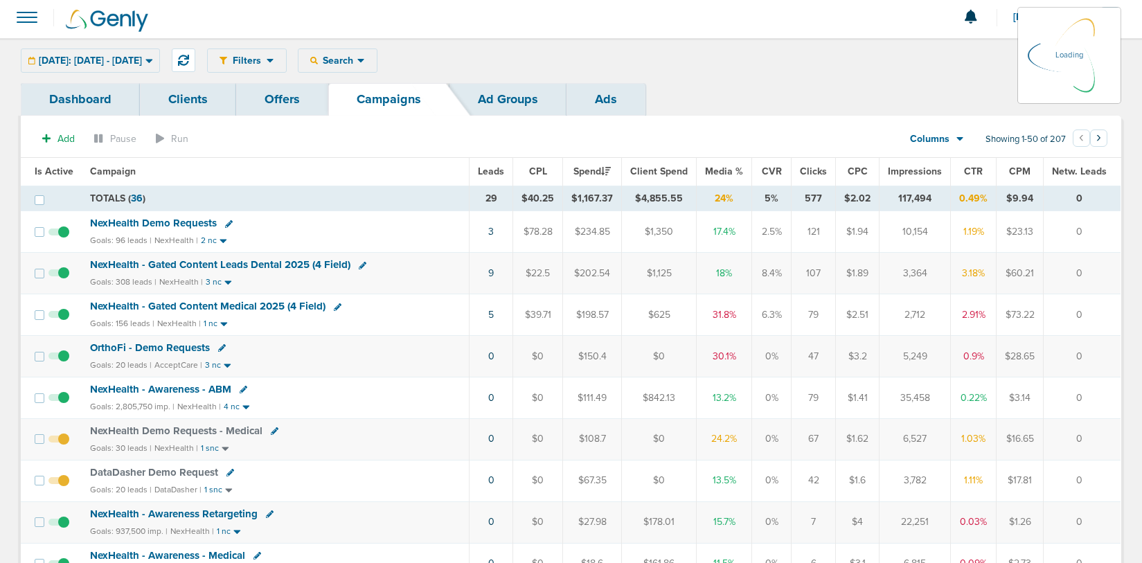
click at [272, 431] on icon at bounding box center [275, 431] width 8 height 8
select select
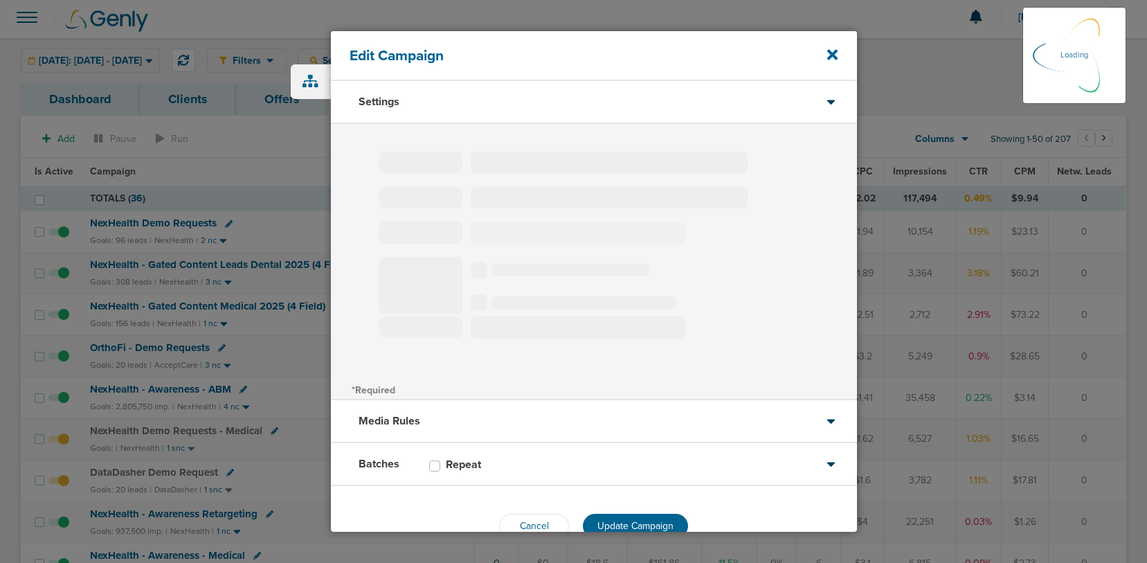
type input "NexHealth Demo Requests - Medical"
select select "Leads"
radio input "true"
select select "readOnly"
select select "1"
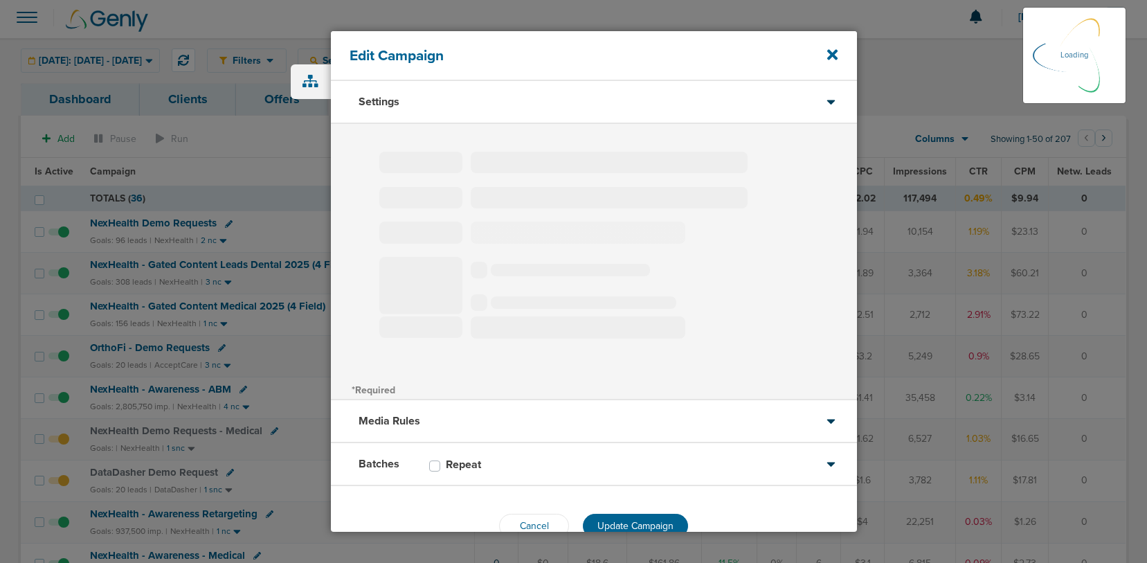
select select "1"
select select "2"
select select "3"
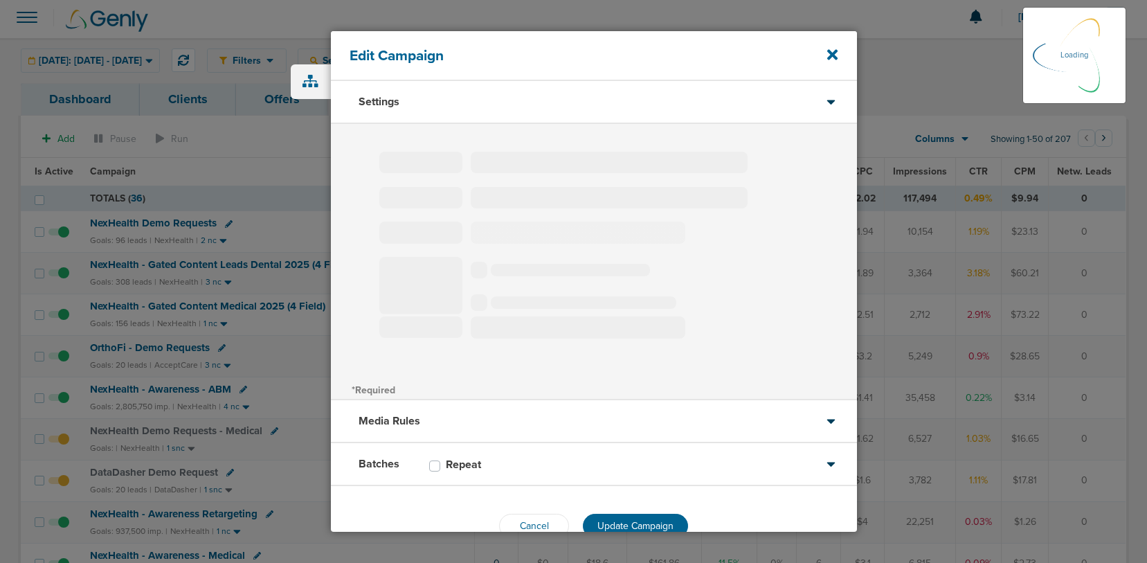
select select "4"
select select "6"
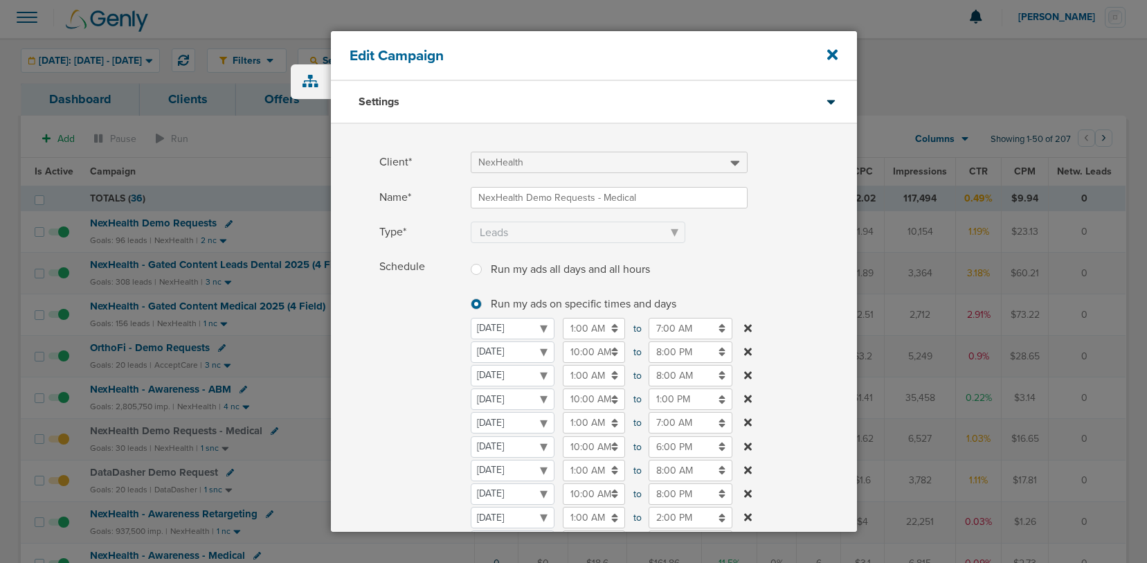
scroll to position [334, 0]
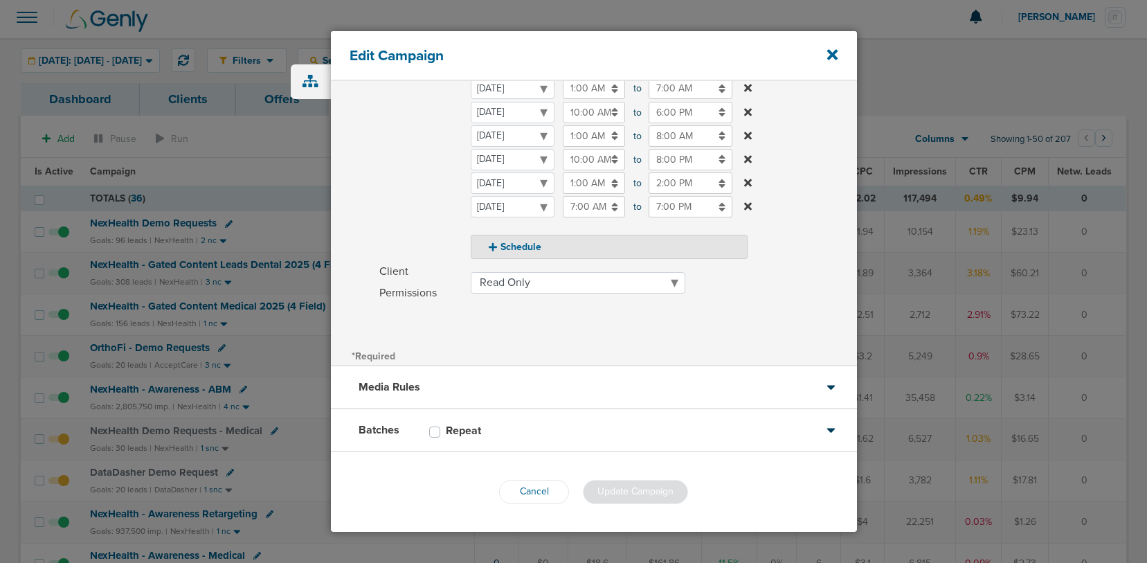
click at [603, 432] on div "Batches Repeat" at bounding box center [594, 430] width 526 height 43
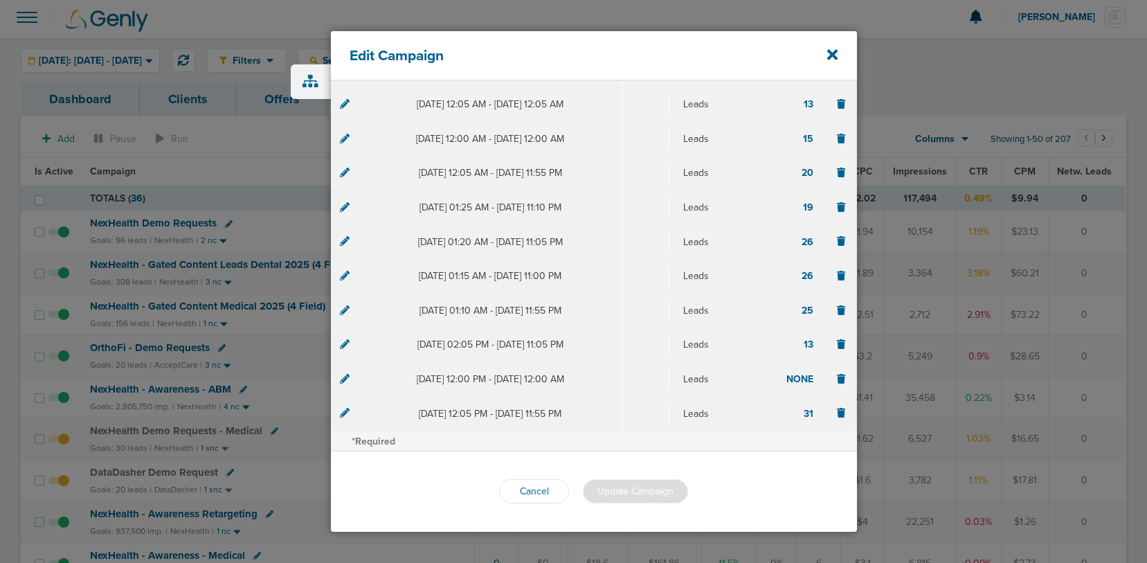
scroll to position [0, 0]
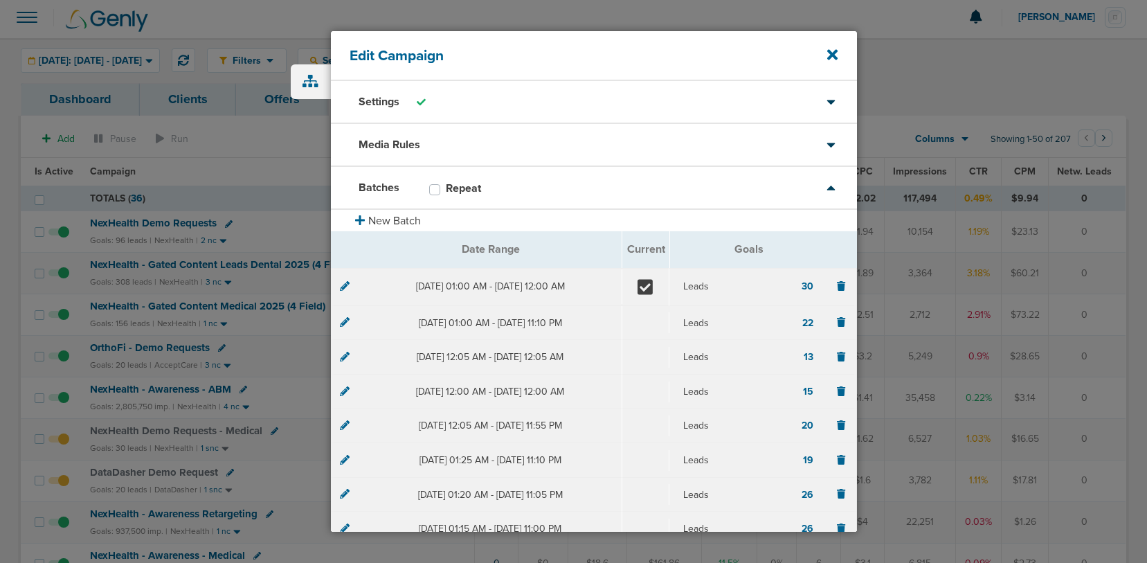
click at [345, 288] on icon at bounding box center [345, 286] width 10 height 10
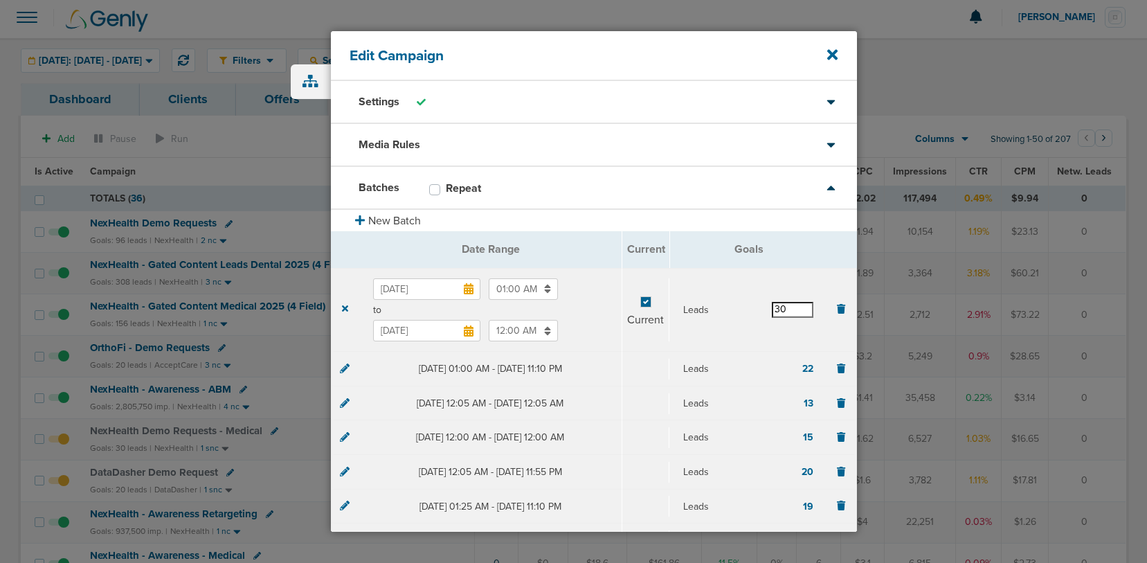
drag, startPoint x: 798, startPoint y: 311, endPoint x: 737, endPoint y: 307, distance: 60.4
click at [737, 307] on div "Leads 30" at bounding box center [748, 309] width 130 height 15
type input "27"
click at [717, 332] on section "[DATE] 01:00 AM to [DATE] 12:00 AM Current Leads 27" at bounding box center [593, 310] width 525 height 84
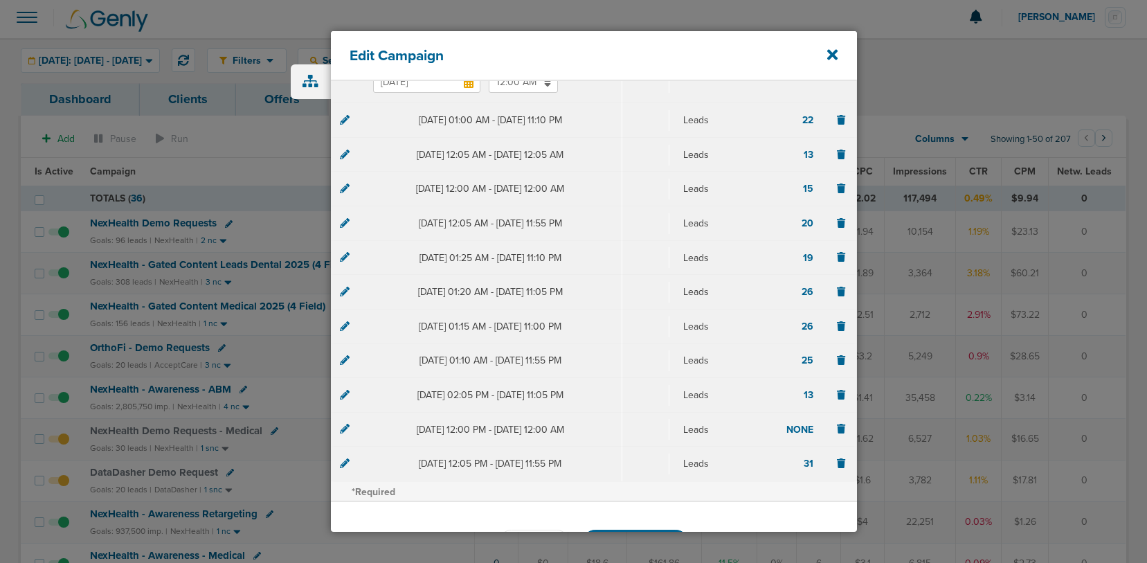
scroll to position [298, 0]
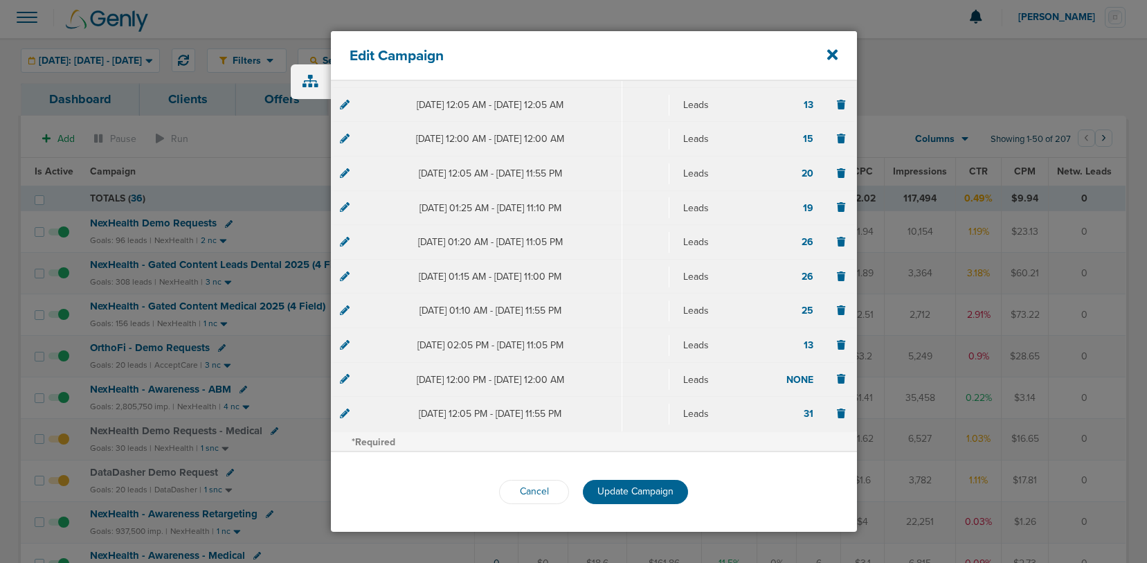
click at [631, 485] on span "Update Campaign" at bounding box center [635, 491] width 76 height 12
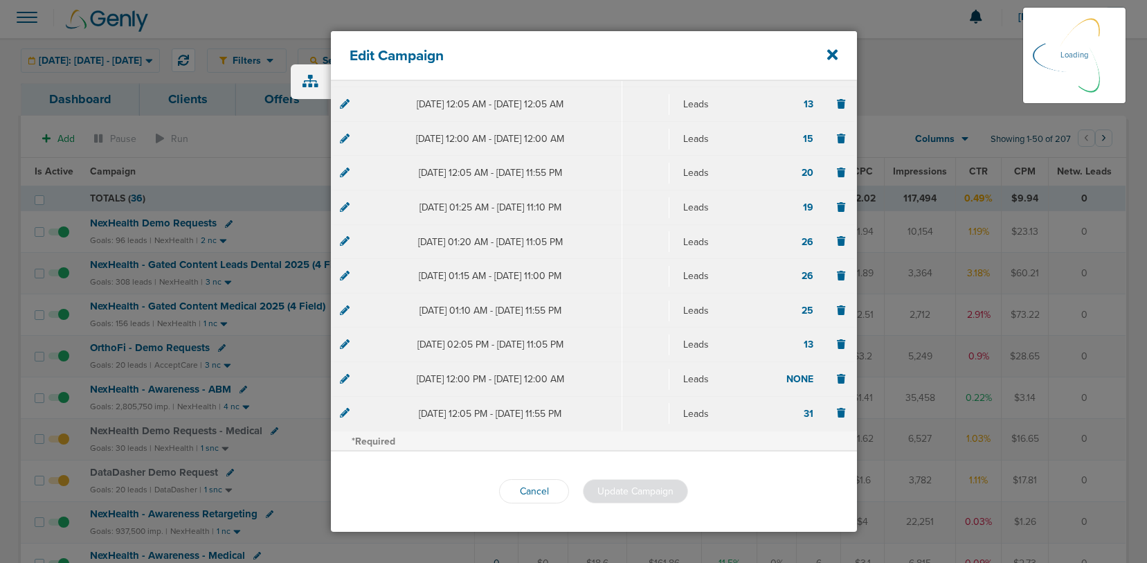
scroll to position [253, 0]
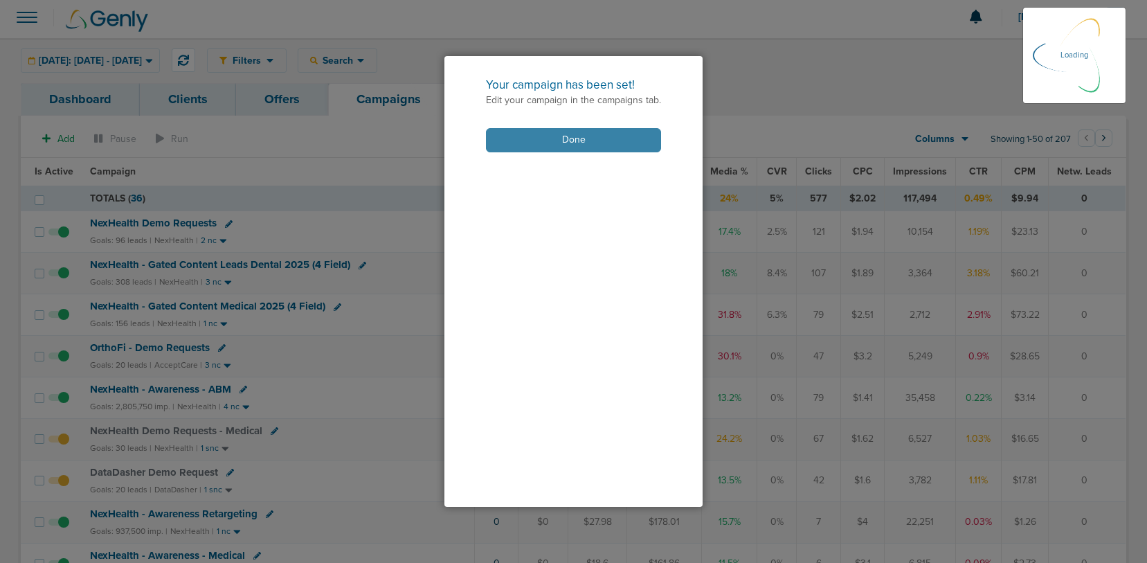
click at [568, 143] on button "Done" at bounding box center [573, 140] width 175 height 24
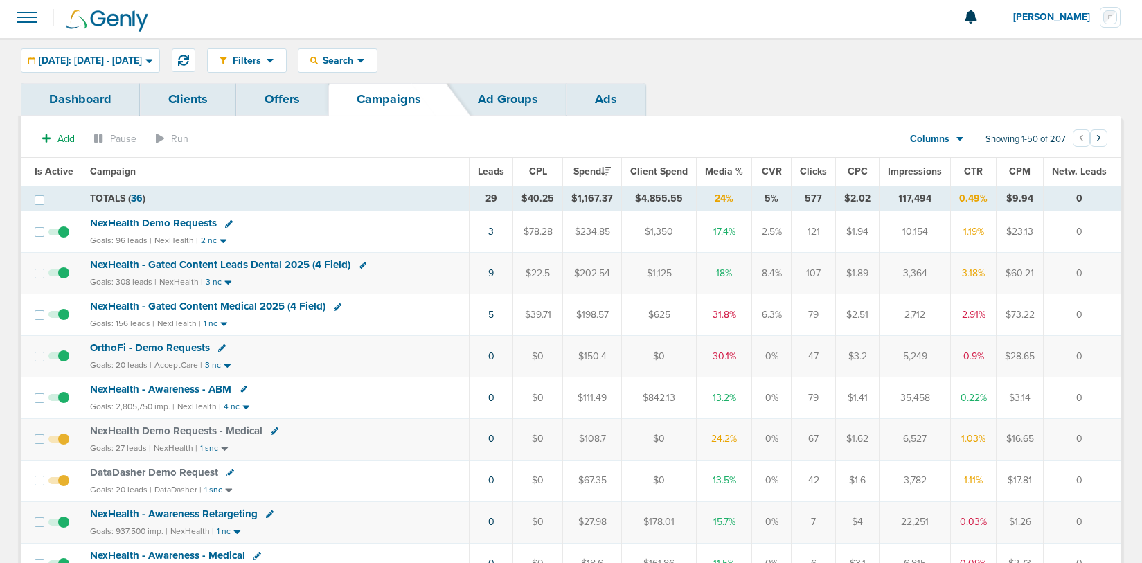
click at [273, 430] on icon at bounding box center [275, 431] width 8 height 8
select select
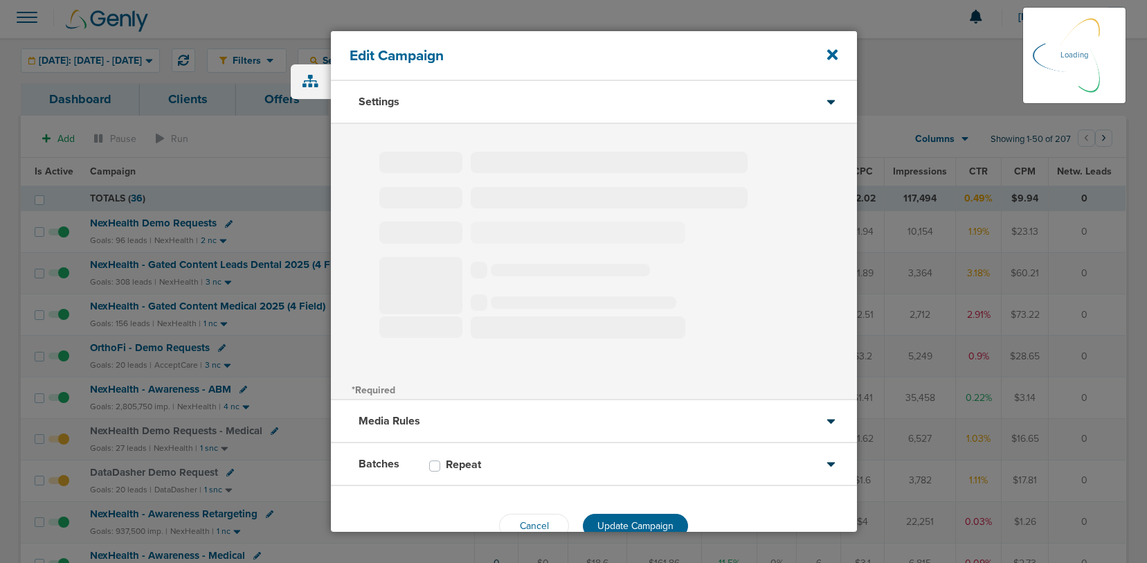
type input "NexHealth Demo Requests - Medical"
select select "Leads"
radio input "true"
select select "readOnly"
select select "1"
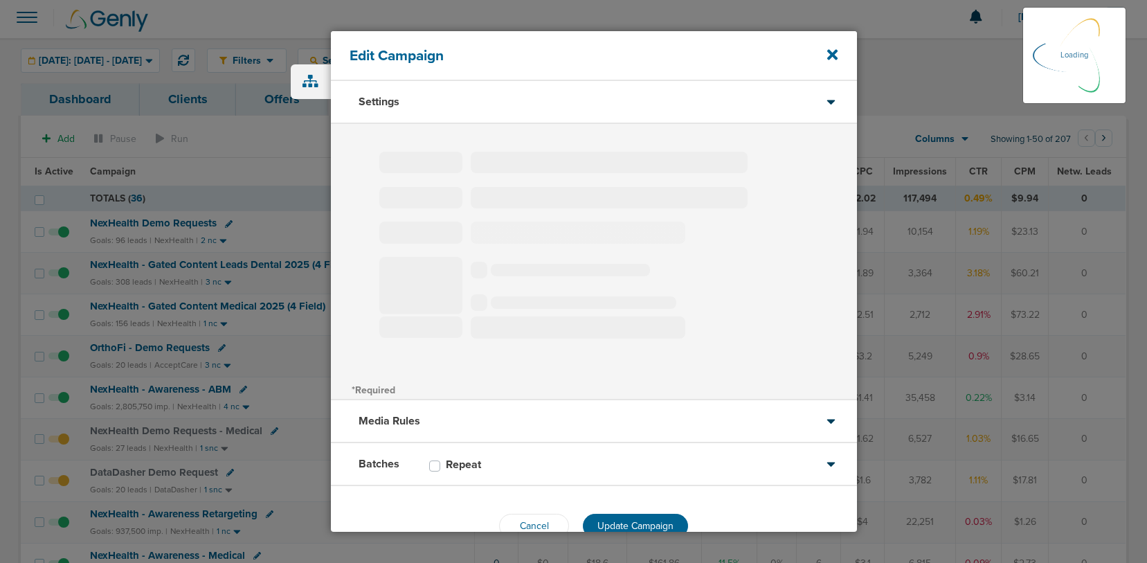
select select "1"
select select "2"
select select "3"
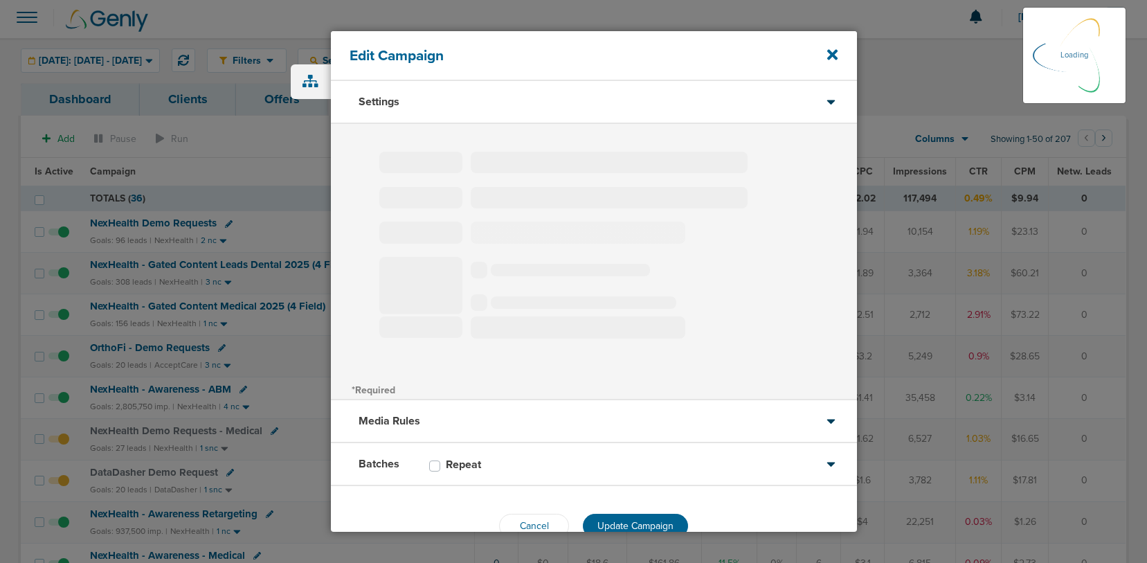
select select "4"
select select "6"
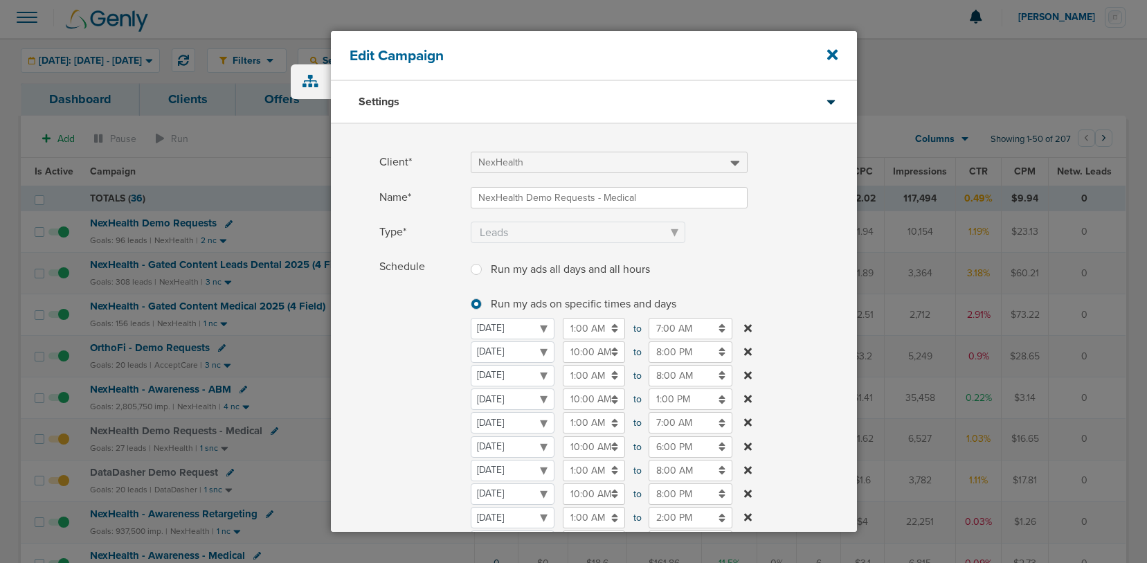
scroll to position [334, 0]
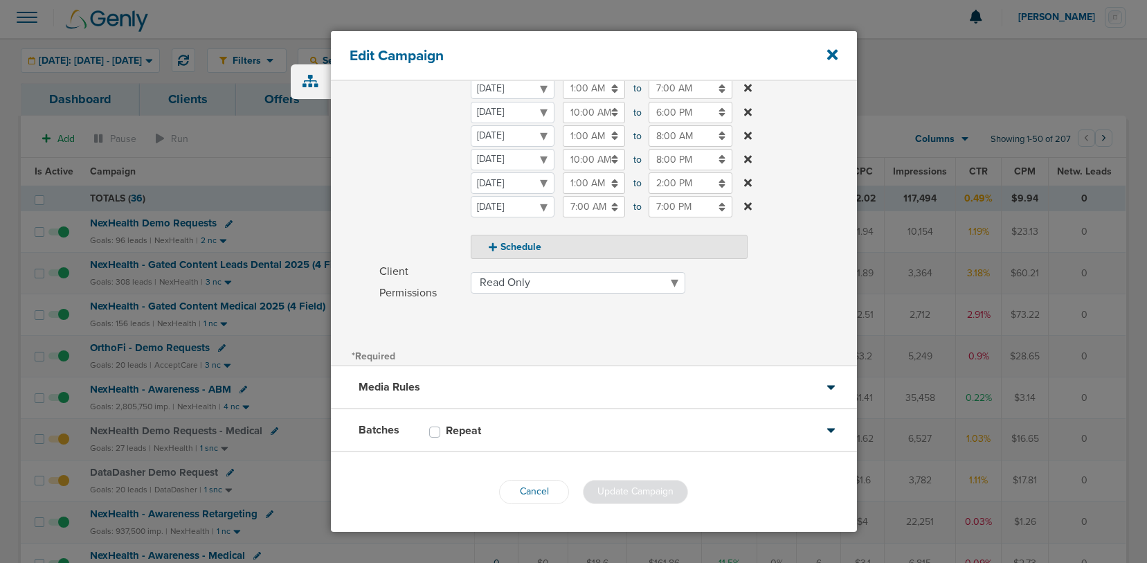
click at [543, 430] on div "Batches Repeat" at bounding box center [594, 430] width 526 height 43
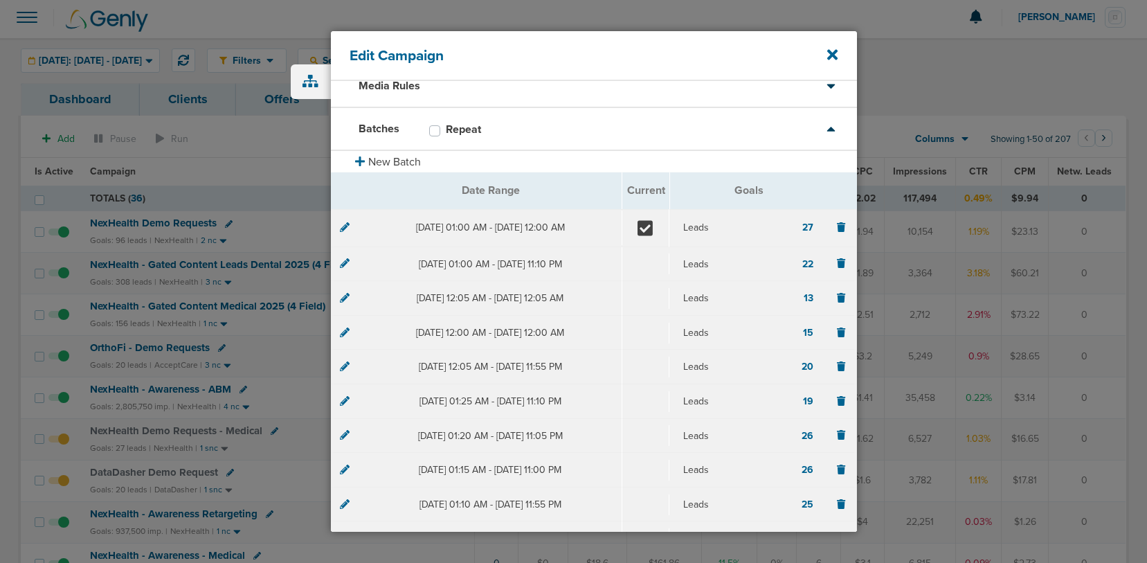
scroll to position [10, 0]
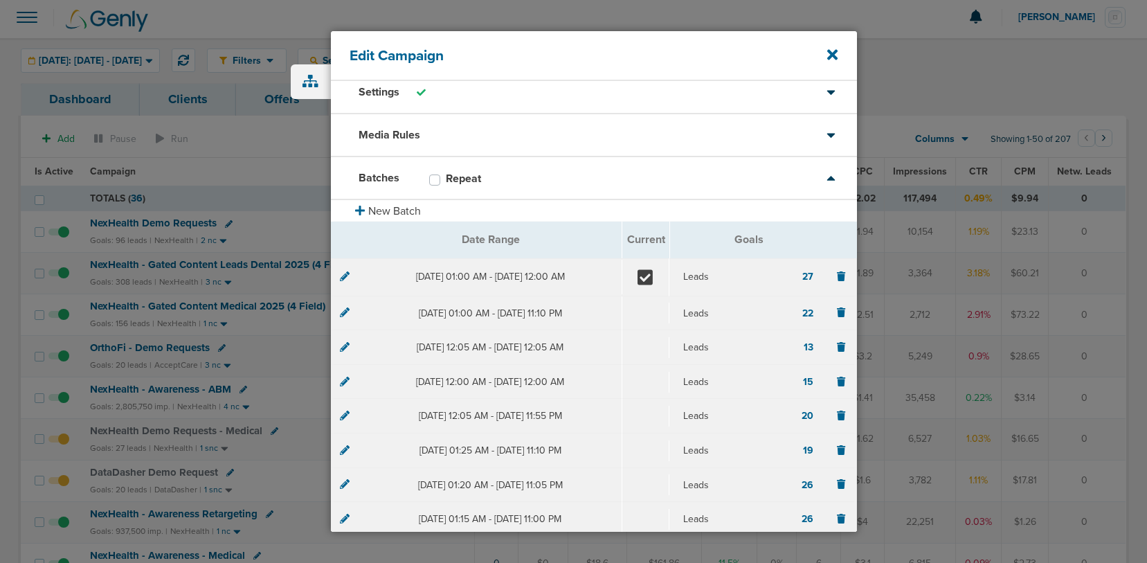
click at [446, 175] on label "Repeat" at bounding box center [470, 179] width 49 height 14
click at [433, 175] on input "Repeat" at bounding box center [434, 179] width 11 height 14
checkbox input "true"
click at [346, 278] on icon at bounding box center [345, 276] width 10 height 10
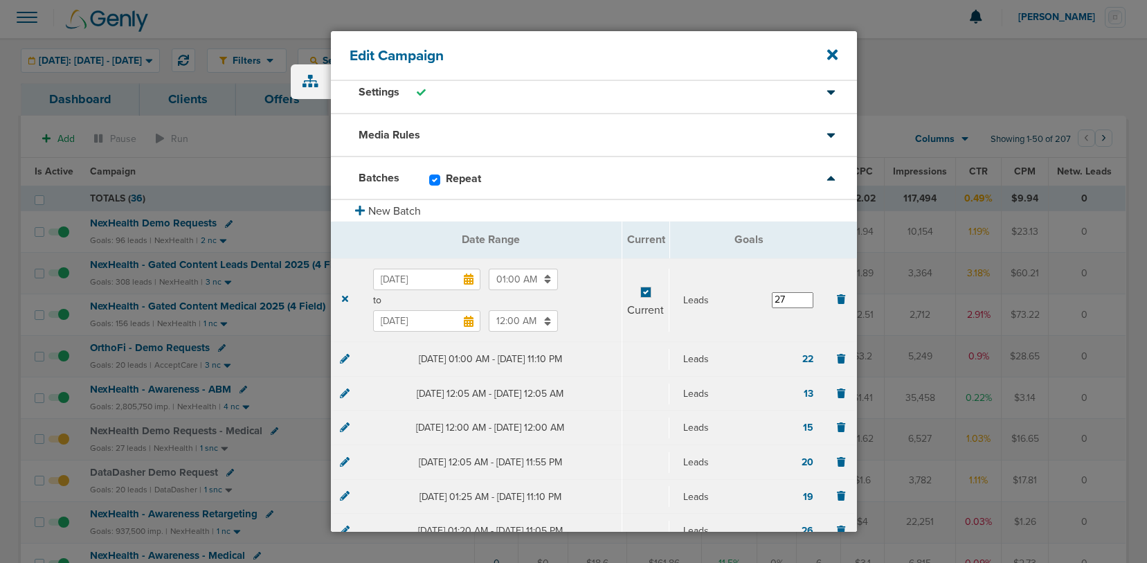
click at [431, 321] on input "[DATE]" at bounding box center [426, 320] width 107 height 21
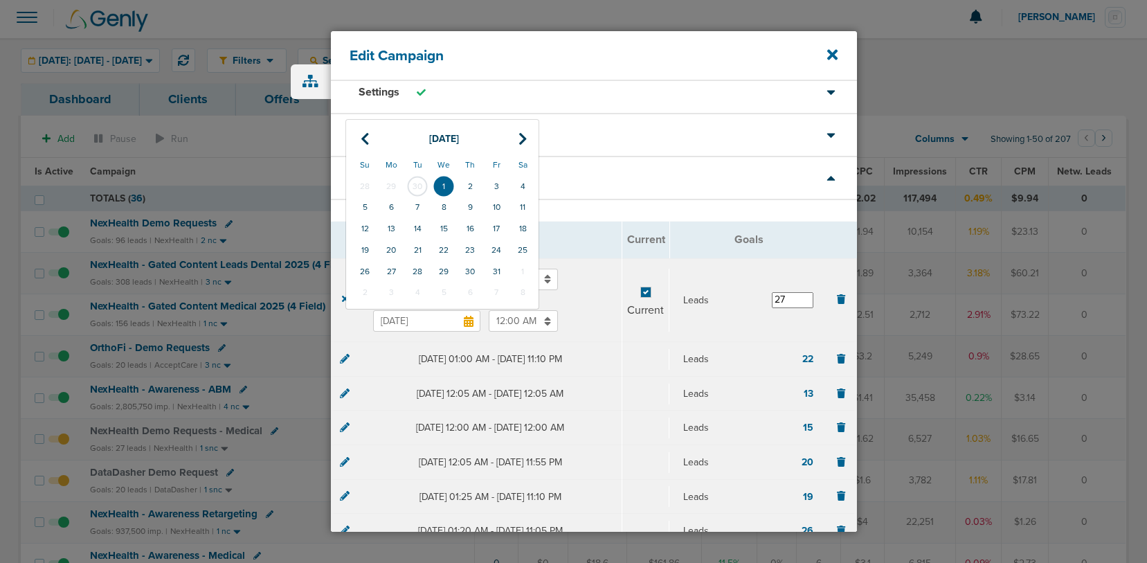
drag, startPoint x: 416, startPoint y: 183, endPoint x: 458, endPoint y: 275, distance: 101.0
click at [416, 183] on td "30" at bounding box center [417, 186] width 26 height 21
type input "[DATE]"
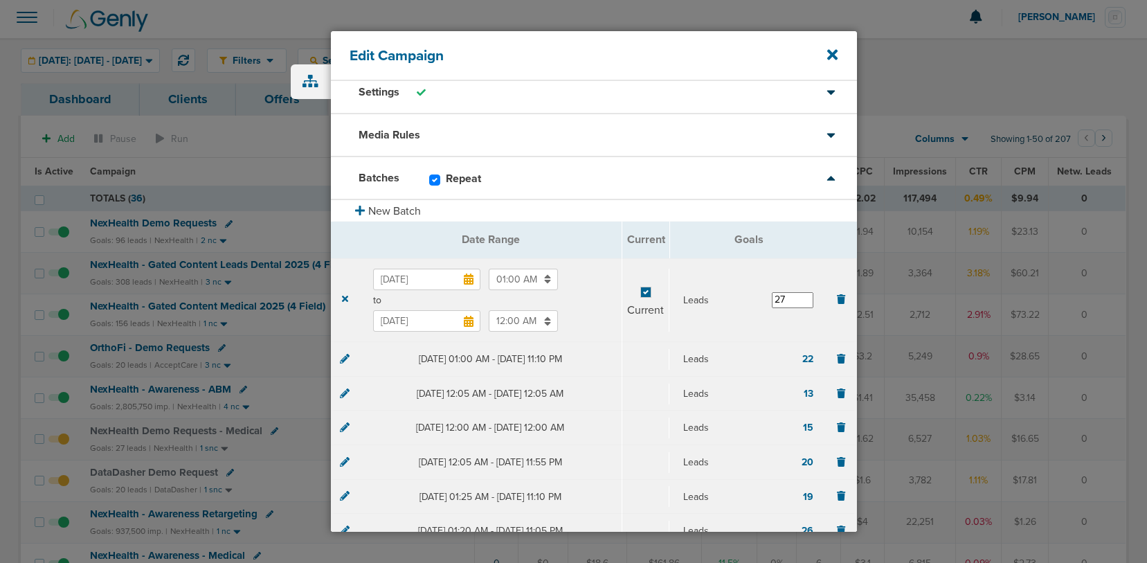
click at [512, 324] on input "12:00 AM" at bounding box center [523, 320] width 69 height 21
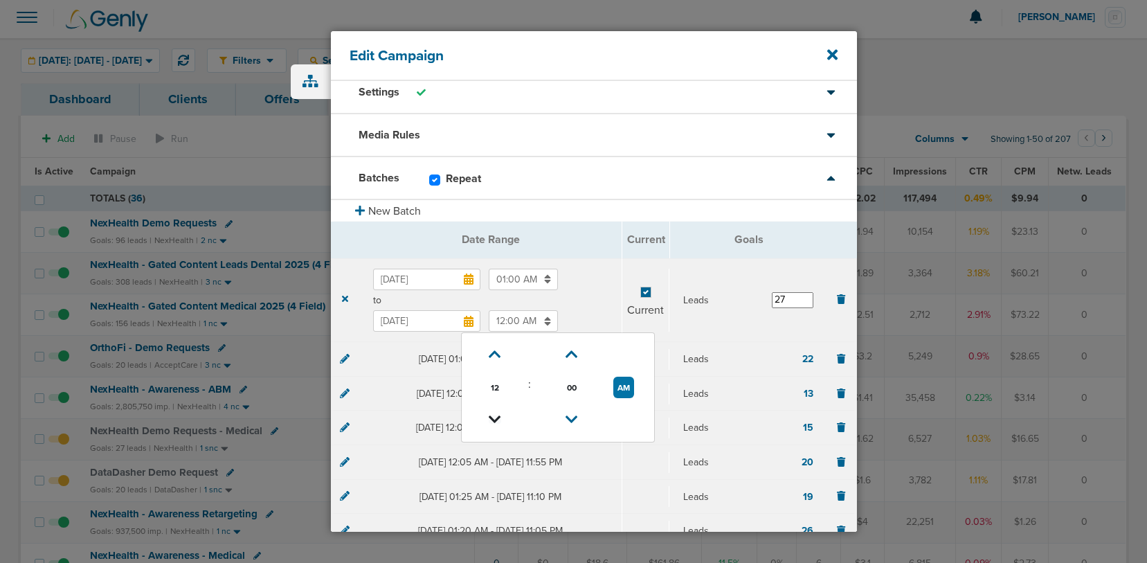
click at [496, 416] on icon at bounding box center [495, 419] width 12 height 8
type input "11:00 PM"
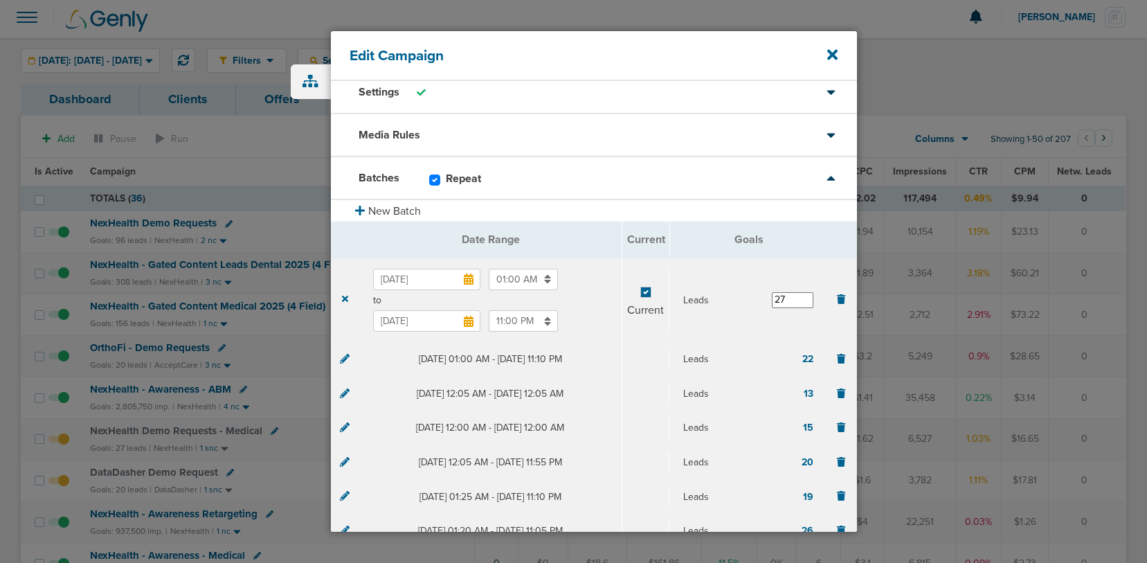
click at [579, 288] on label "[DATE] 01:00 AM" at bounding box center [490, 279] width 235 height 21
click at [480, 288] on input "[DATE]" at bounding box center [426, 279] width 107 height 21
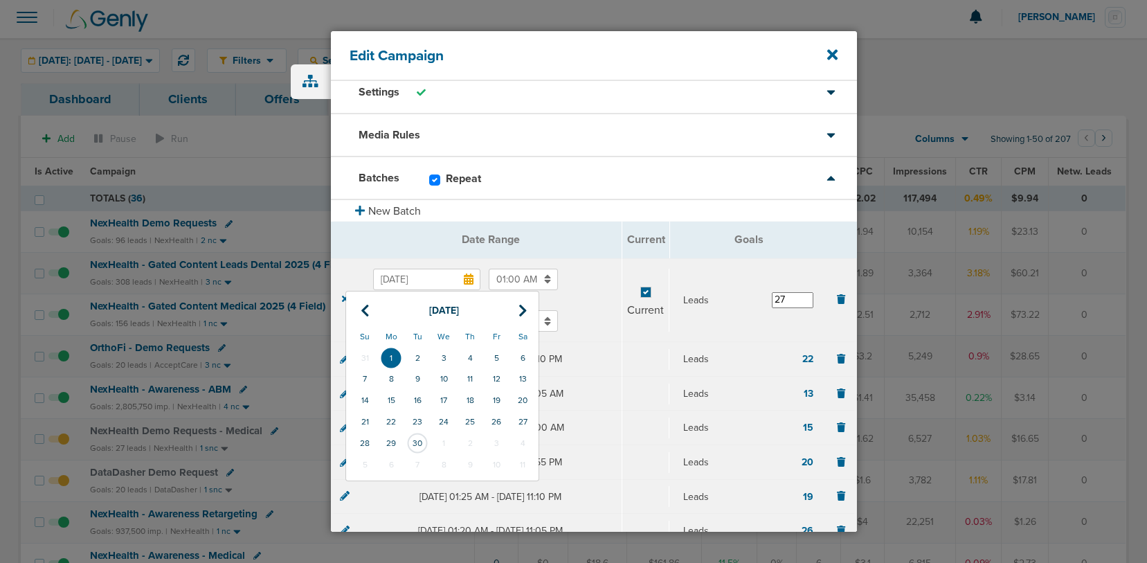
scroll to position [298, 0]
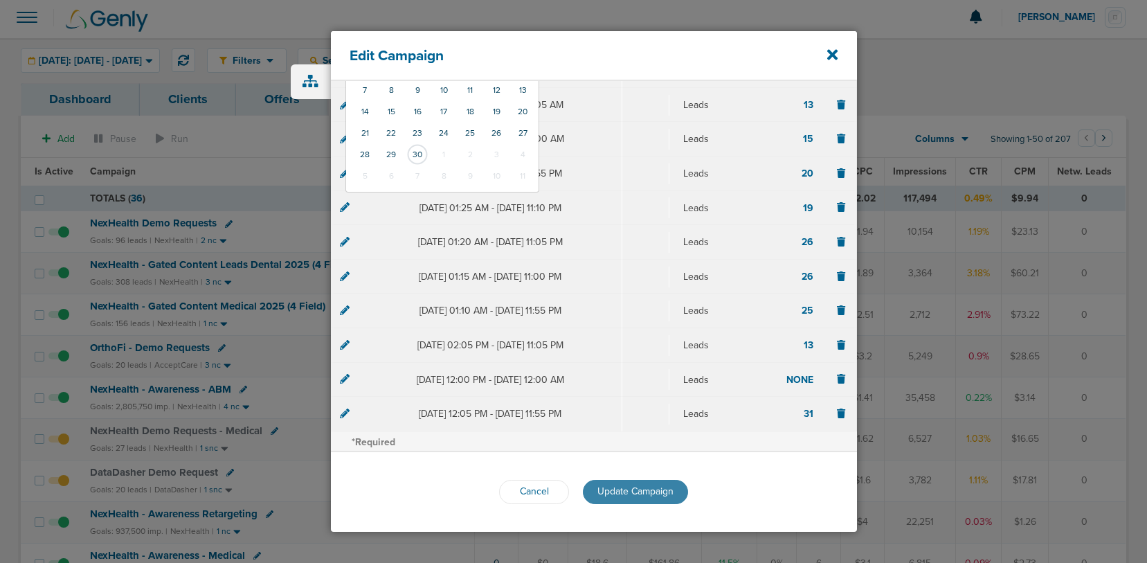
click at [626, 490] on span "Update Campaign" at bounding box center [635, 491] width 76 height 12
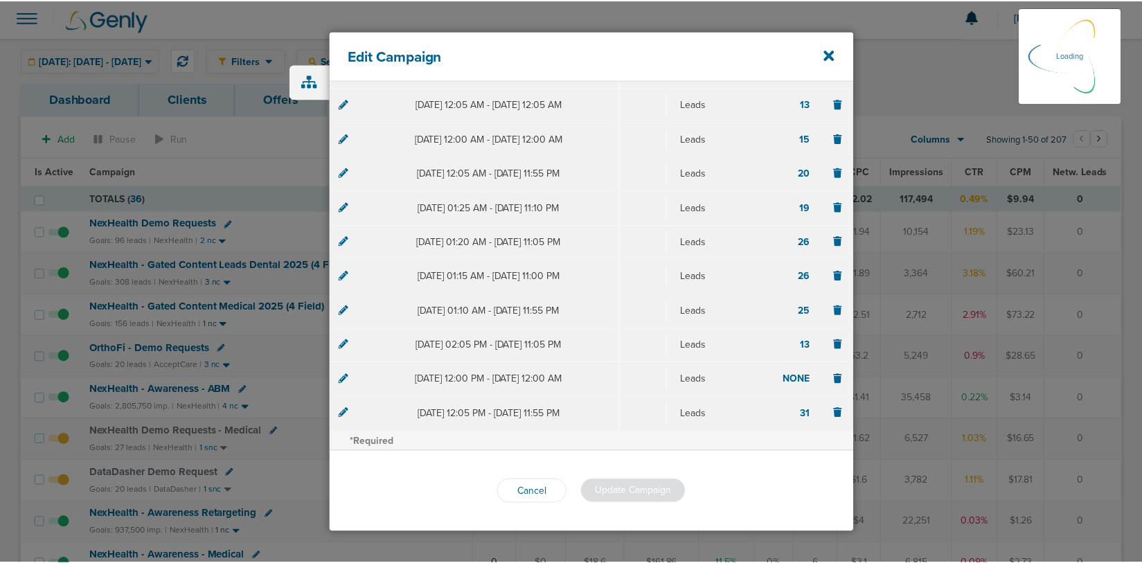
scroll to position [253, 0]
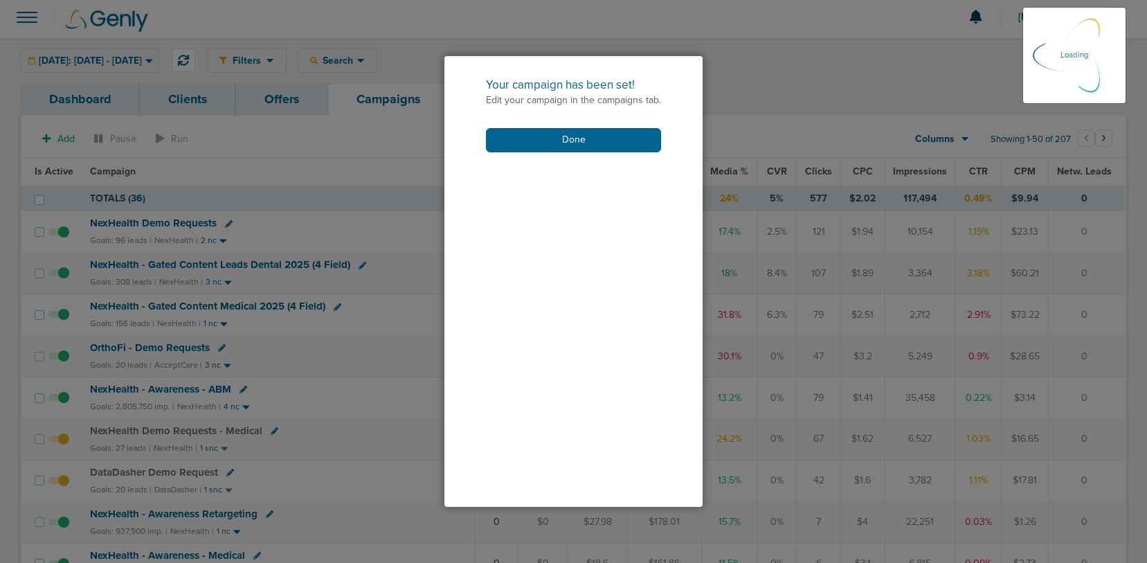
click at [543, 154] on div "Your campaign has been set! Edit your campaign in the campaigns tab. Done" at bounding box center [573, 114] width 258 height 116
click at [537, 138] on button "Done" at bounding box center [573, 140] width 175 height 24
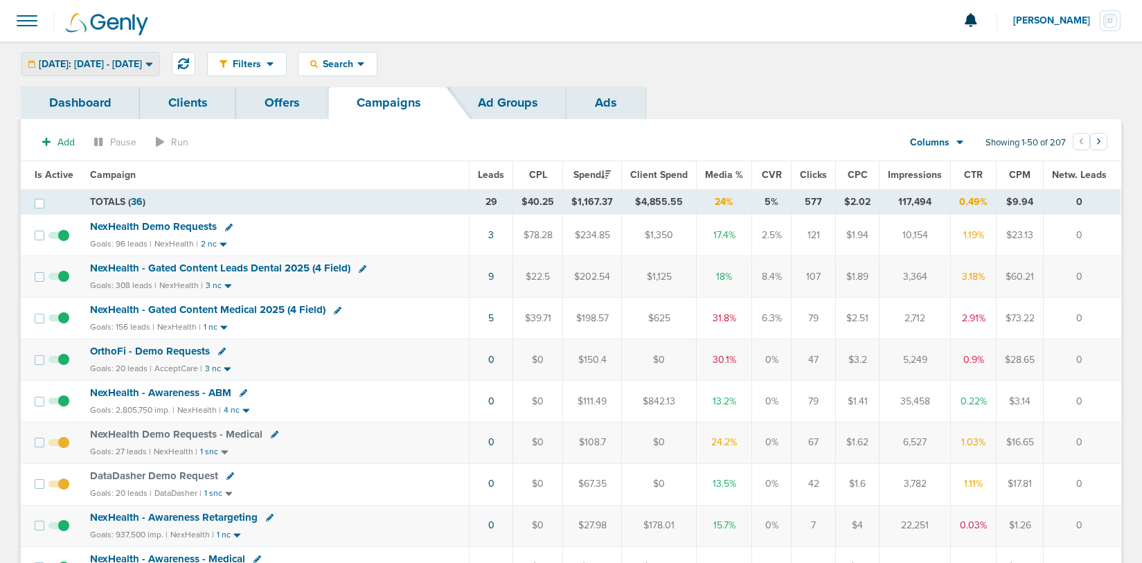
click at [55, 55] on div "[DATE]: [DATE] - [DATE]" at bounding box center [90, 64] width 138 height 23
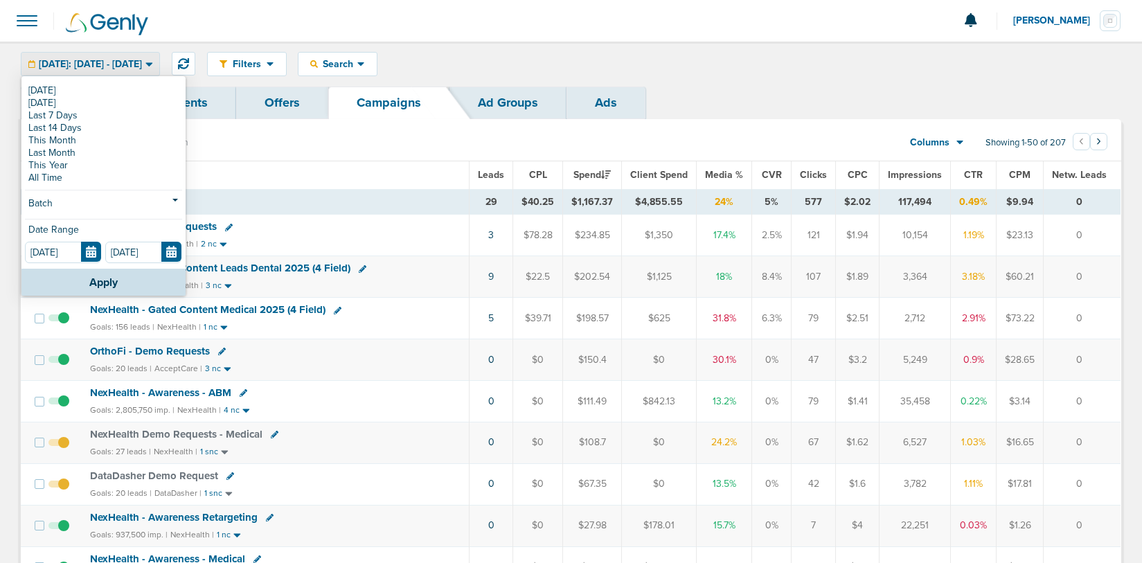
drag, startPoint x: 87, startPoint y: 138, endPoint x: 122, endPoint y: 218, distance: 87.1
click at [87, 138] on link "This Month" at bounding box center [103, 140] width 157 height 12
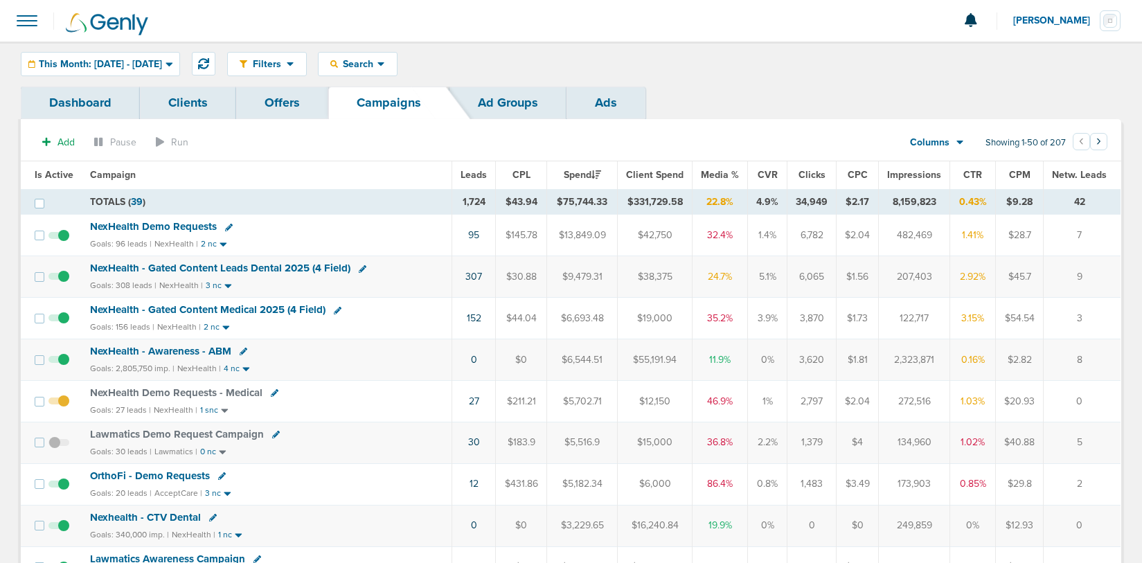
click at [498, 64] on div "Filters Active Only Settings Status Active Inactive Objectives MQL SQL Traffic …" at bounding box center [674, 64] width 894 height 24
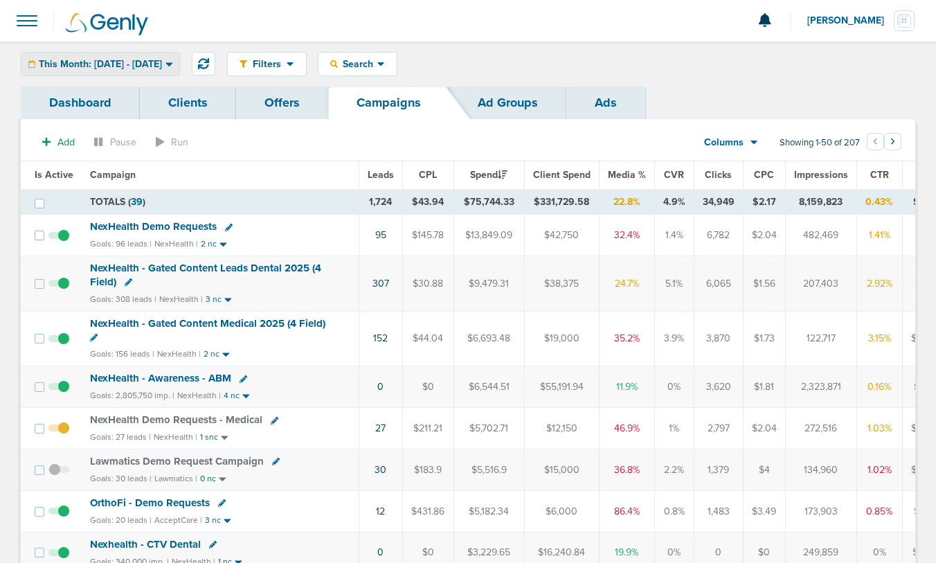
click at [89, 70] on div "This Month: [DATE] - [DATE]" at bounding box center [100, 64] width 158 height 23
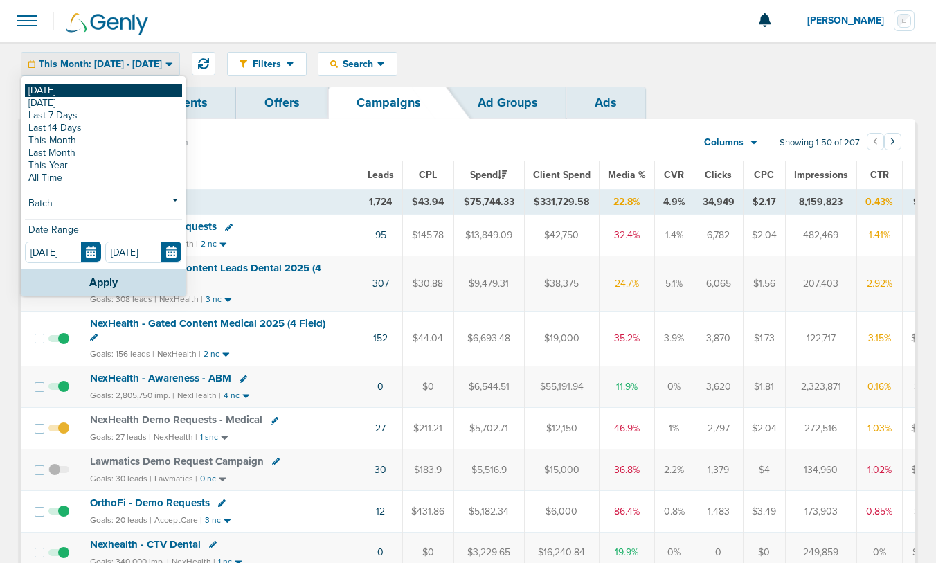
click at [82, 90] on link "[DATE]" at bounding box center [103, 90] width 157 height 12
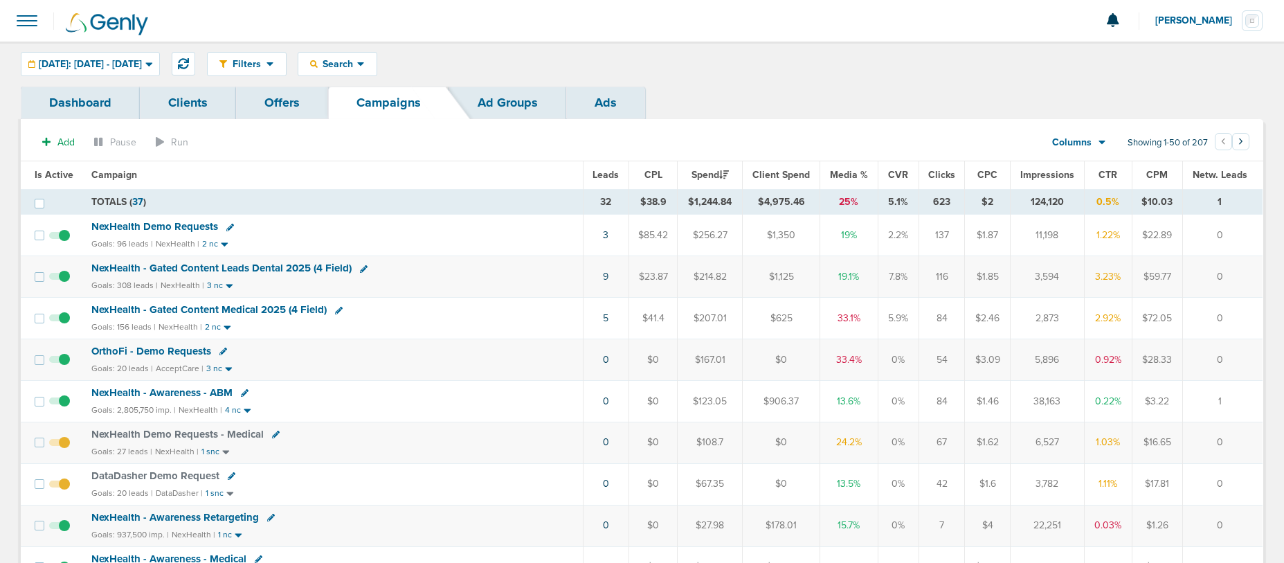
click at [1001, 19] on span "[PERSON_NAME]" at bounding box center [1198, 21] width 87 height 10
click at [1001, 66] on link "Sign Out" at bounding box center [1194, 59] width 138 height 17
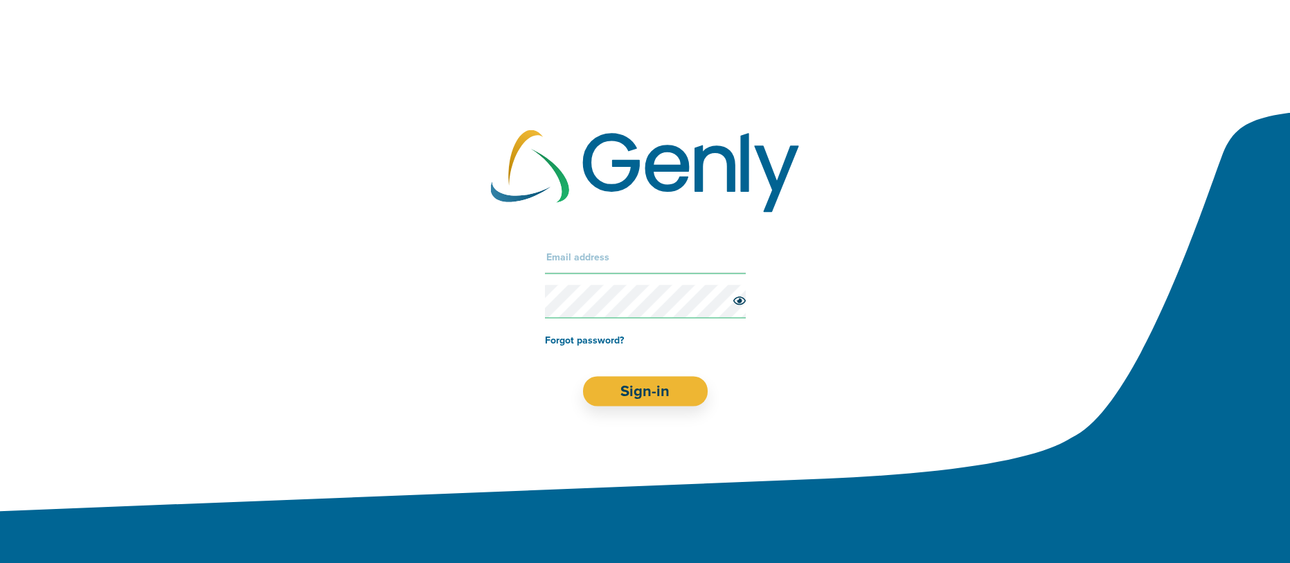
drag, startPoint x: 566, startPoint y: 245, endPoint x: 566, endPoint y: 261, distance: 15.9
click at [566, 250] on input "text" at bounding box center [645, 256] width 201 height 33
type input "[EMAIL_ADDRESS][DOMAIN_NAME]"
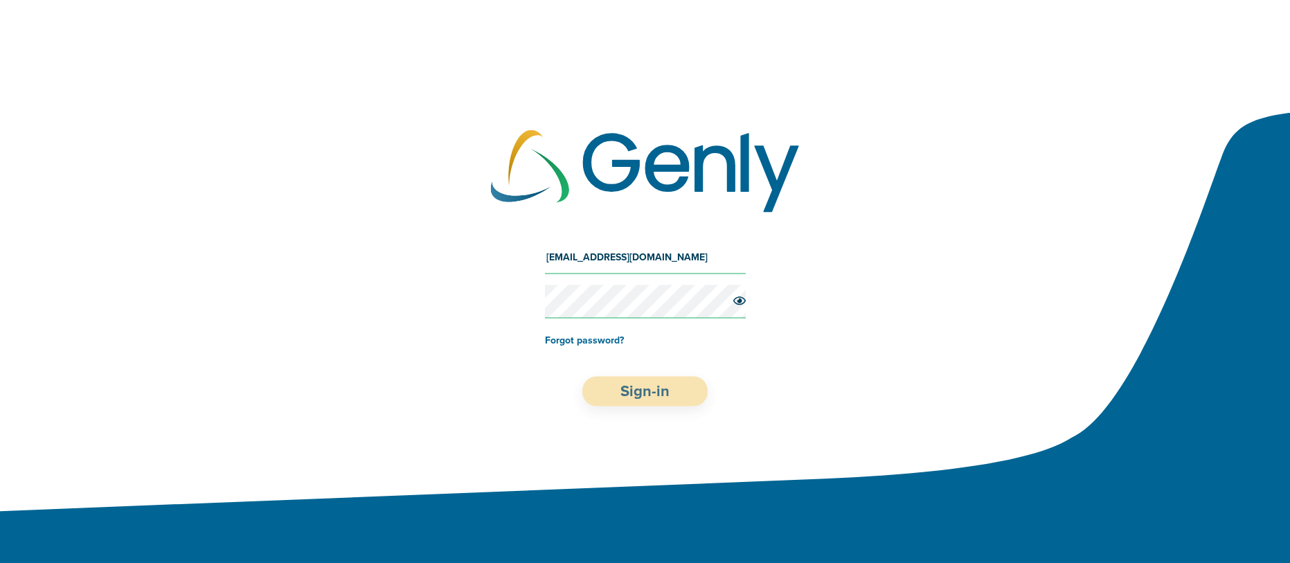
click at [660, 396] on button "Sign-in" at bounding box center [644, 391] width 125 height 30
